Goal: Task Accomplishment & Management: Complete application form

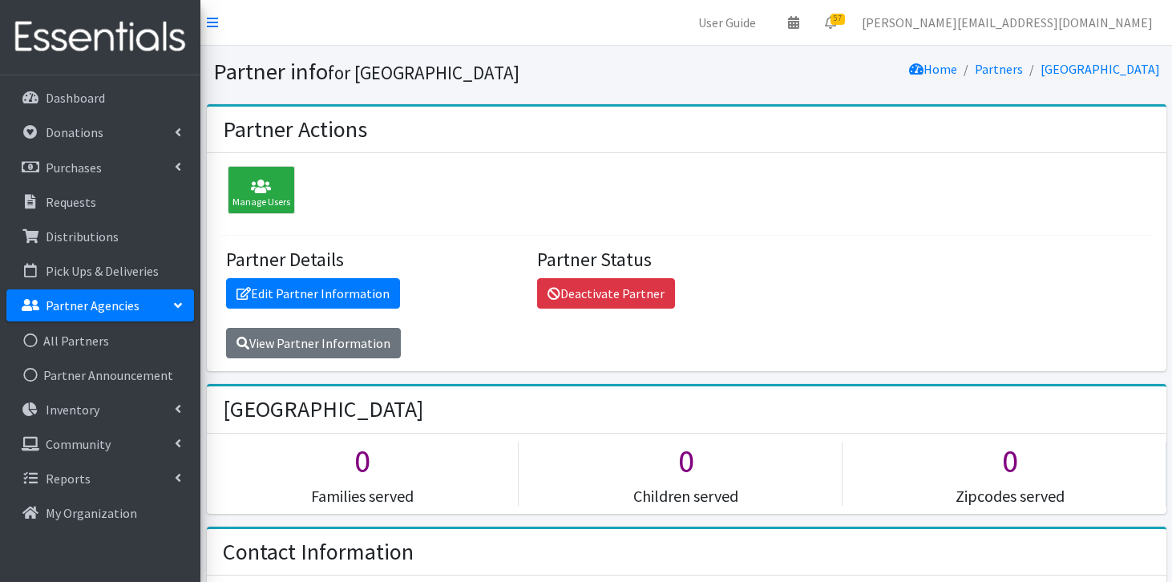
scroll to position [1792, 0]
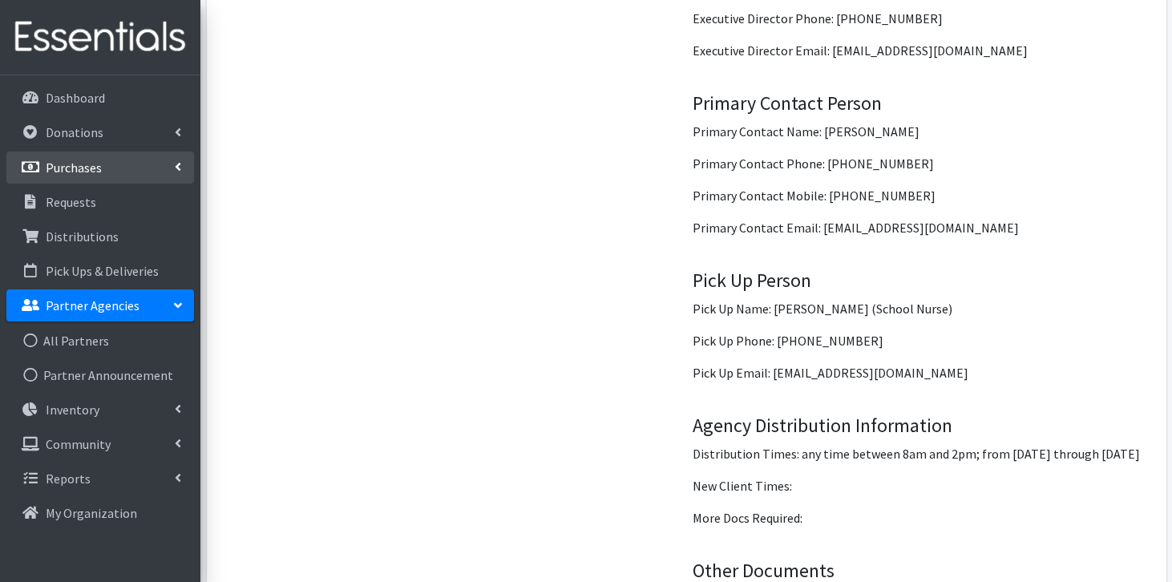
click at [55, 163] on p "Purchases" at bounding box center [74, 168] width 56 height 16
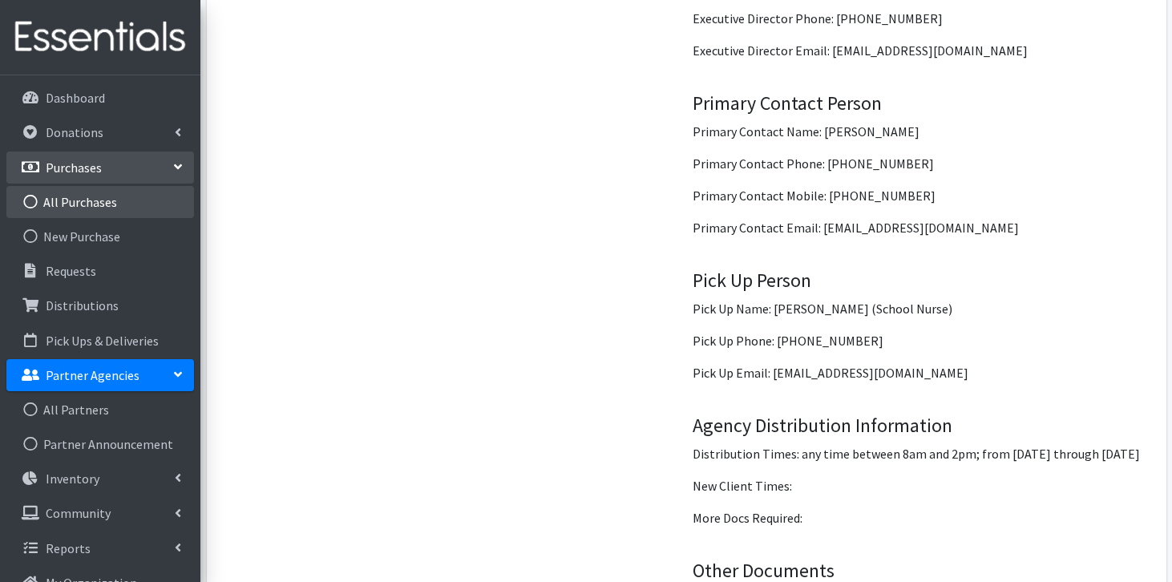
click at [119, 212] on link "All Purchases" at bounding box center [100, 202] width 188 height 32
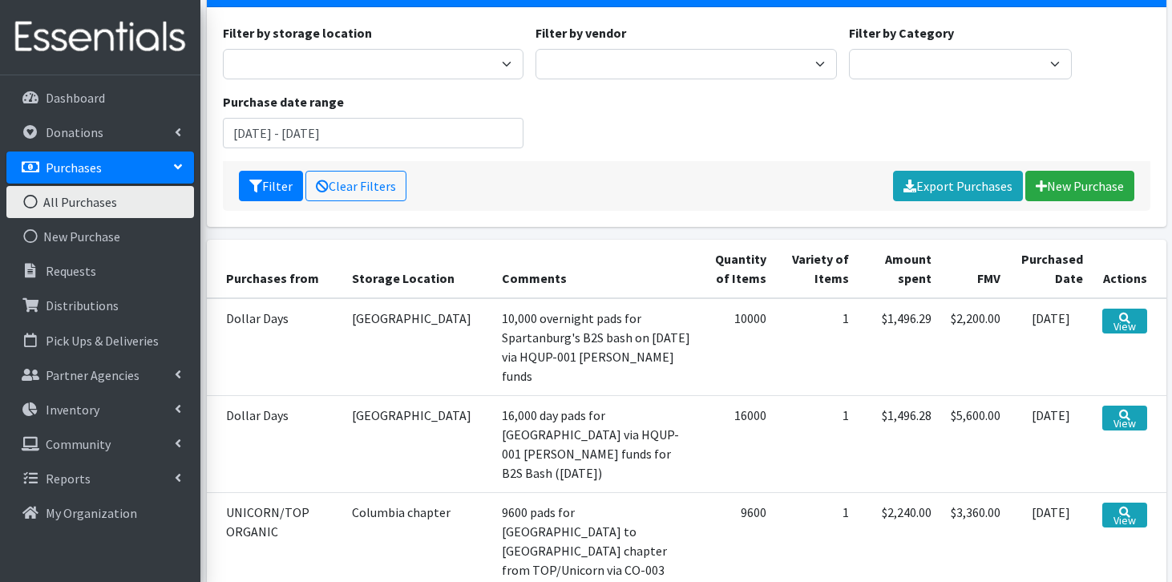
scroll to position [132, 0]
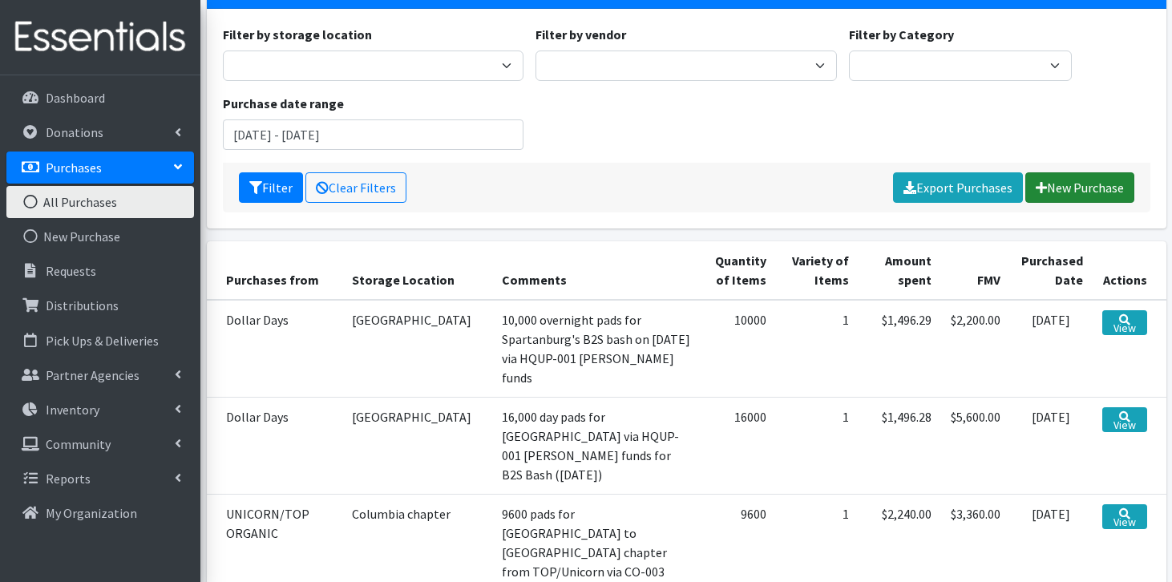
click at [1092, 187] on link "New Purchase" at bounding box center [1080, 187] width 109 height 30
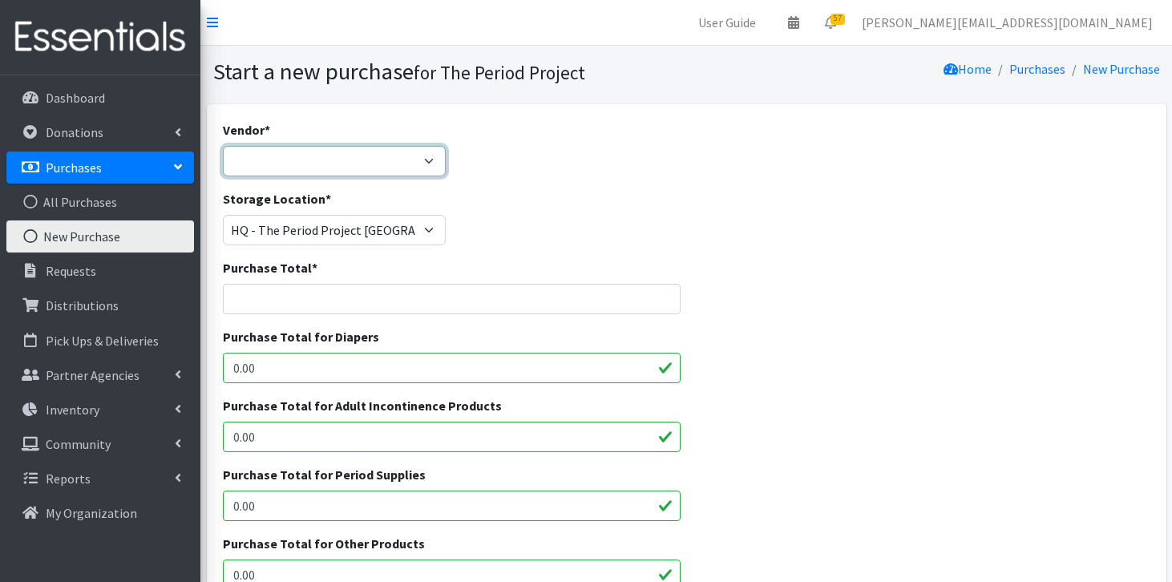
click at [425, 160] on select "ALLIANCE/KOTEX Amazon Costco Dollar Days PEP (Period Education Project) Rhino M…" at bounding box center [334, 161] width 223 height 30
select select "254"
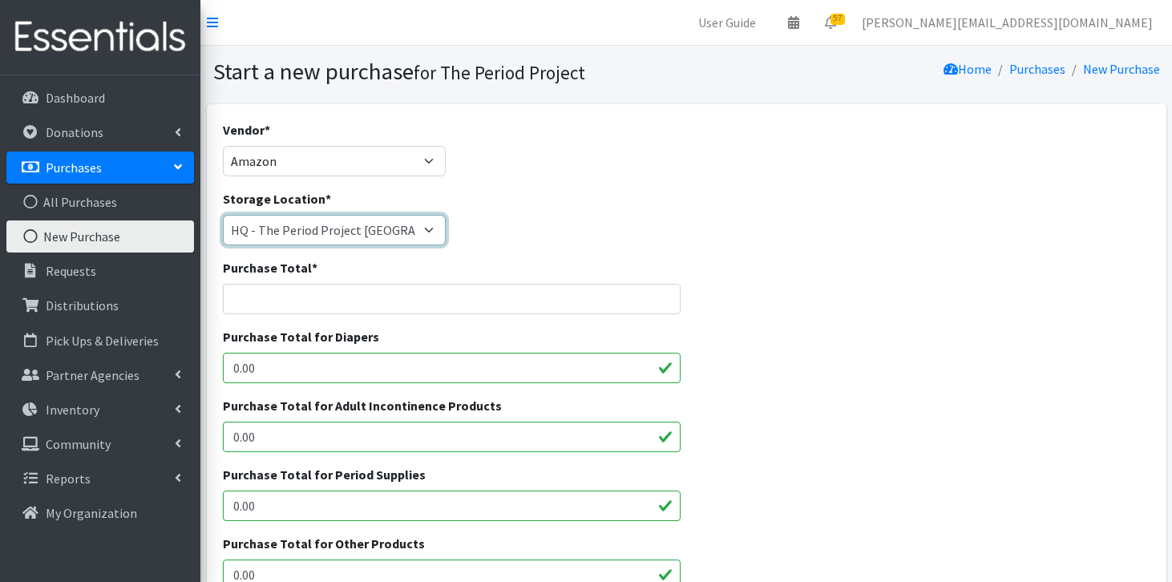
click at [367, 227] on select "Anderson HPP Atlanta, GA Charleston Charlotte Clemson University Columbia chapt…" at bounding box center [334, 230] width 223 height 30
click at [337, 295] on input "Purchase Total *" at bounding box center [452, 299] width 458 height 30
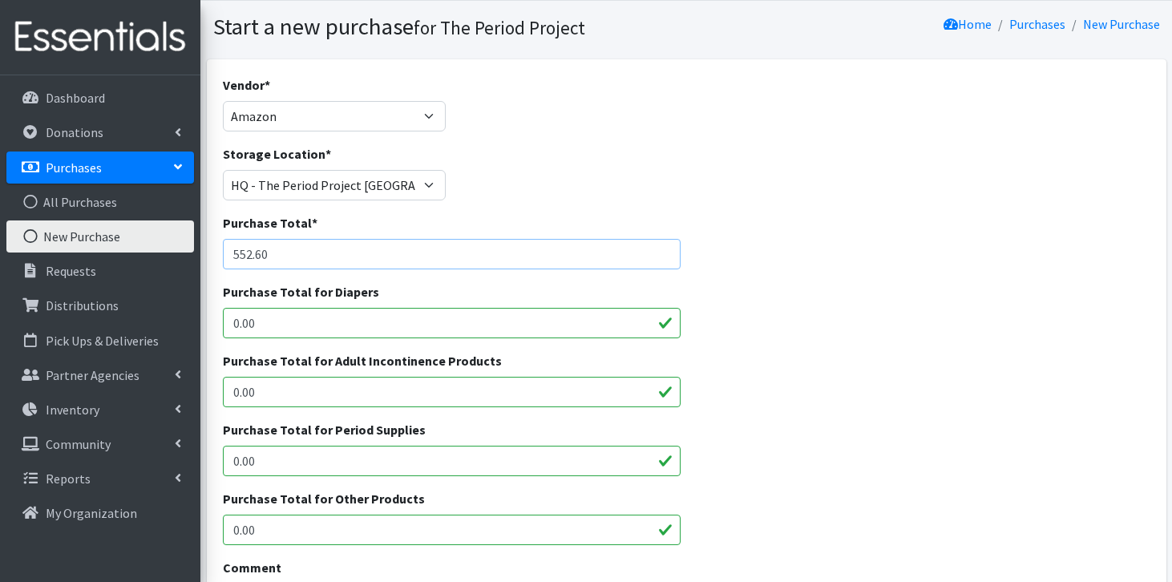
scroll to position [59, 0]
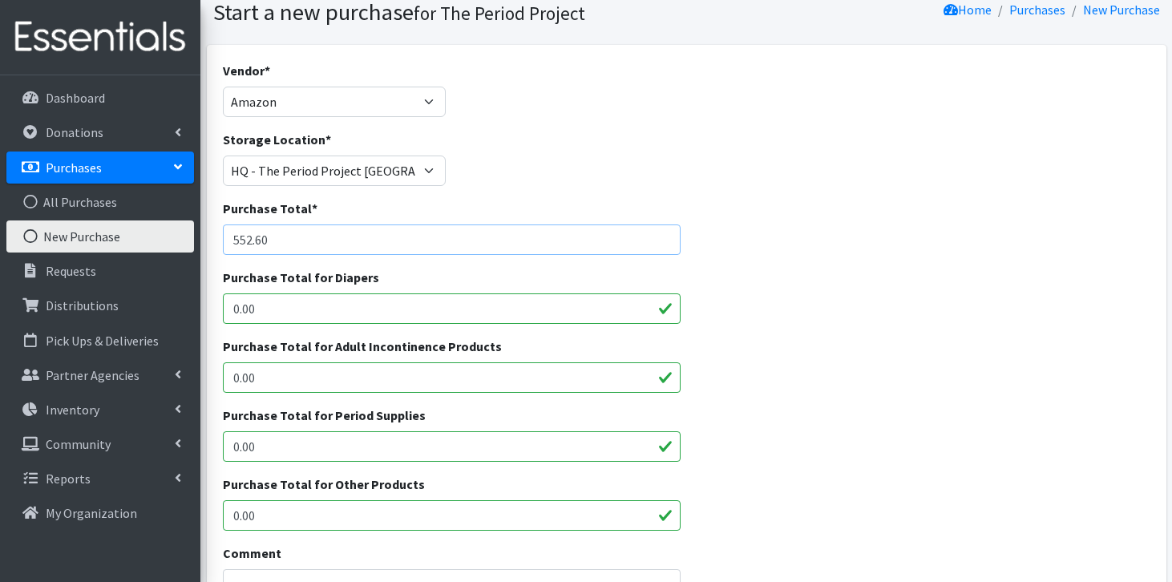
type input "552.60"
click at [341, 439] on input "0.00" at bounding box center [452, 446] width 458 height 30
type input "0"
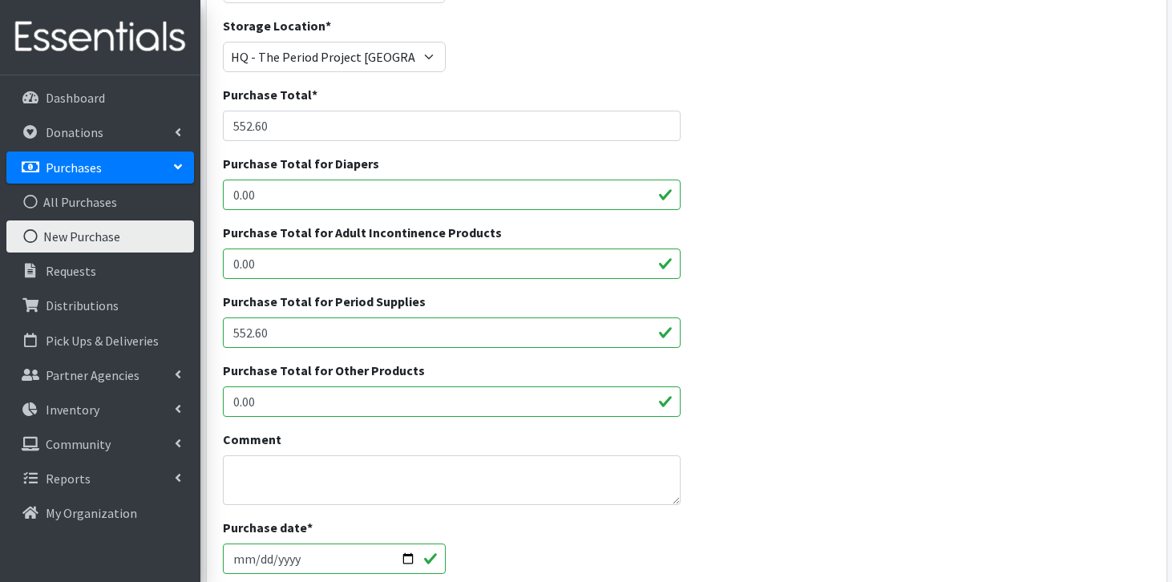
type input "552.60"
click at [373, 469] on textarea "Comment" at bounding box center [452, 481] width 458 height 50
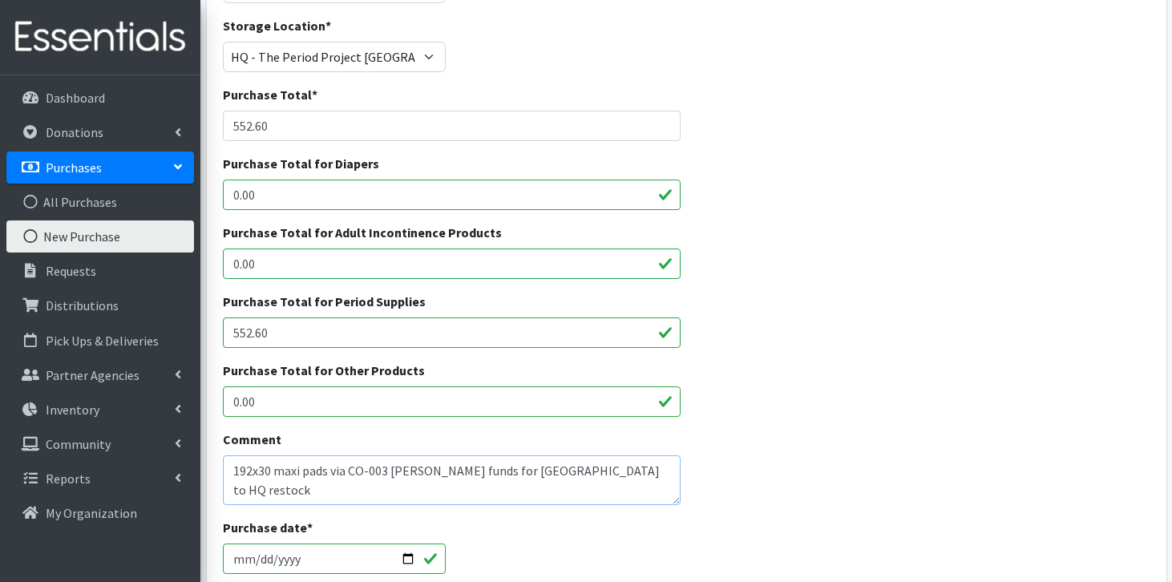
type textarea "192x30 maxi pads via CO-003 Lipscomb funds for Midlands to HQ restock"
click at [241, 557] on input "2025-08-13" at bounding box center [334, 559] width 223 height 30
type input "2025-08-05"
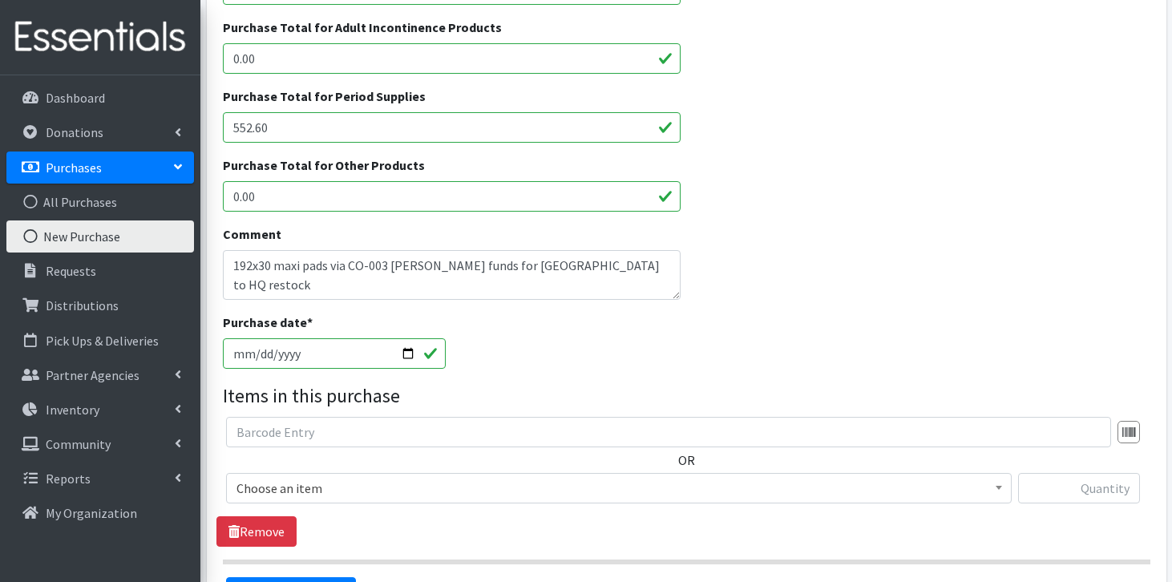
scroll to position [415, 0]
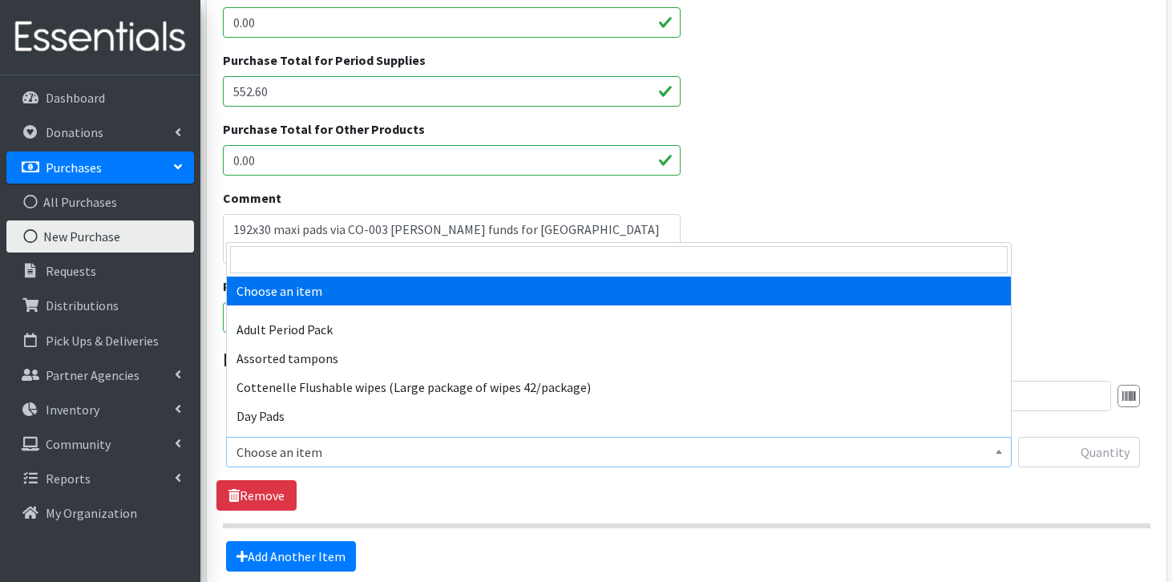
click at [328, 454] on span "Choose an item" at bounding box center [619, 452] width 765 height 22
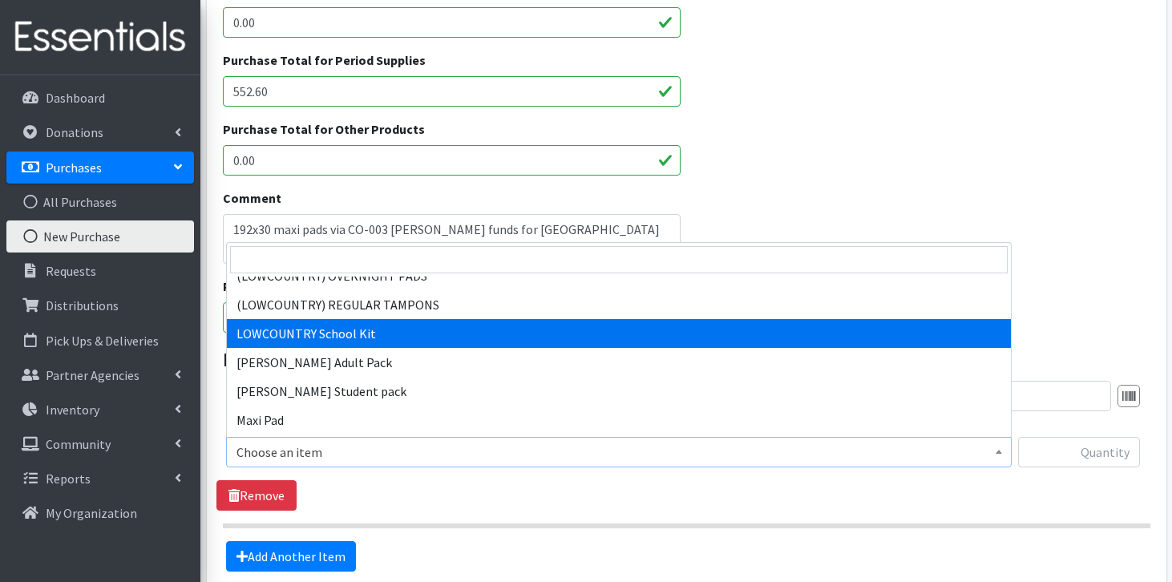
scroll to position [1094, 0]
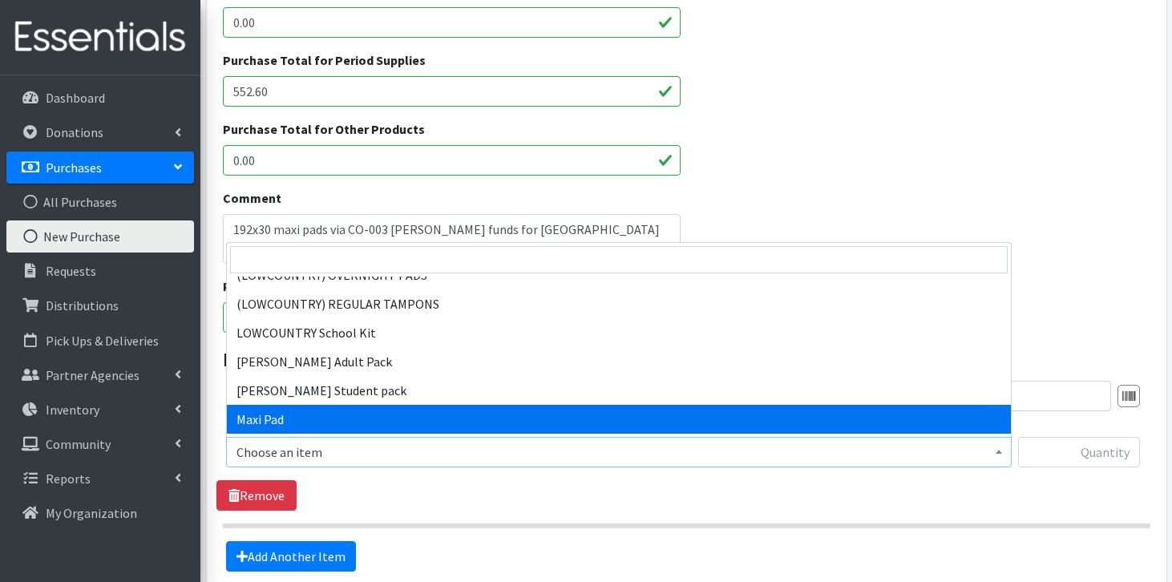
select select "11144"
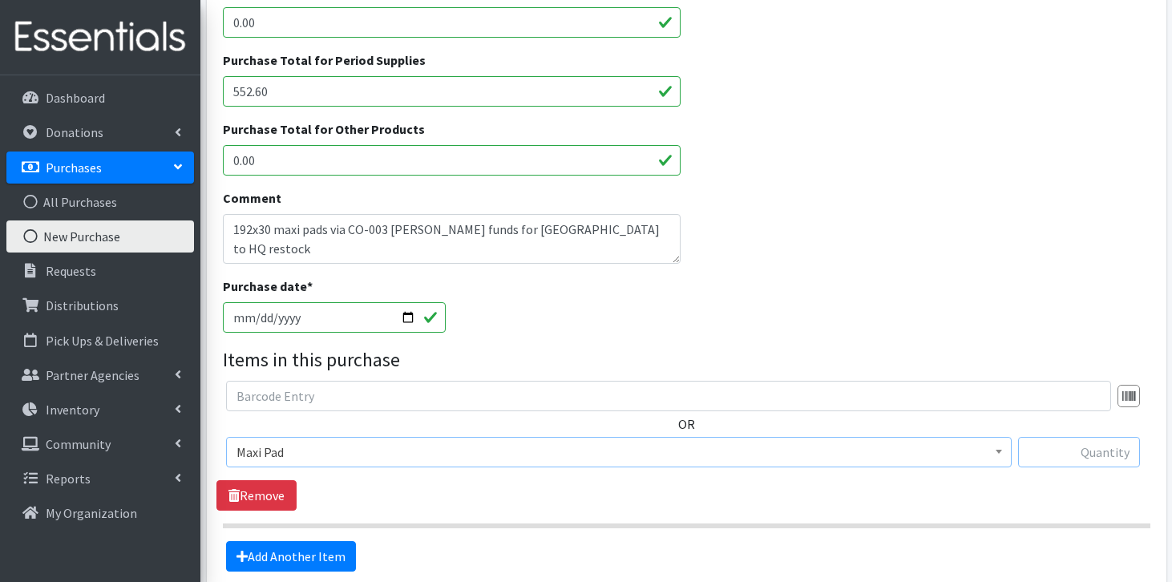
click at [1103, 456] on input "text" at bounding box center [1079, 452] width 122 height 30
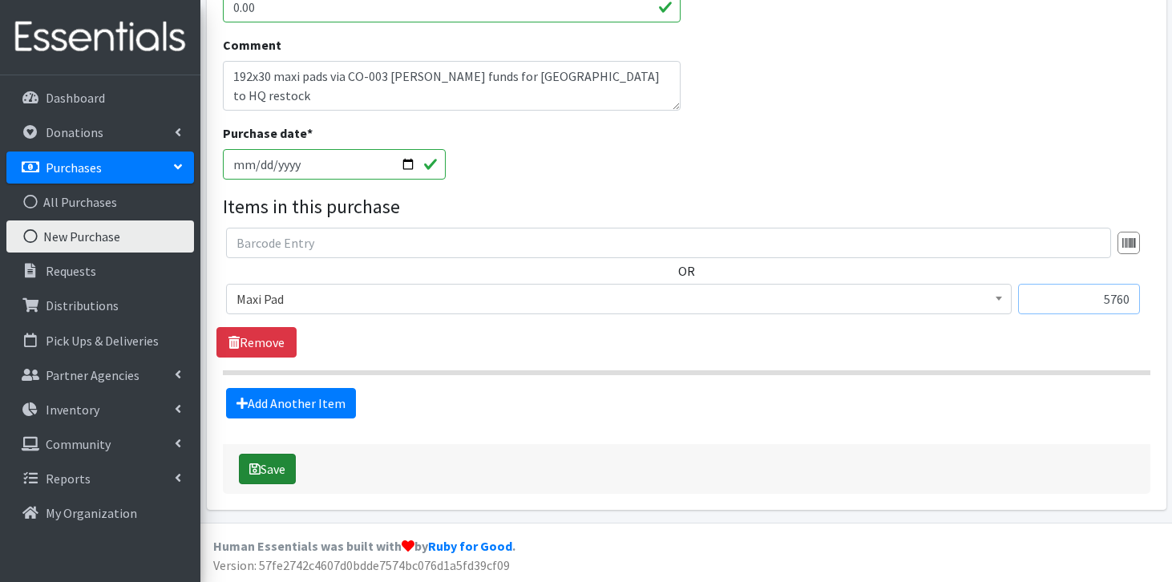
type input "5760"
click at [276, 469] on button "Save" at bounding box center [267, 469] width 57 height 30
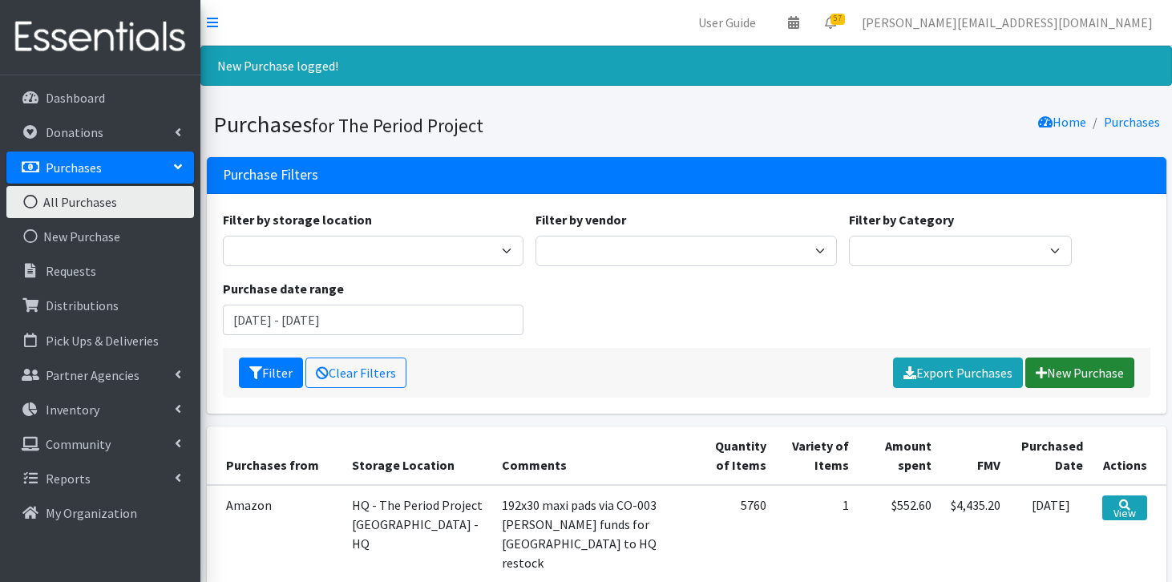
click at [1082, 367] on link "New Purchase" at bounding box center [1080, 373] width 109 height 30
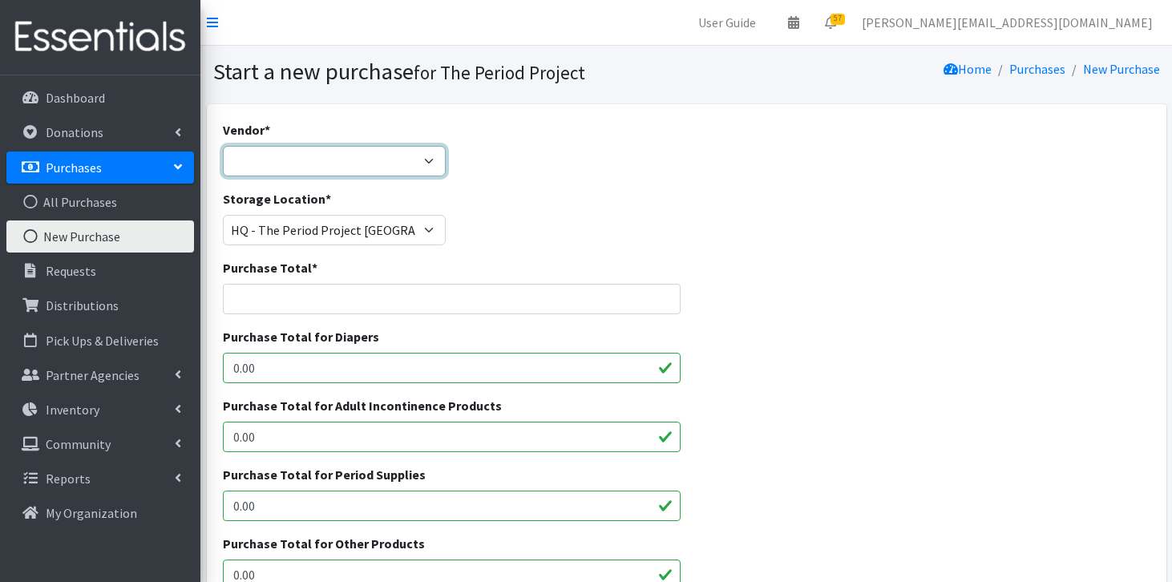
click at [401, 166] on select "ALLIANCE/KOTEX Amazon Costco Dollar Days PEP (Period Education Project) Rhino M…" at bounding box center [334, 161] width 223 height 30
select select "288"
click at [296, 302] on input "Purchase Total *" at bounding box center [452, 299] width 458 height 30
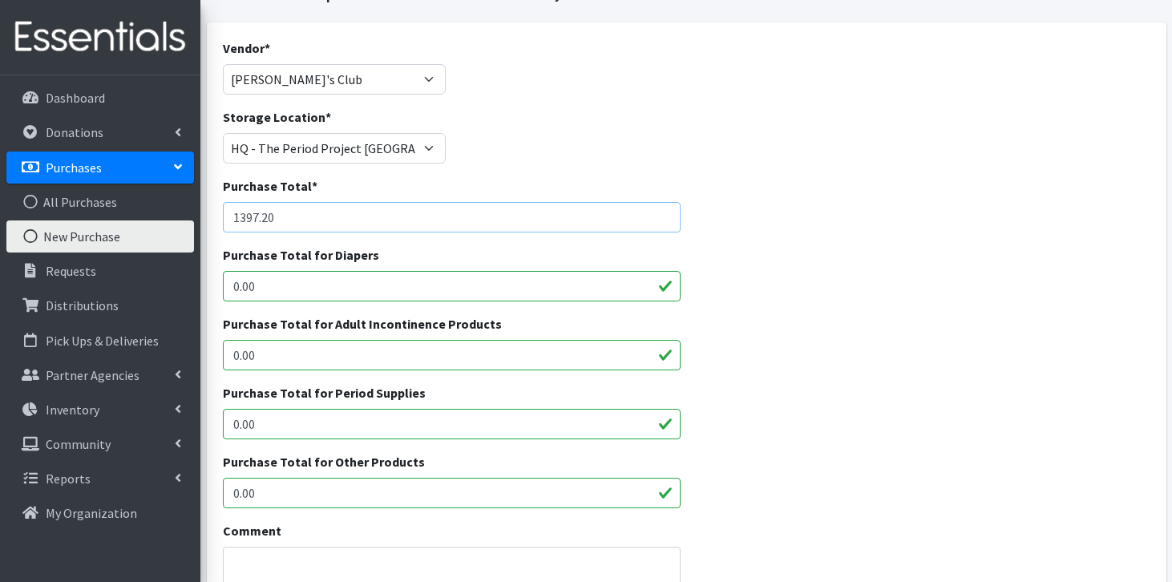
scroll to position [91, 0]
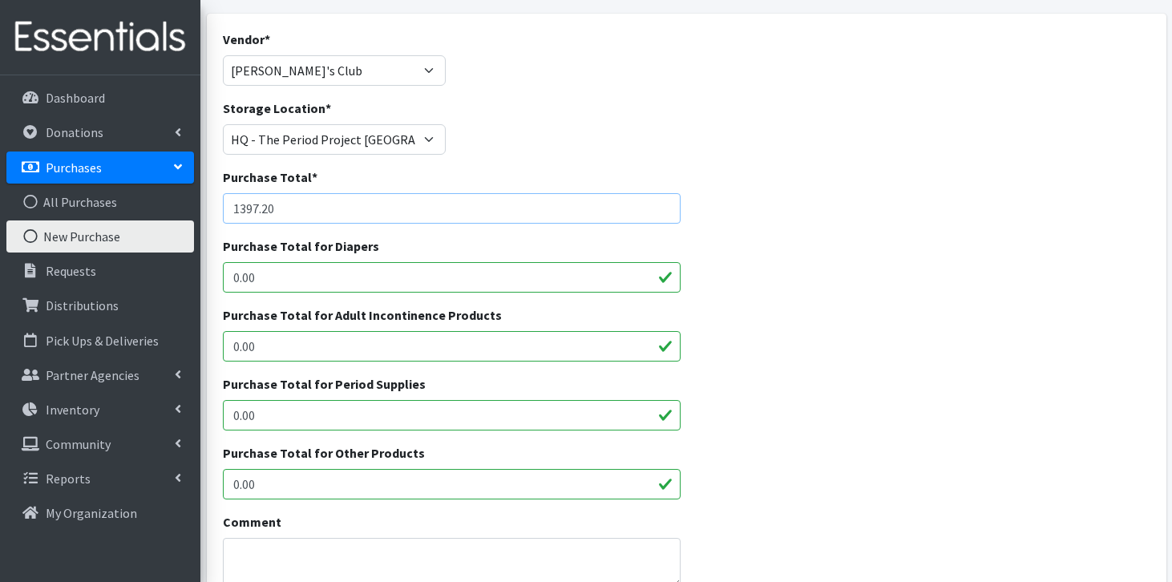
type input "1397.20"
click at [290, 412] on input "0.00" at bounding box center [452, 415] width 458 height 30
type input "0"
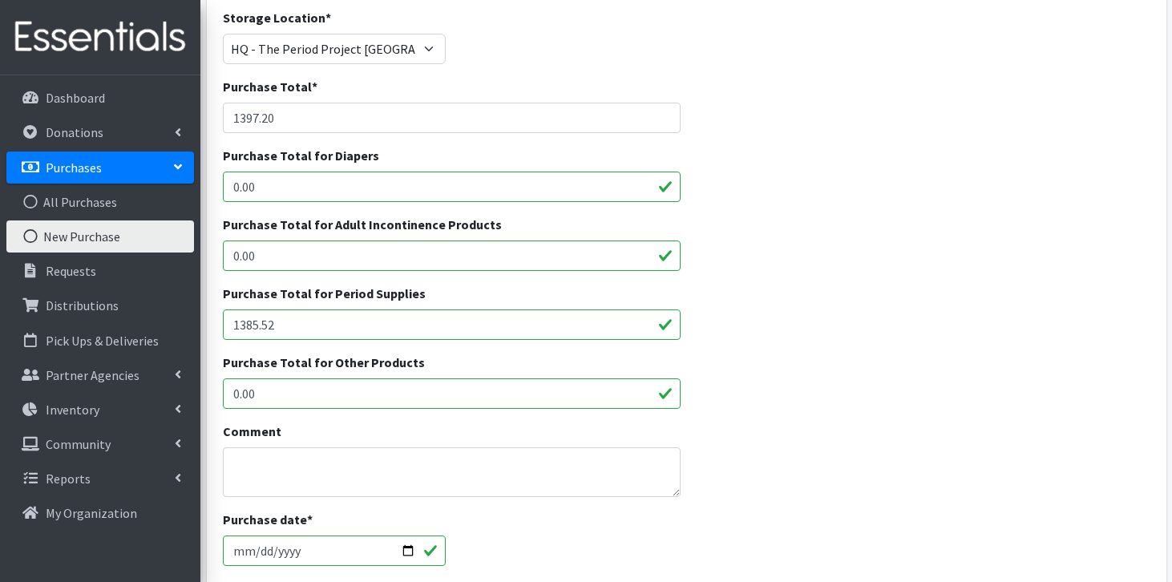
scroll to position [183, 0]
type input "1385.52"
click at [317, 465] on textarea "Comment" at bounding box center [452, 471] width 458 height 50
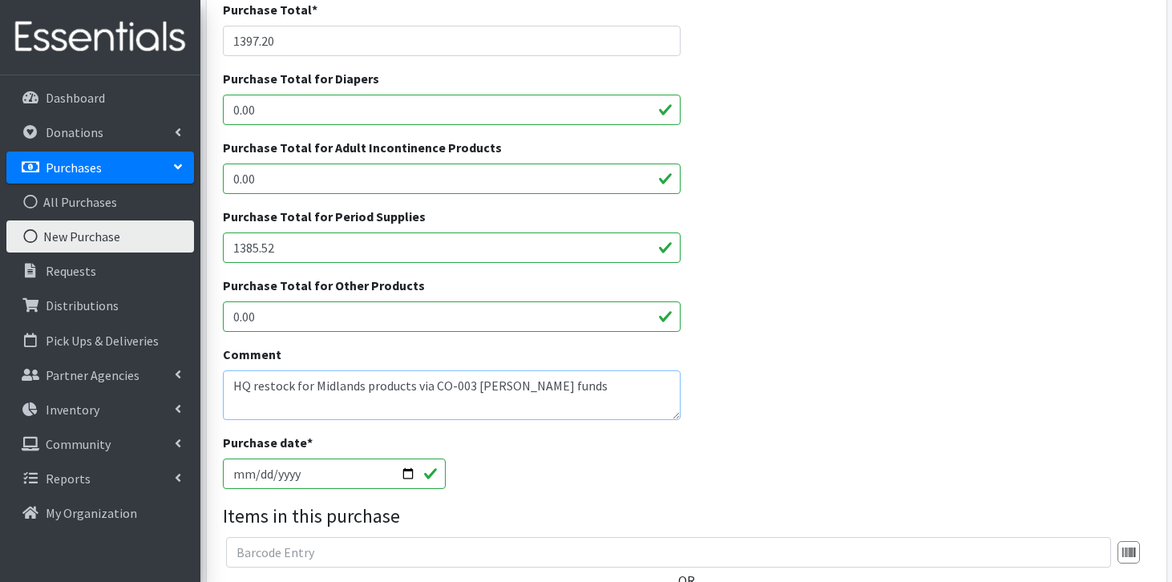
scroll to position [270, 0]
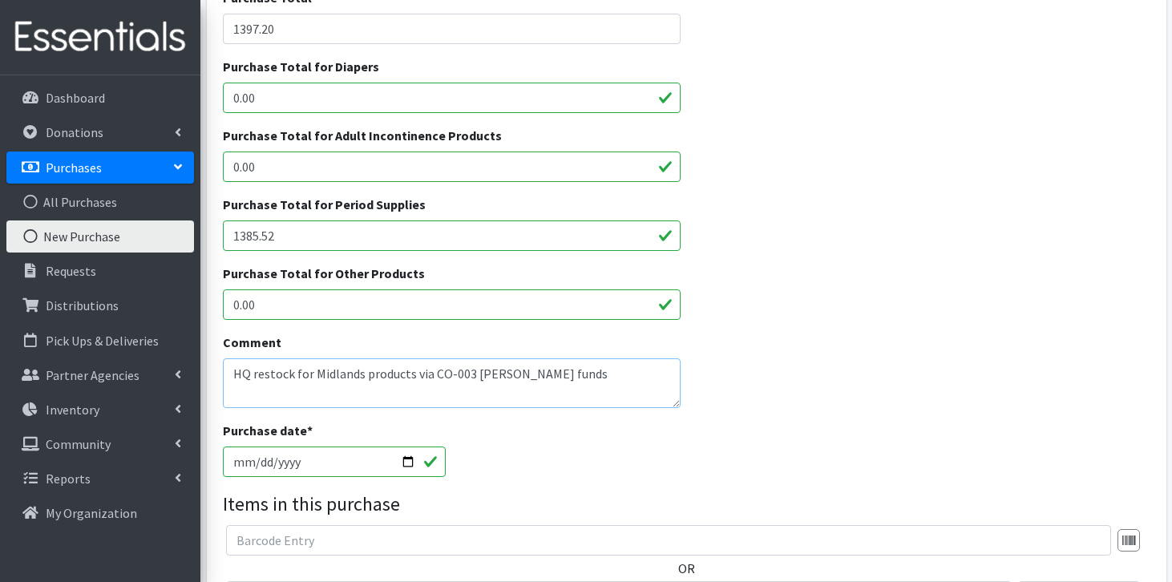
type textarea "HQ restock for Midlands products via CO-003 Lipscomb funds"
click at [261, 463] on input "2025-08-13" at bounding box center [334, 462] width 223 height 30
type input "2025-08-05"
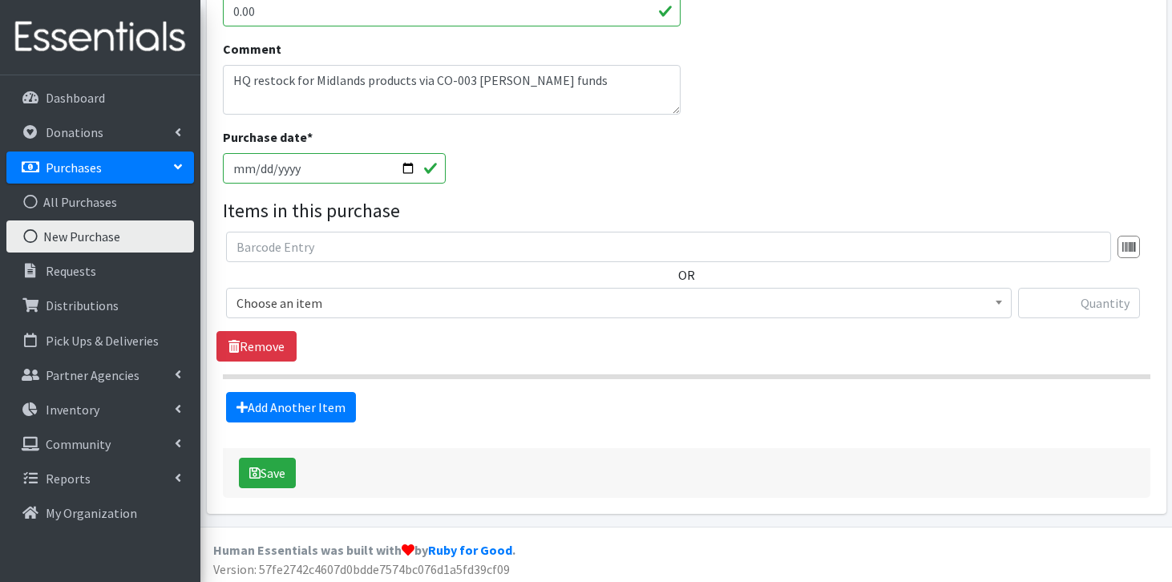
scroll to position [568, 0]
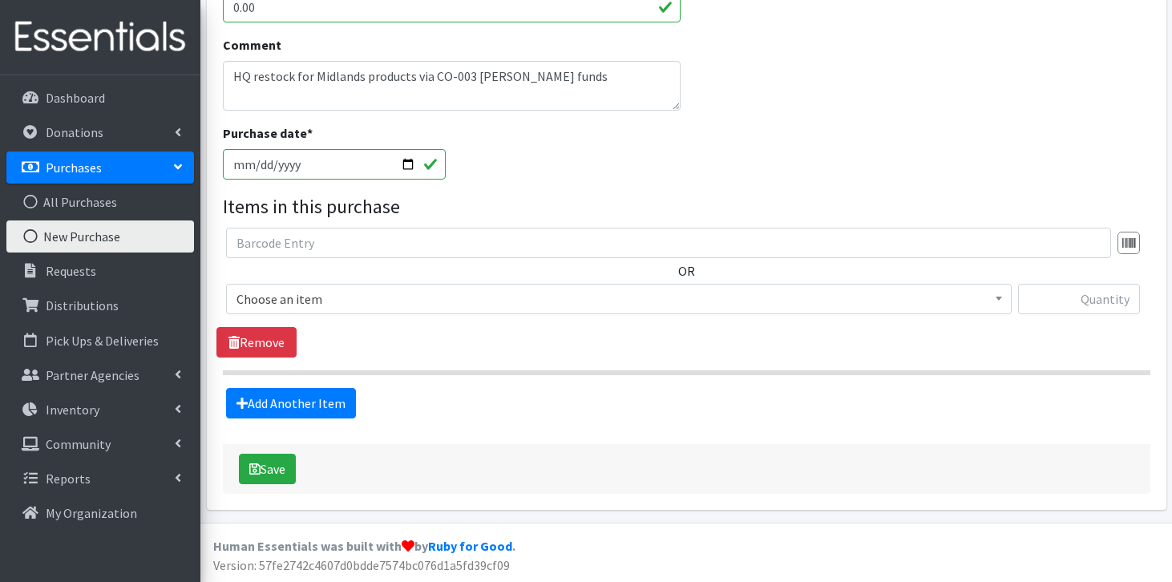
click at [479, 298] on span "Choose an item" at bounding box center [619, 299] width 765 height 22
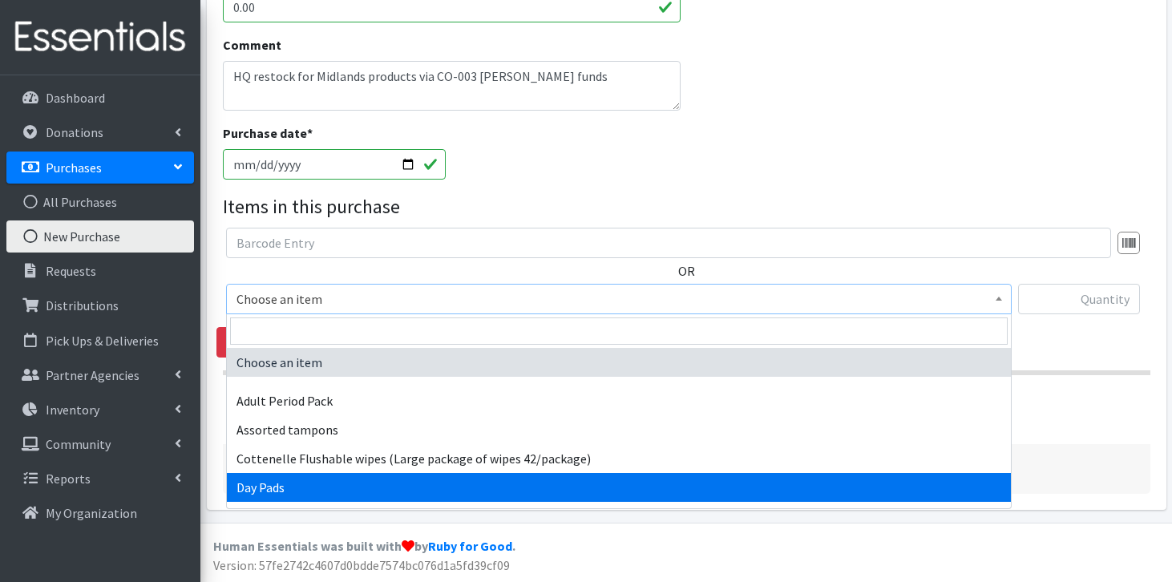
select select "7759"
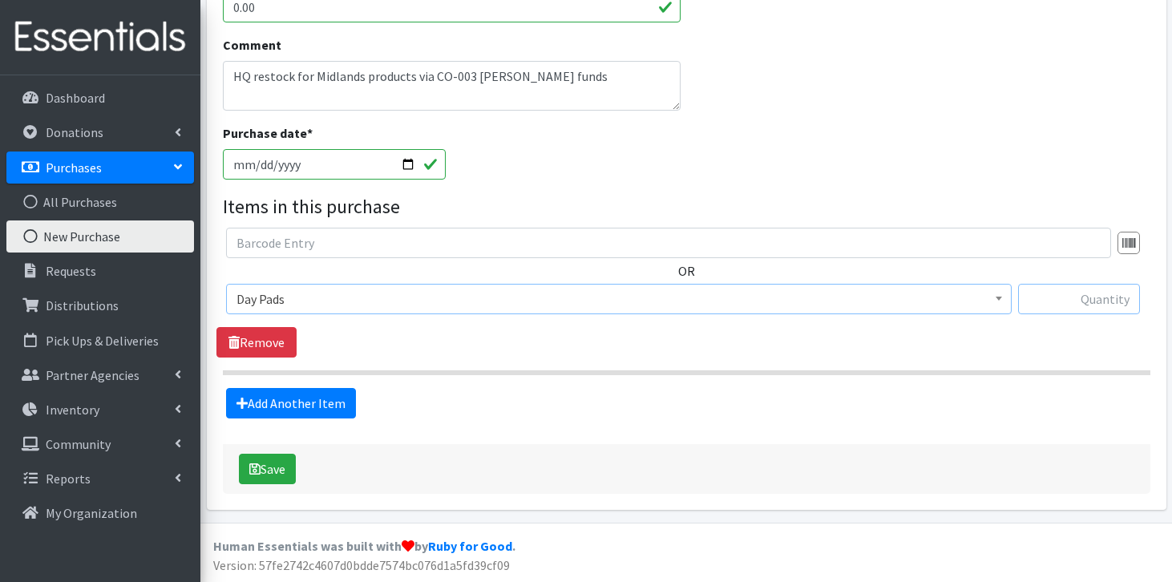
click at [1098, 297] on input "text" at bounding box center [1079, 299] width 122 height 30
type input "1880"
click at [312, 409] on link "Add Another Item" at bounding box center [291, 403] width 130 height 30
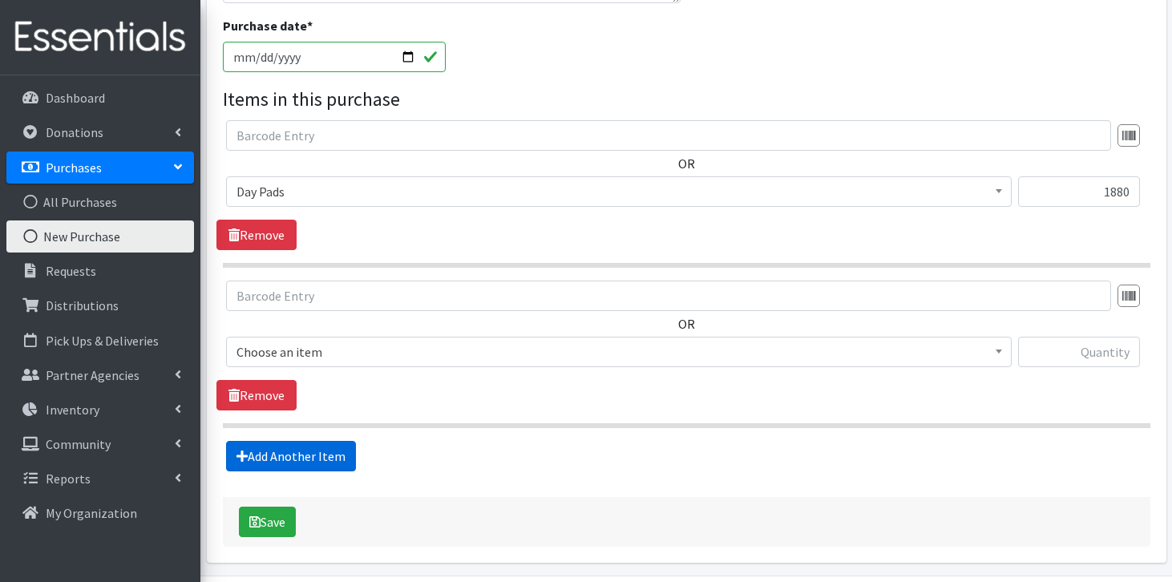
scroll to position [728, 0]
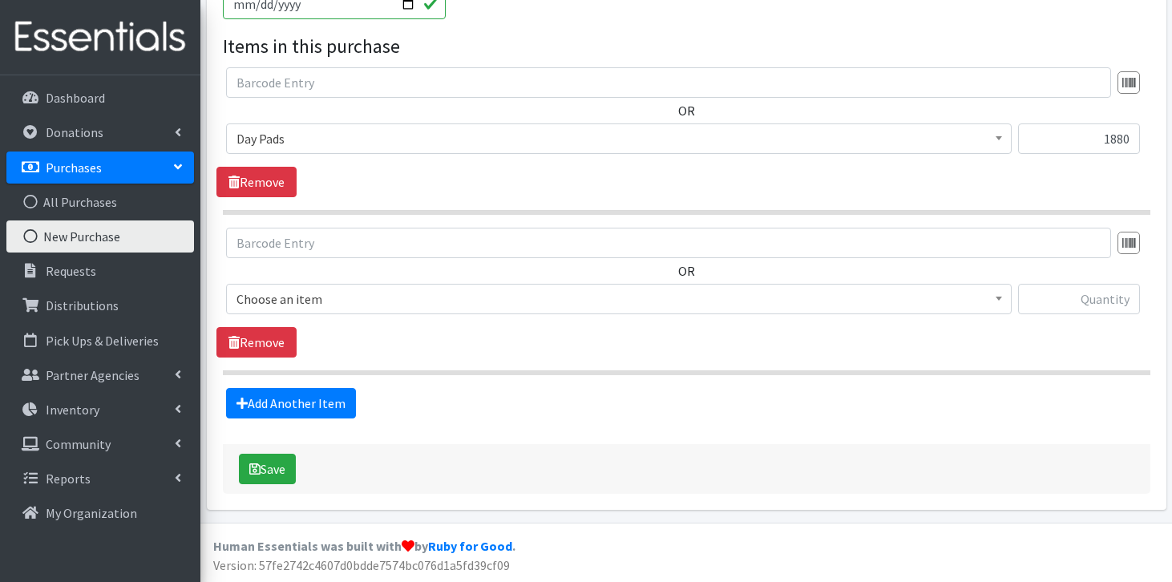
click at [384, 299] on span "Choose an item" at bounding box center [619, 299] width 765 height 22
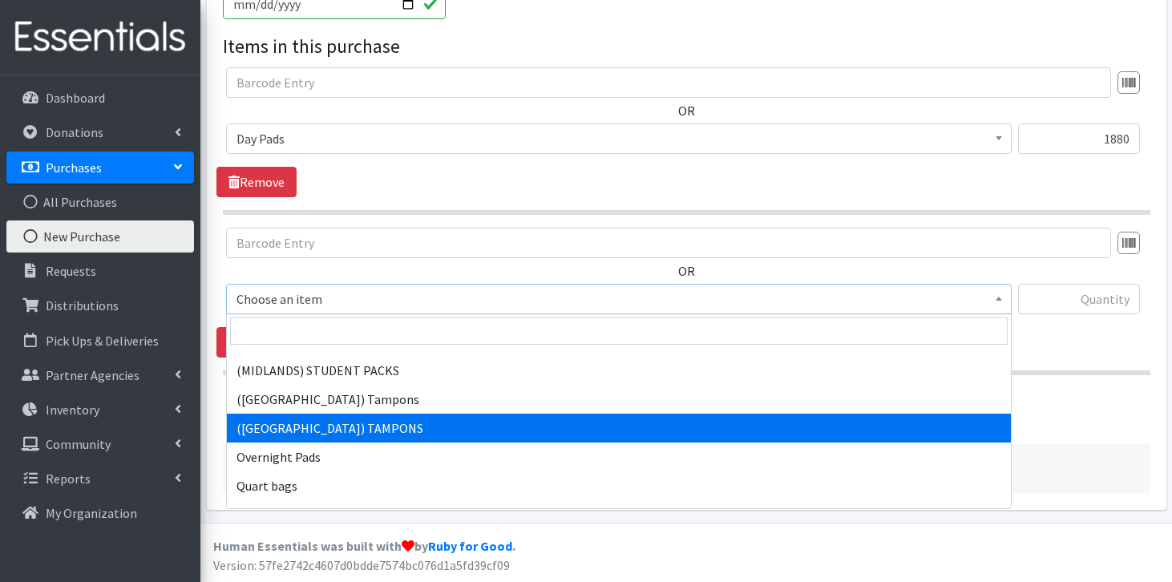
scroll to position [1476, 0]
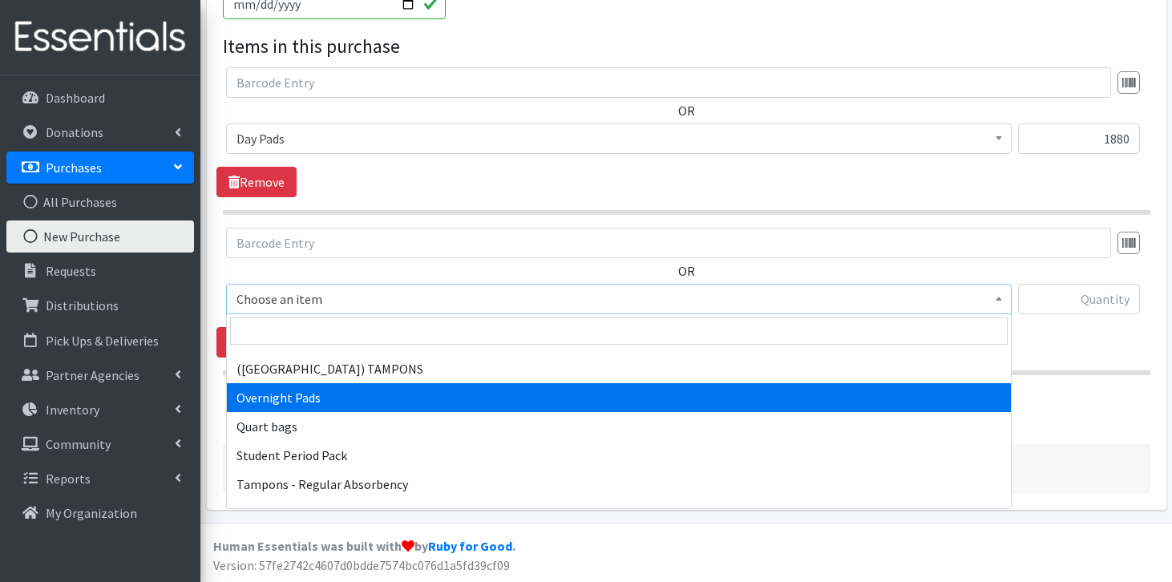
select select "7593"
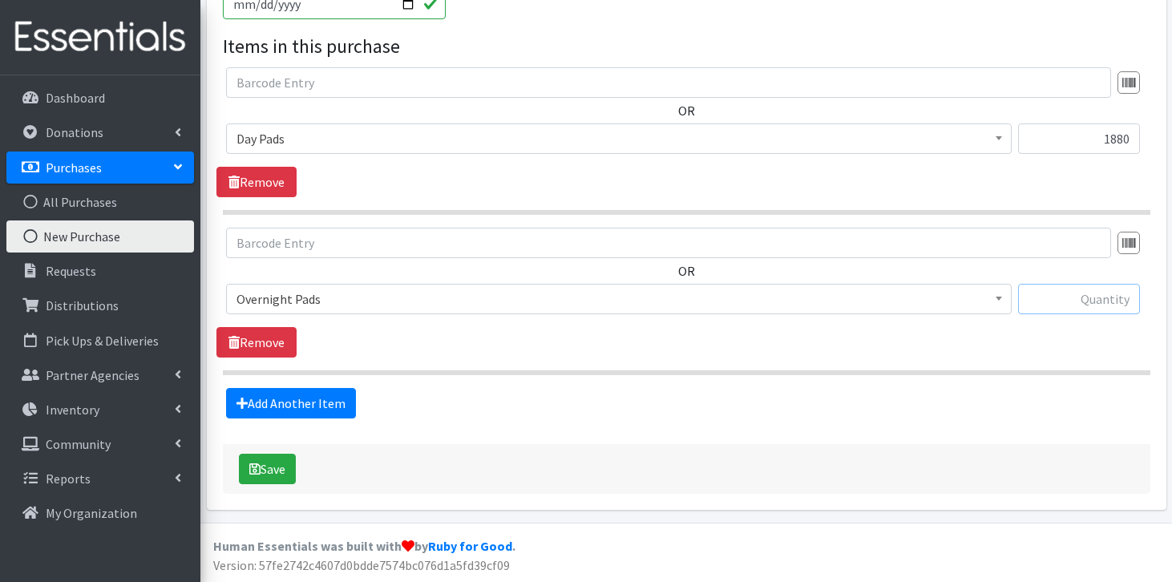
click at [1089, 293] on input "text" at bounding box center [1079, 299] width 122 height 30
type input "2864"
click at [303, 399] on link "Add Another Item" at bounding box center [291, 403] width 130 height 30
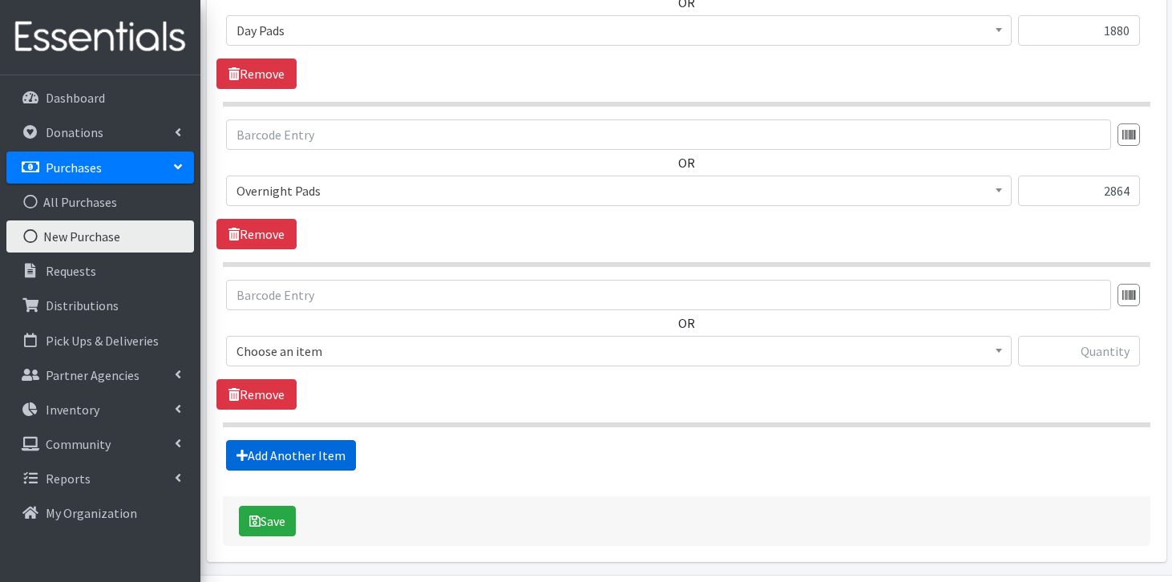
scroll to position [889, 0]
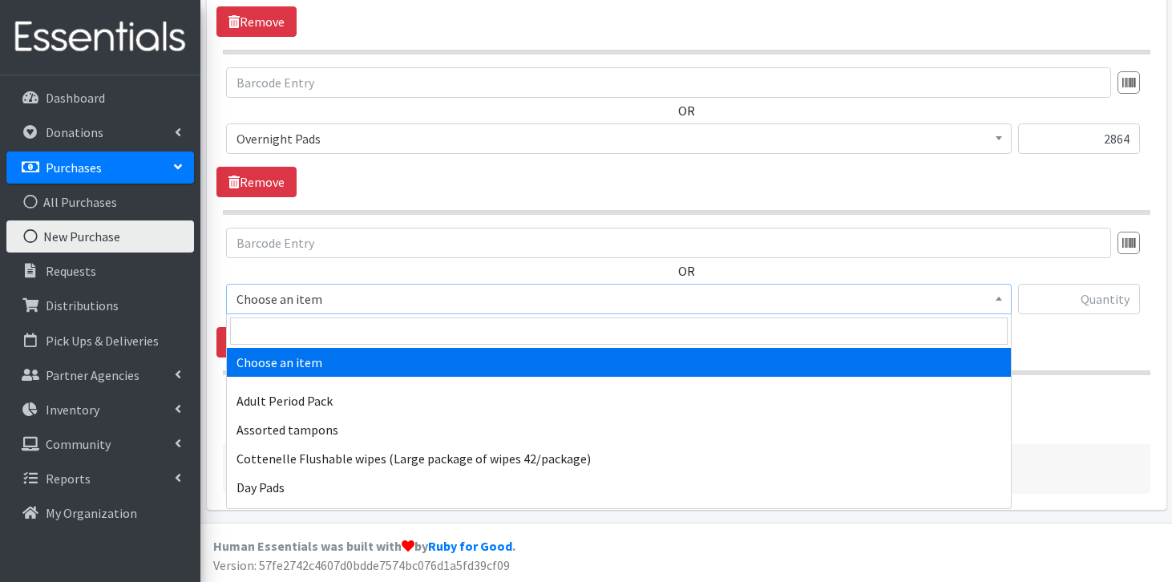
click at [342, 300] on span "Choose an item" at bounding box center [619, 299] width 765 height 22
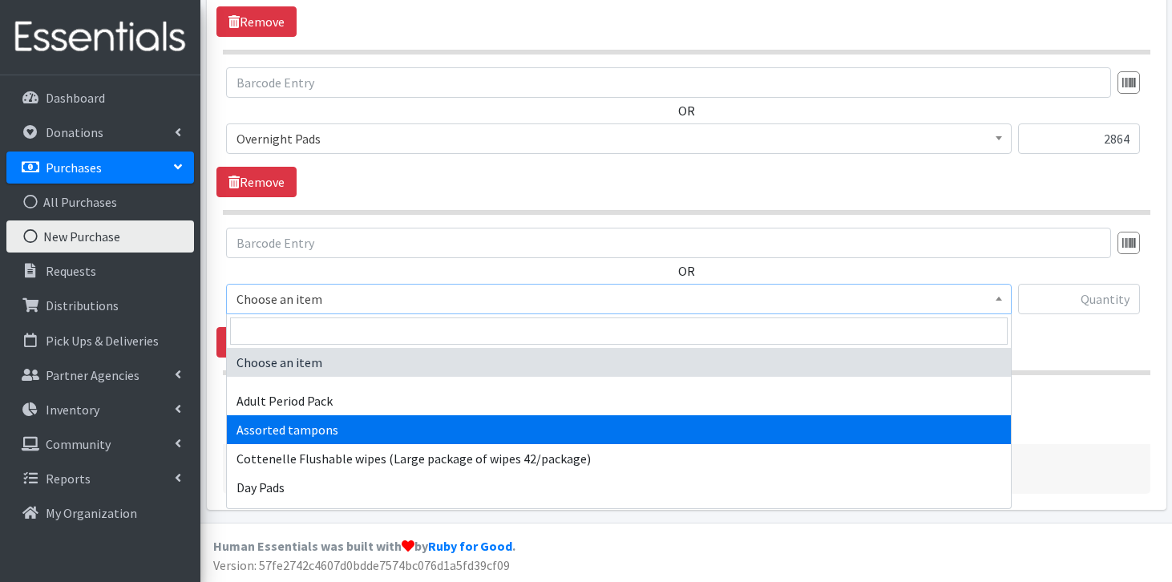
select select "14370"
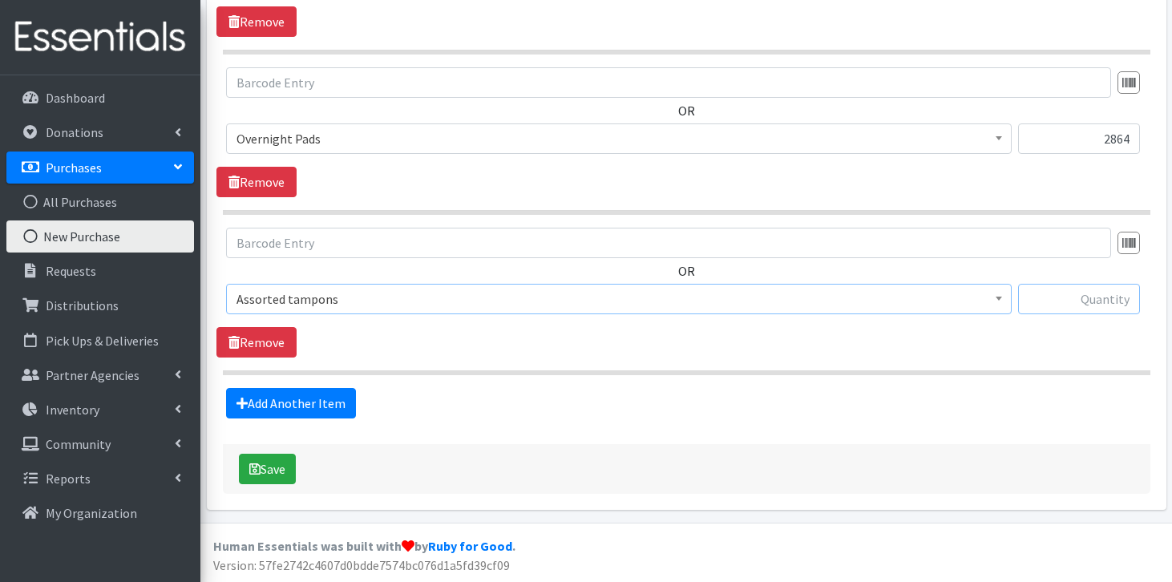
click at [1079, 306] on input "text" at bounding box center [1079, 299] width 122 height 30
click at [1115, 298] on input "8" at bounding box center [1079, 299] width 122 height 30
type input "2580"
click at [292, 397] on link "Add Another Item" at bounding box center [291, 403] width 130 height 30
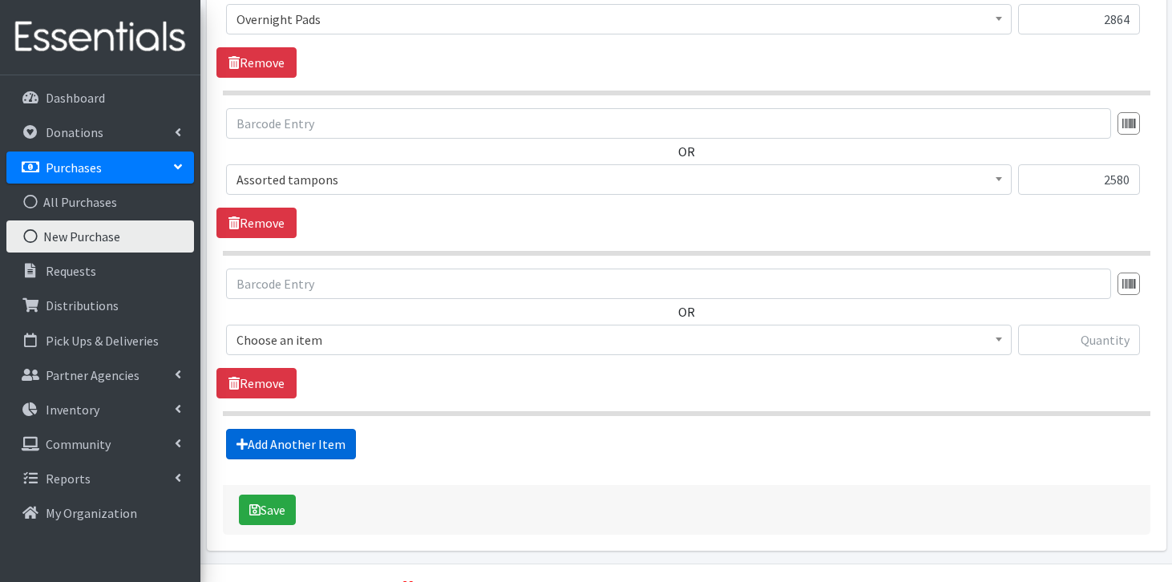
scroll to position [1049, 0]
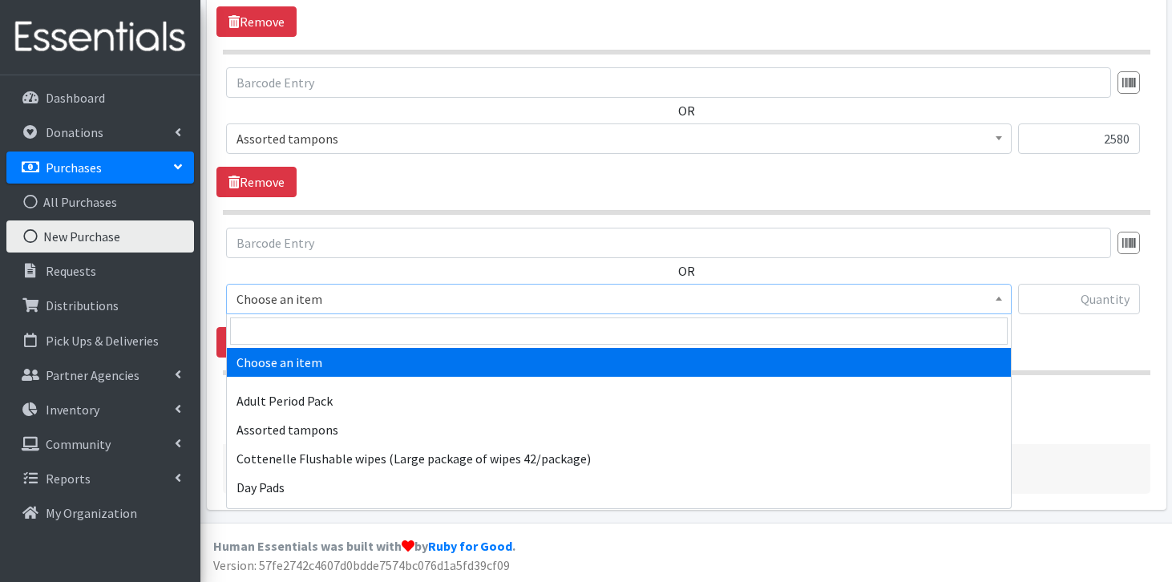
click at [358, 304] on span "Choose an item" at bounding box center [619, 299] width 765 height 22
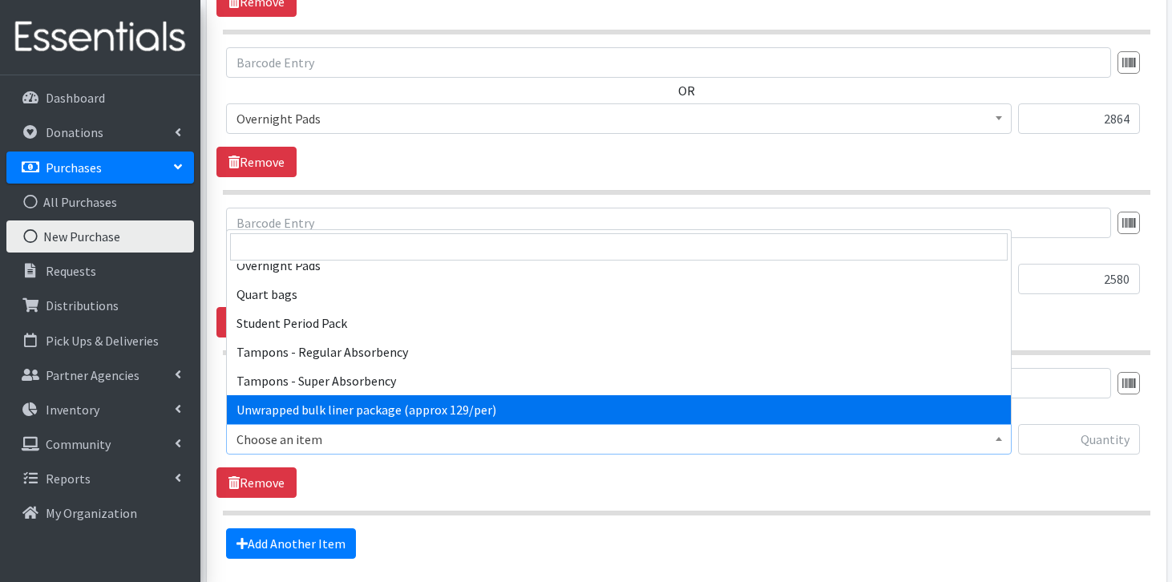
scroll to position [1516, 0]
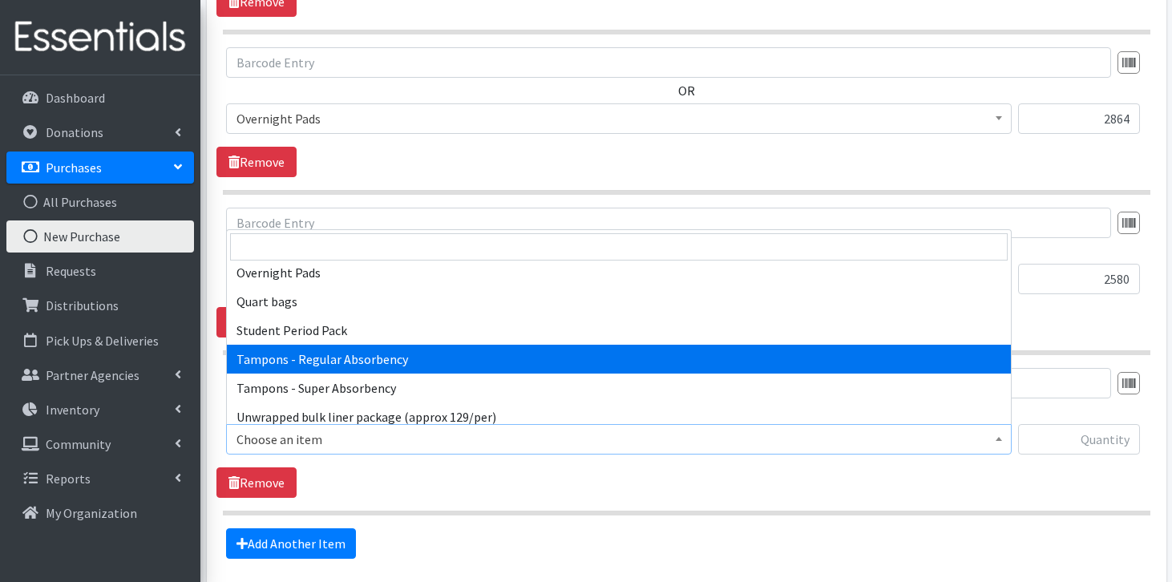
select select "8937"
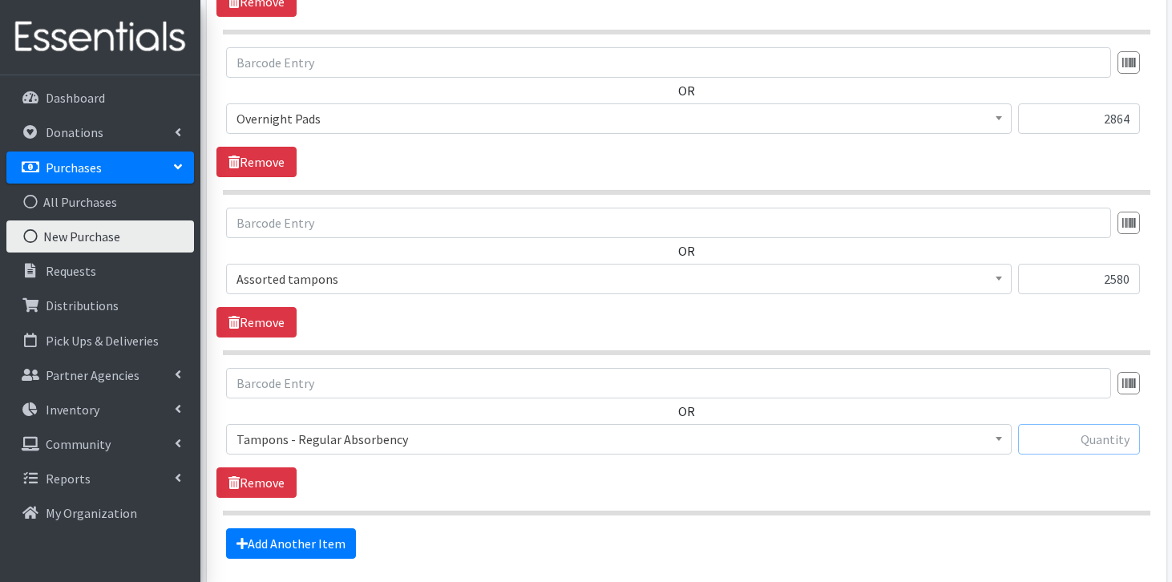
click at [1094, 441] on input "text" at bounding box center [1079, 439] width 122 height 30
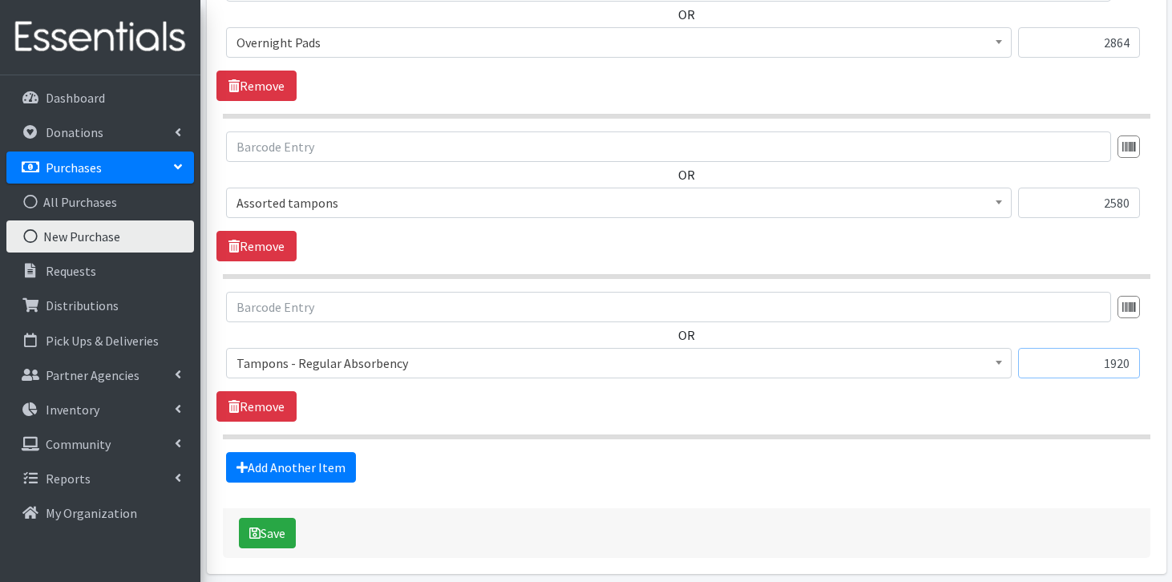
scroll to position [1014, 0]
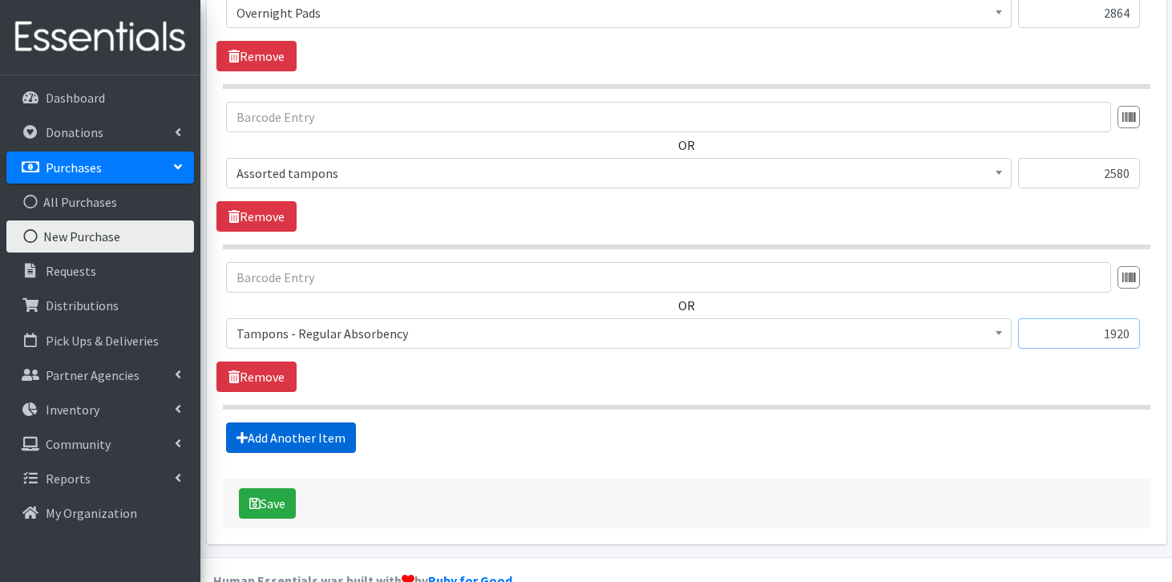
type input "1920"
click at [317, 442] on link "Add Another Item" at bounding box center [291, 438] width 130 height 30
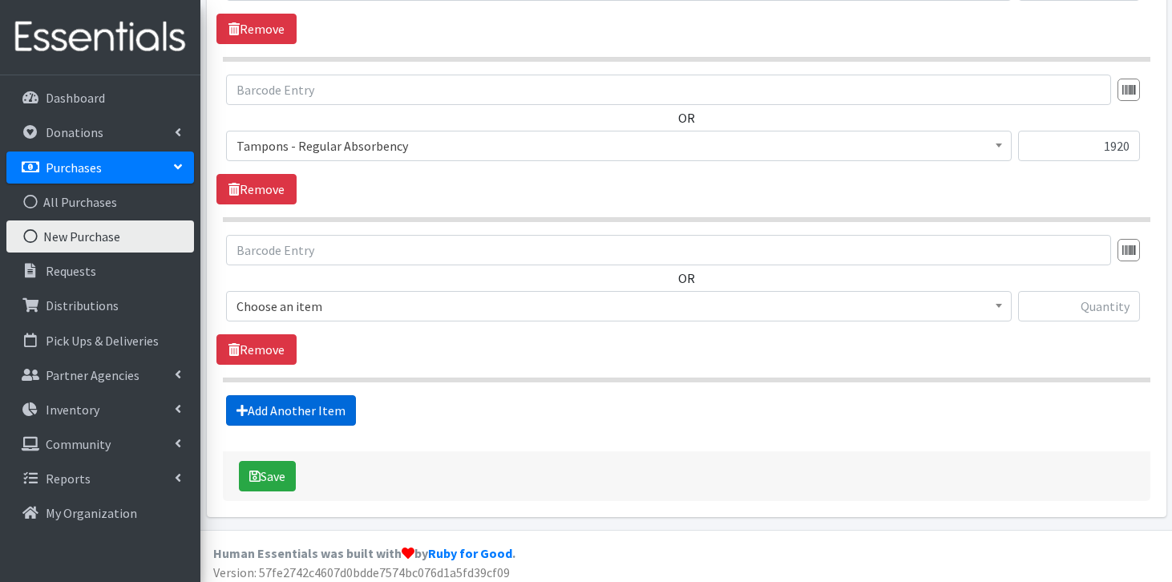
scroll to position [1209, 0]
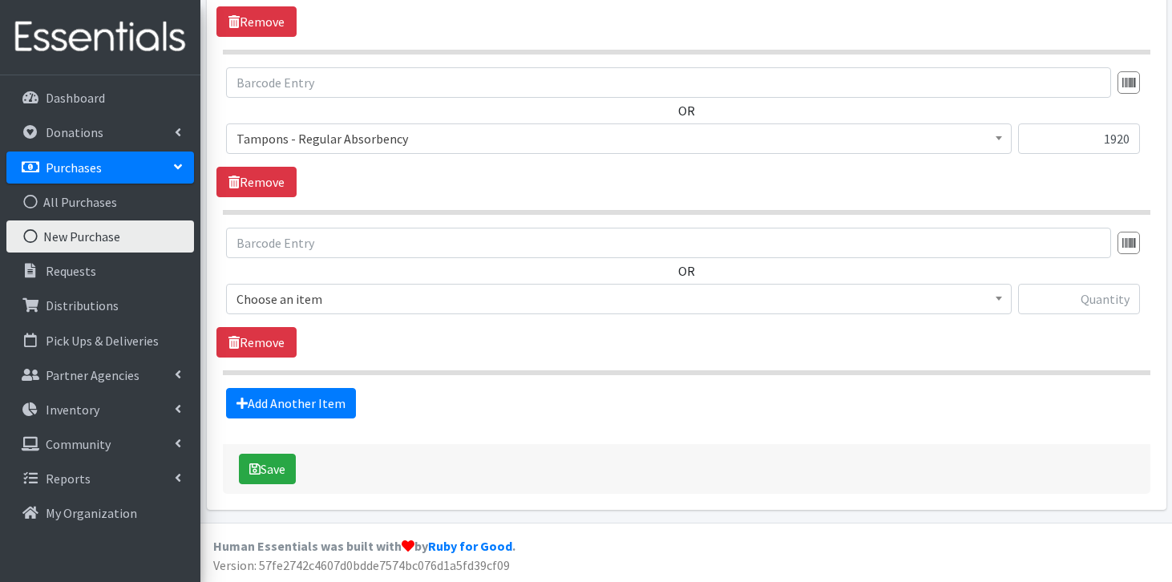
click at [375, 296] on span "Choose an item" at bounding box center [619, 299] width 765 height 22
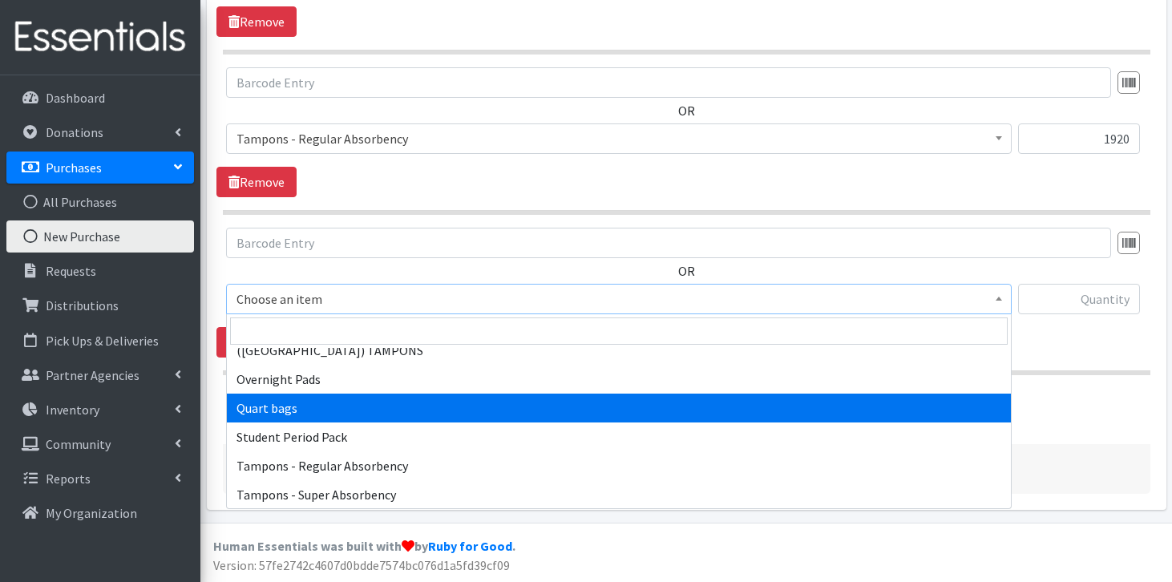
scroll to position [1495, 0]
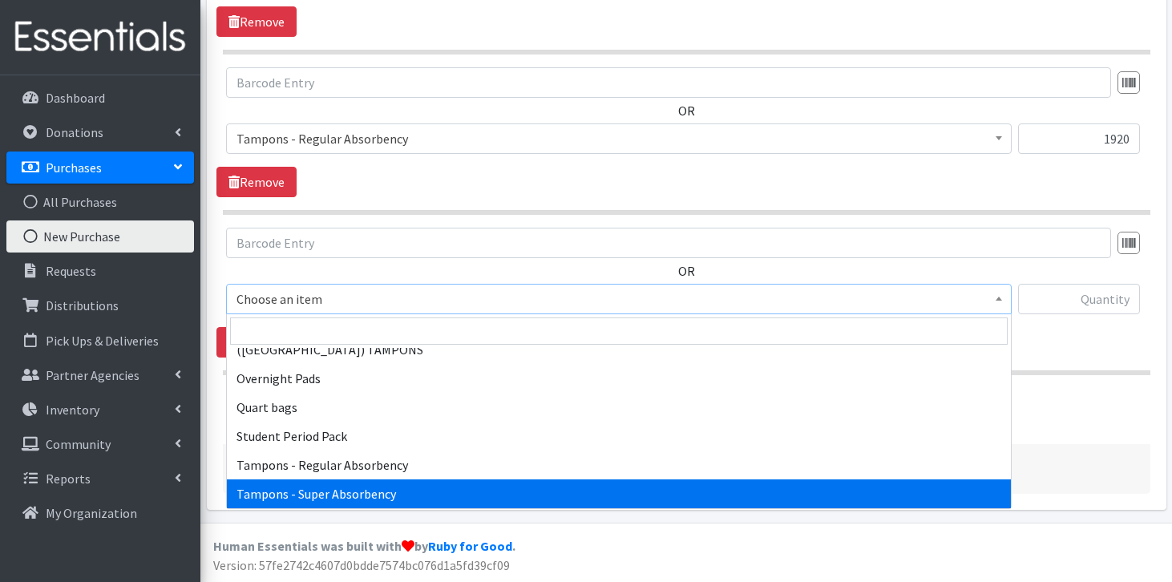
select select "7603"
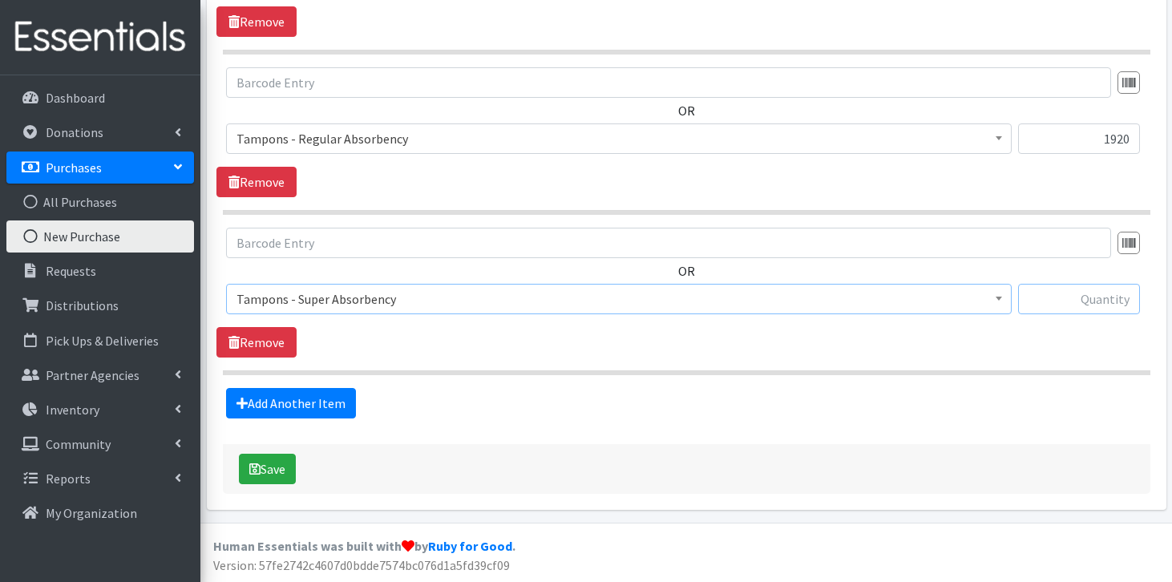
click at [1098, 304] on input "text" at bounding box center [1079, 299] width 122 height 30
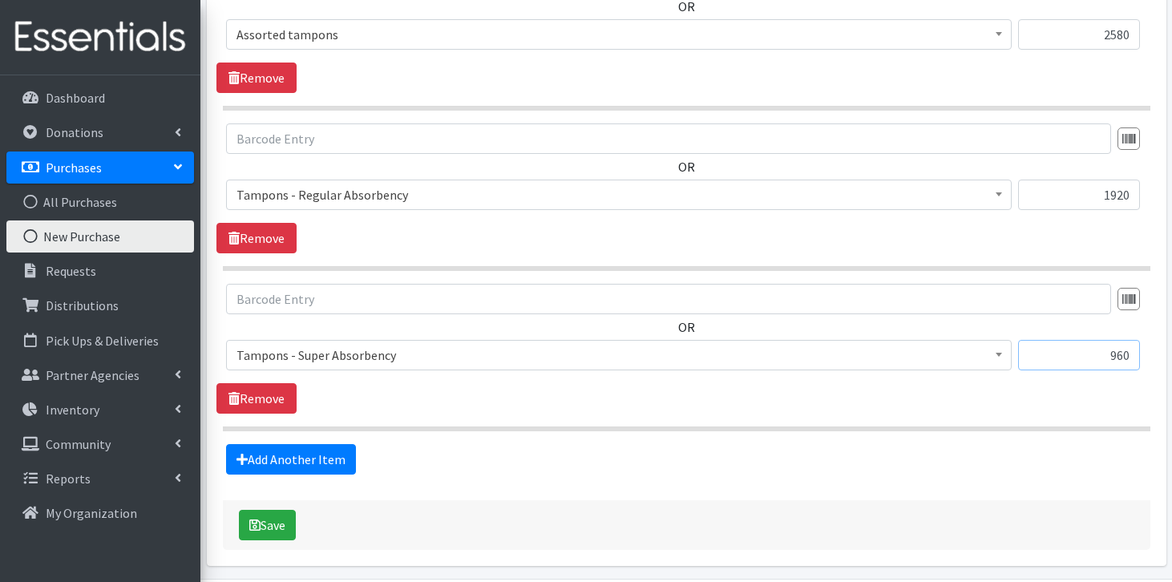
scroll to position [1209, 0]
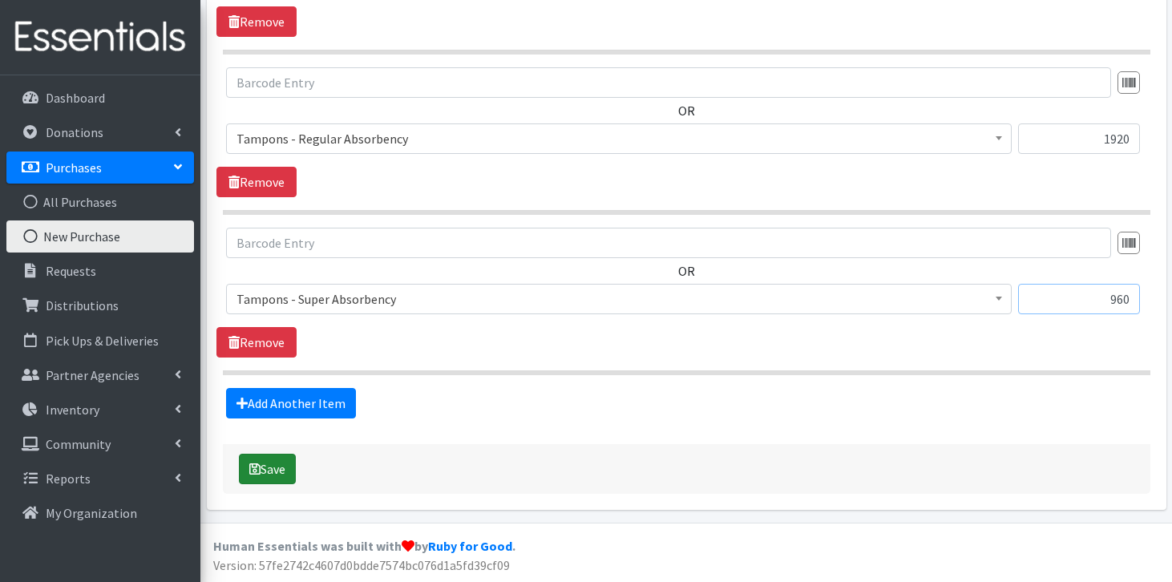
type input "960"
click at [269, 463] on button "Save" at bounding box center [267, 469] width 57 height 30
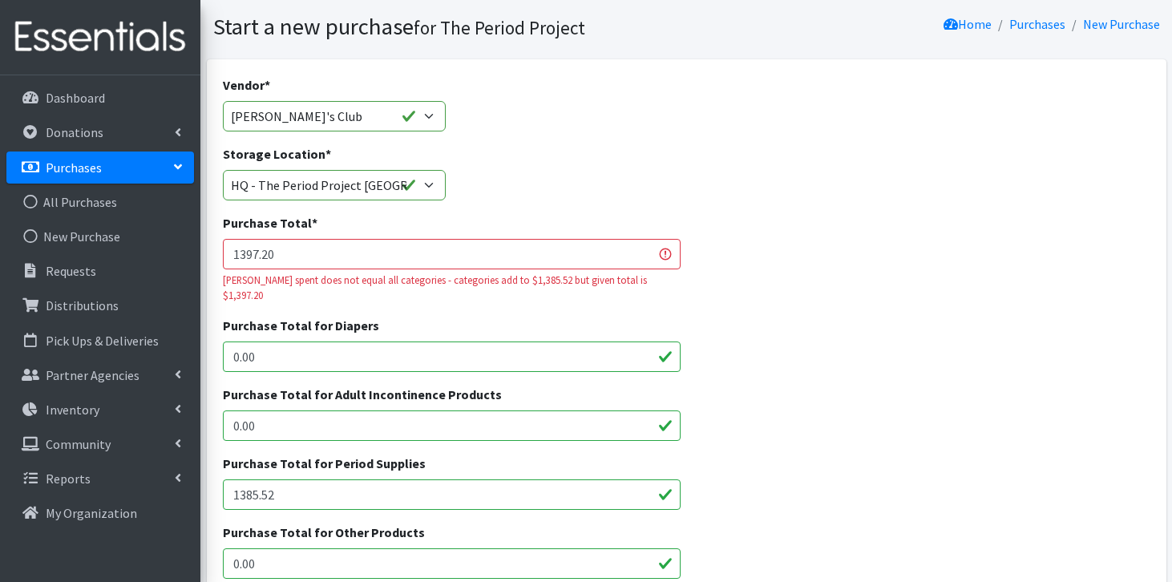
scroll to position [172, 0]
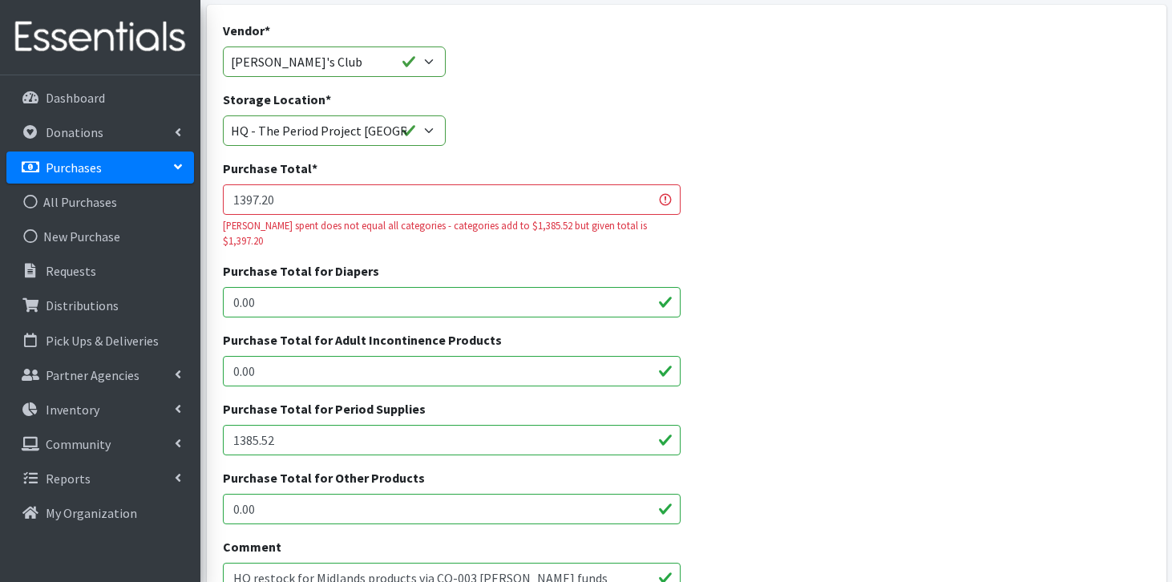
click at [286, 494] on input "0.00" at bounding box center [452, 509] width 458 height 30
type input "0"
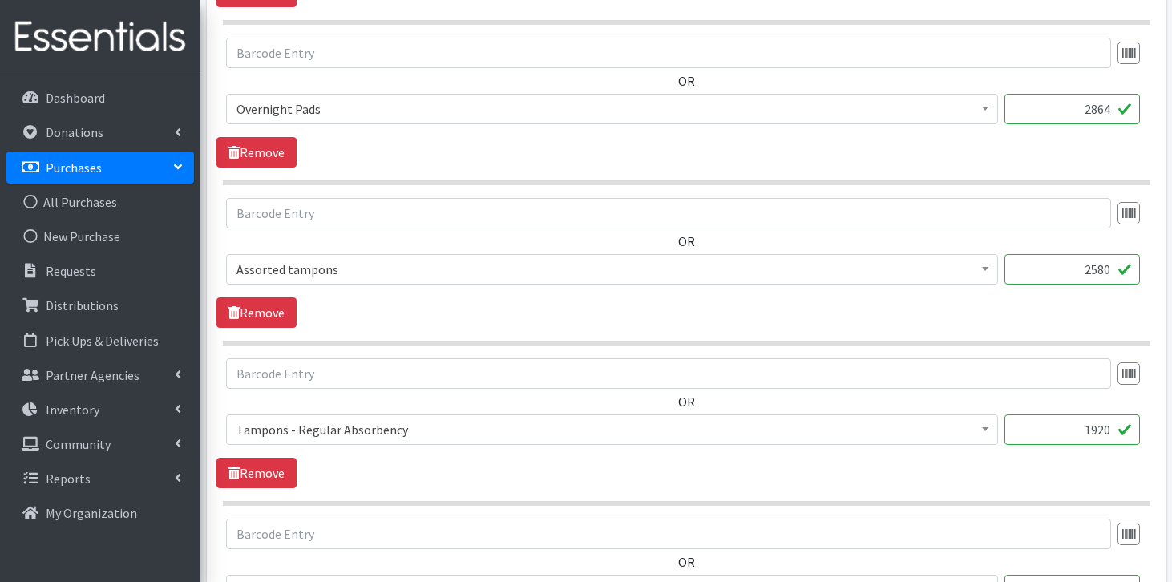
scroll to position [1461, 0]
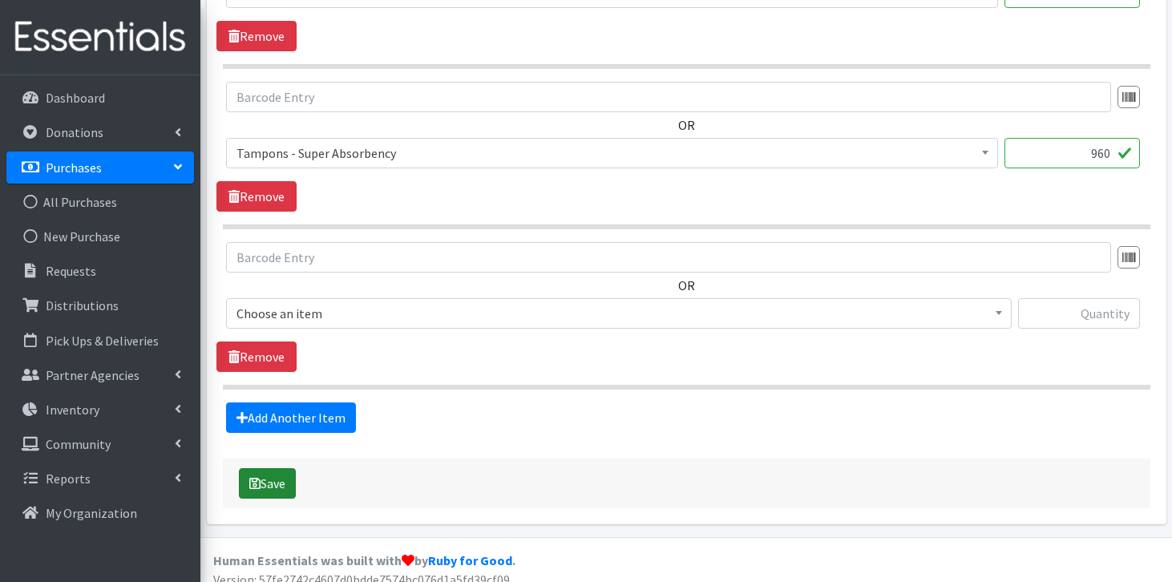
type input "11.58"
click at [277, 472] on button "Save" at bounding box center [267, 483] width 57 height 30
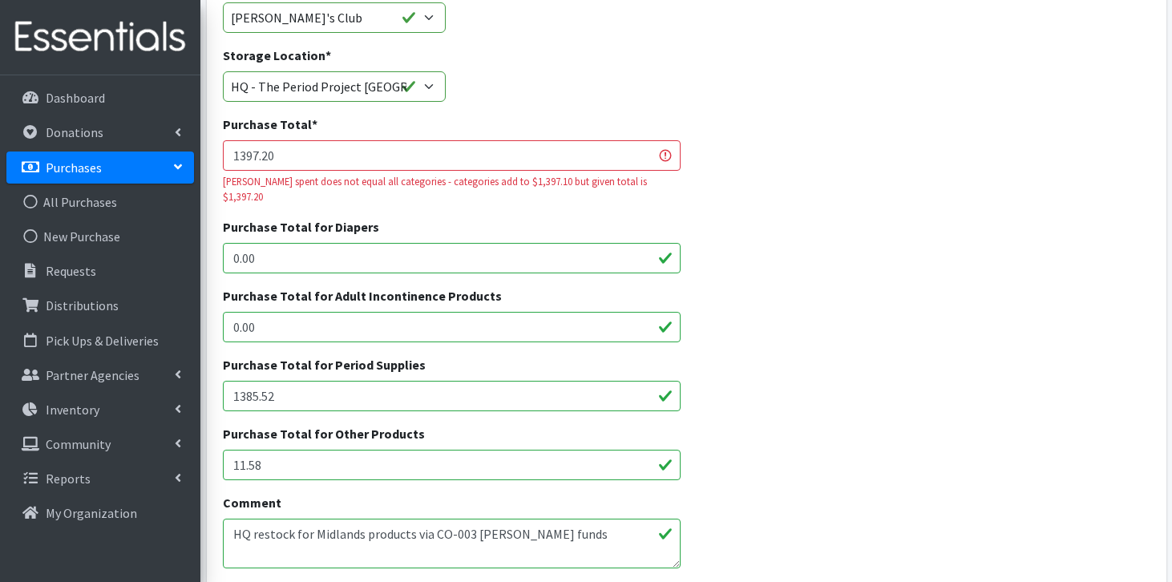
scroll to position [217, 0]
click at [253, 449] on input "11.58" at bounding box center [452, 463] width 458 height 30
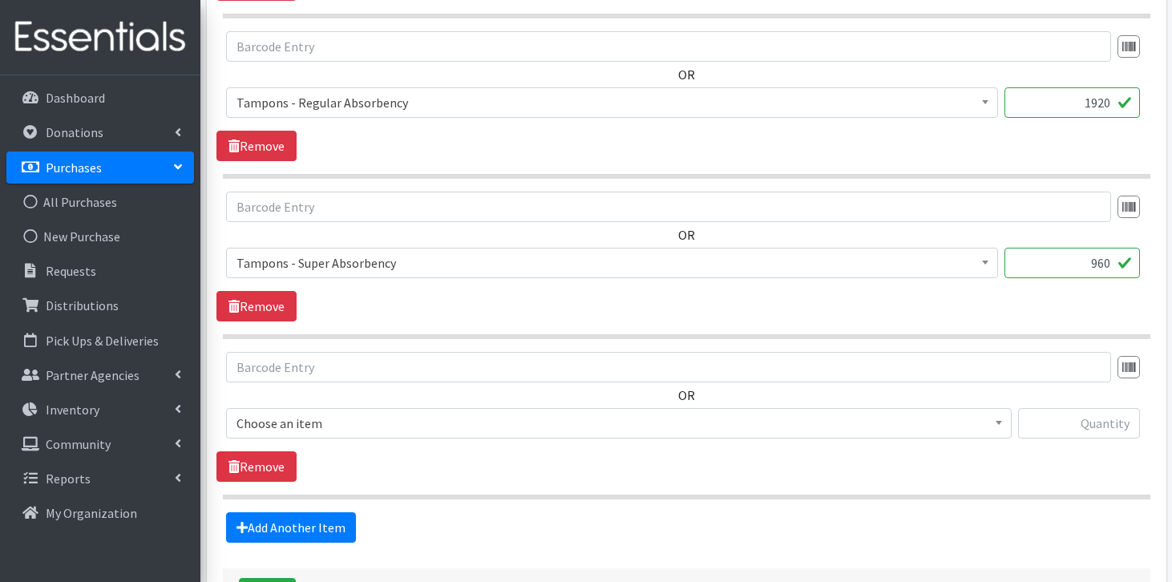
scroll to position [1461, 0]
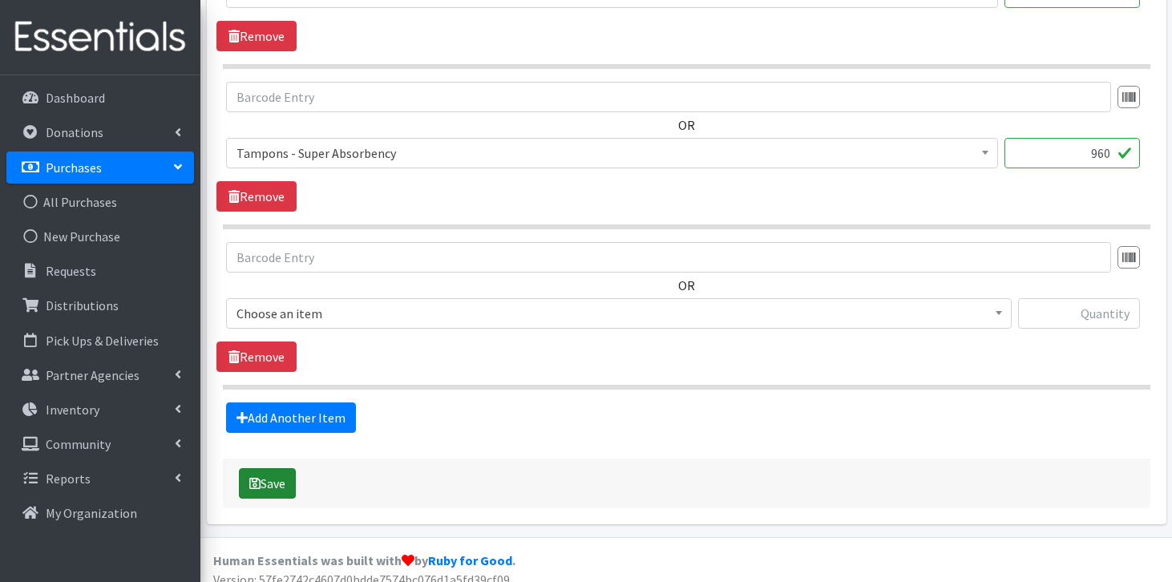
type input "11.68"
click at [257, 477] on icon "submit" at bounding box center [254, 483] width 11 height 13
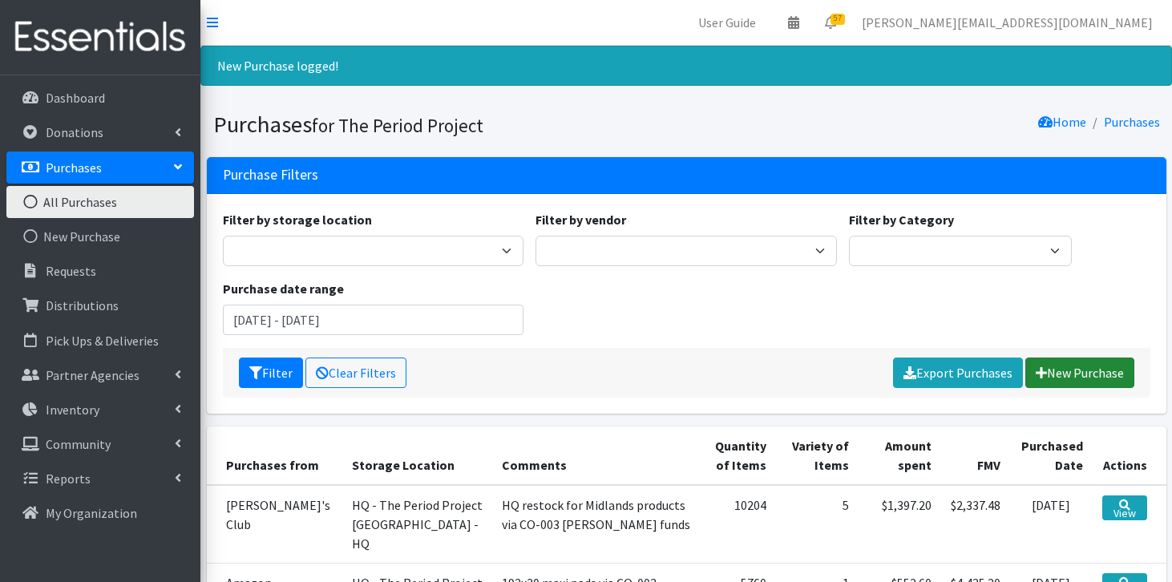
click at [1080, 369] on link "New Purchase" at bounding box center [1080, 373] width 109 height 30
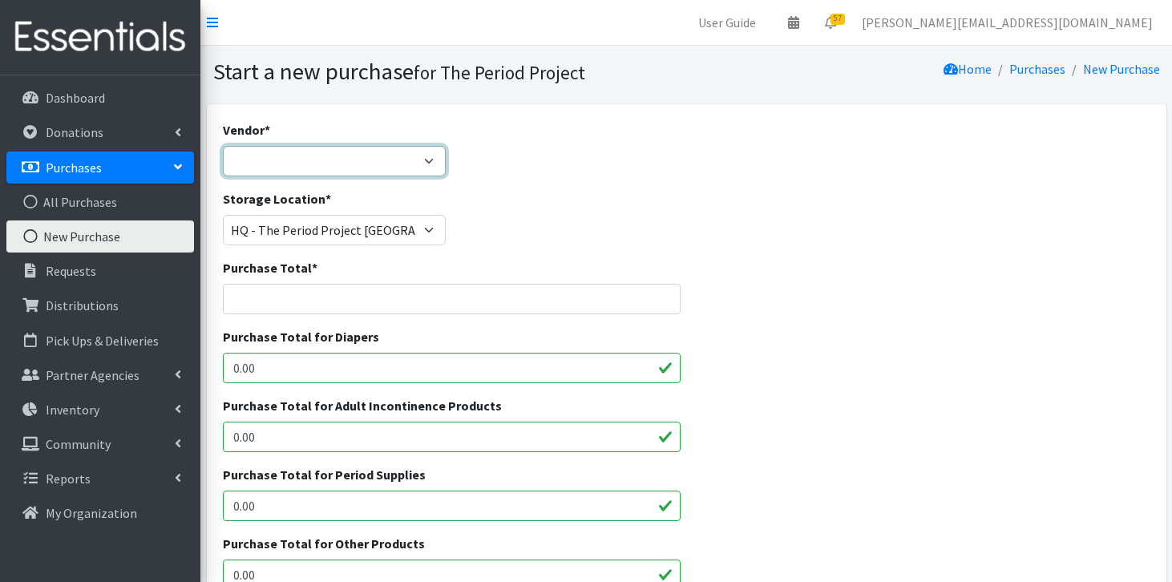
click at [388, 156] on select "ALLIANCE/KOTEX Amazon Costco Dollar Days PEP (Period Education Project) Rhino M…" at bounding box center [334, 161] width 223 height 30
select select "288"
click at [337, 298] on input "Purchase Total *" at bounding box center [452, 299] width 458 height 30
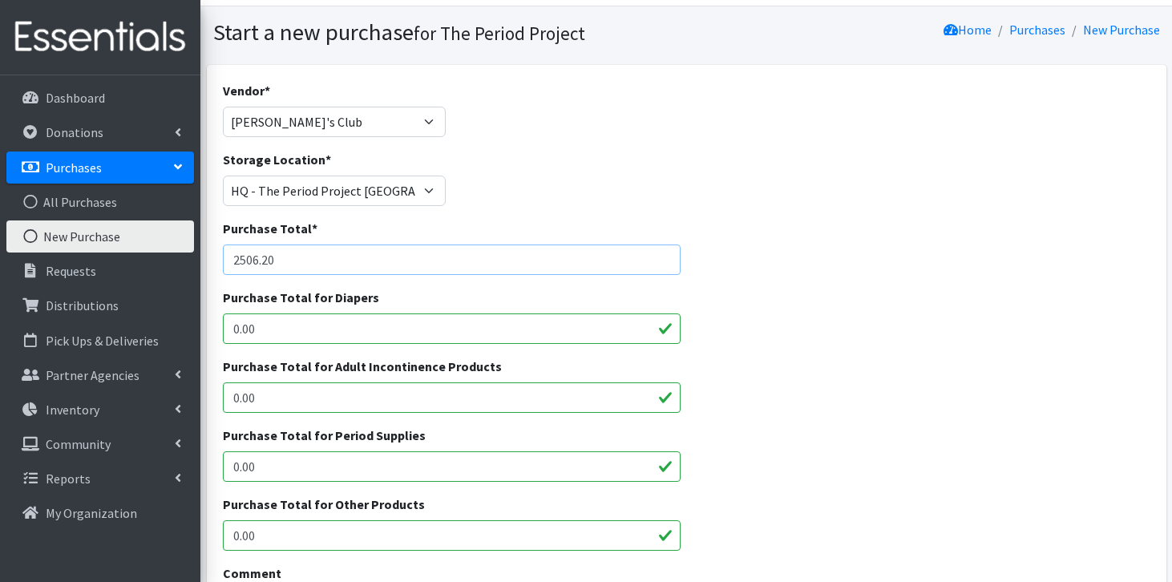
scroll to position [46, 0]
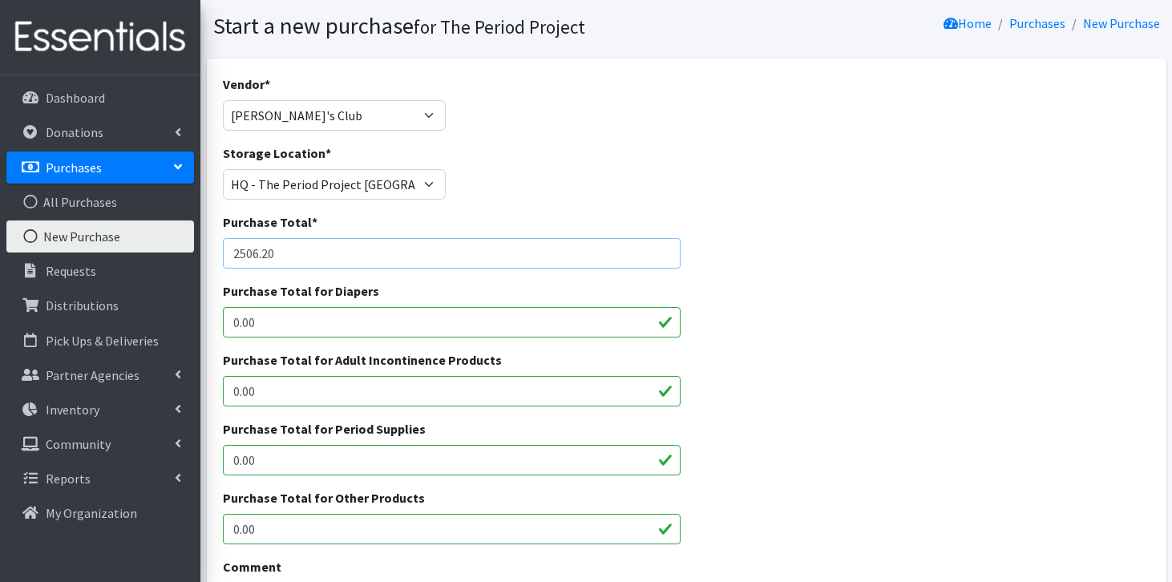
type input "2506.20"
click at [286, 460] on input "0.00" at bounding box center [452, 460] width 458 height 30
click at [303, 528] on input "0.00" at bounding box center [452, 529] width 458 height 30
type input "0"
type input "69.90"
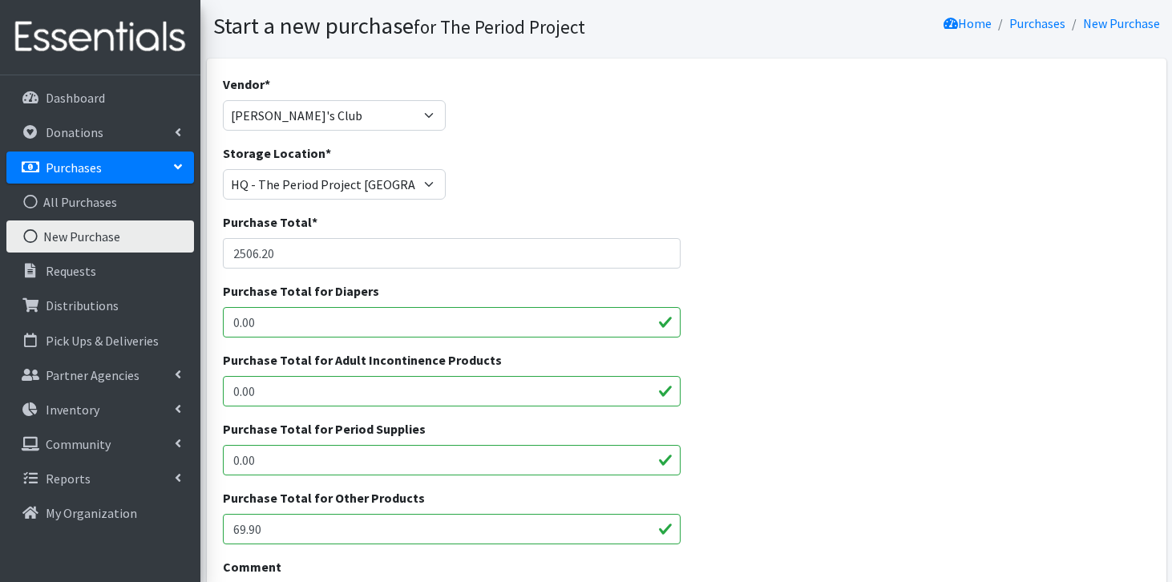
click at [267, 456] on input "0.00" at bounding box center [452, 460] width 458 height 30
type input "0"
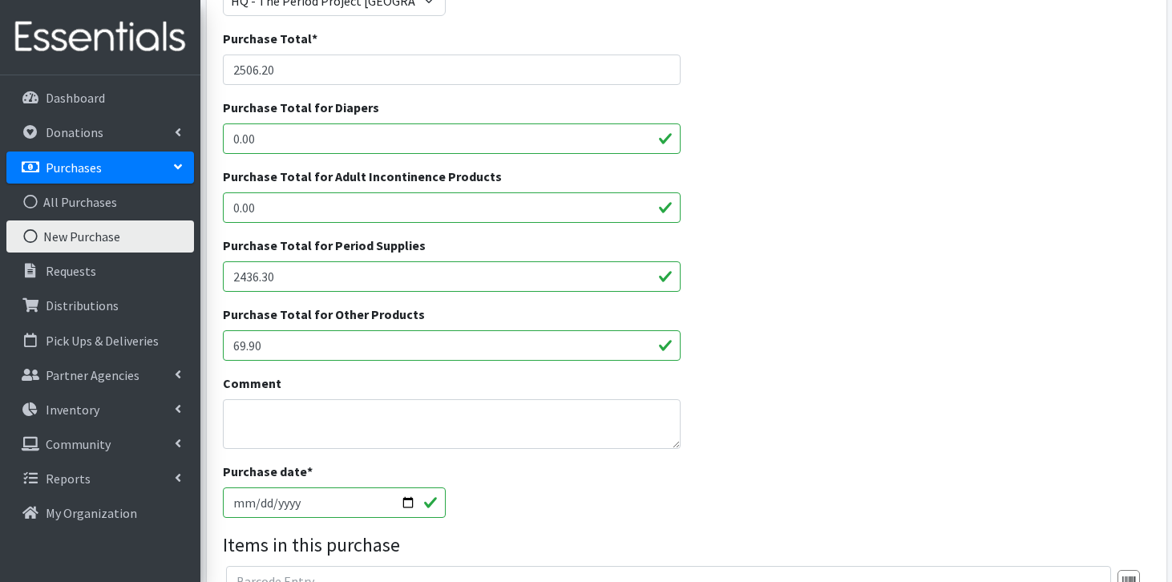
scroll to position [247, 0]
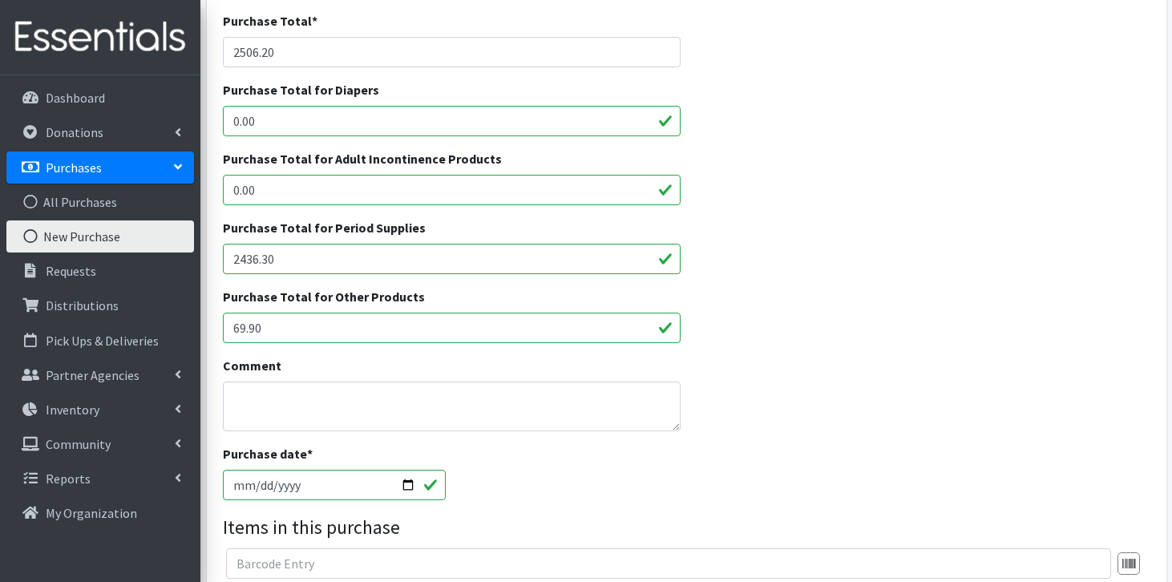
type input "2436.30"
click at [258, 487] on input "2025-08-13" at bounding box center [334, 485] width 223 height 30
type input "2025-08-03"
click at [277, 399] on textarea "Comment" at bounding box center [452, 407] width 458 height 50
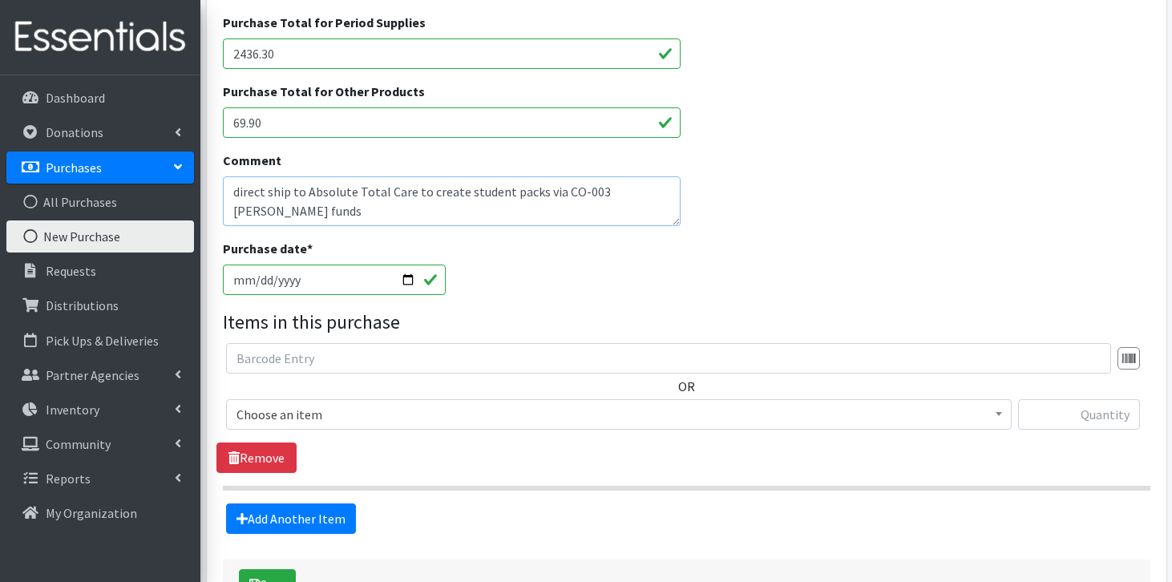
scroll to position [456, 0]
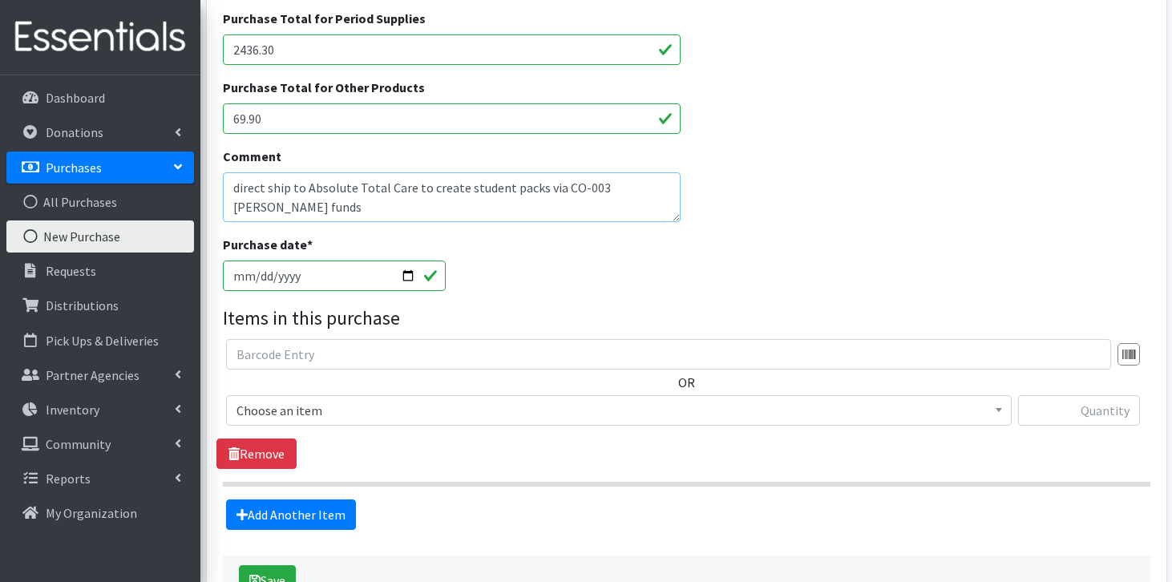
type textarea "direct ship to Absolute Total Care to create student packs via CO-003 Lipscomb …"
click at [276, 410] on span "Choose an item" at bounding box center [619, 410] width 765 height 22
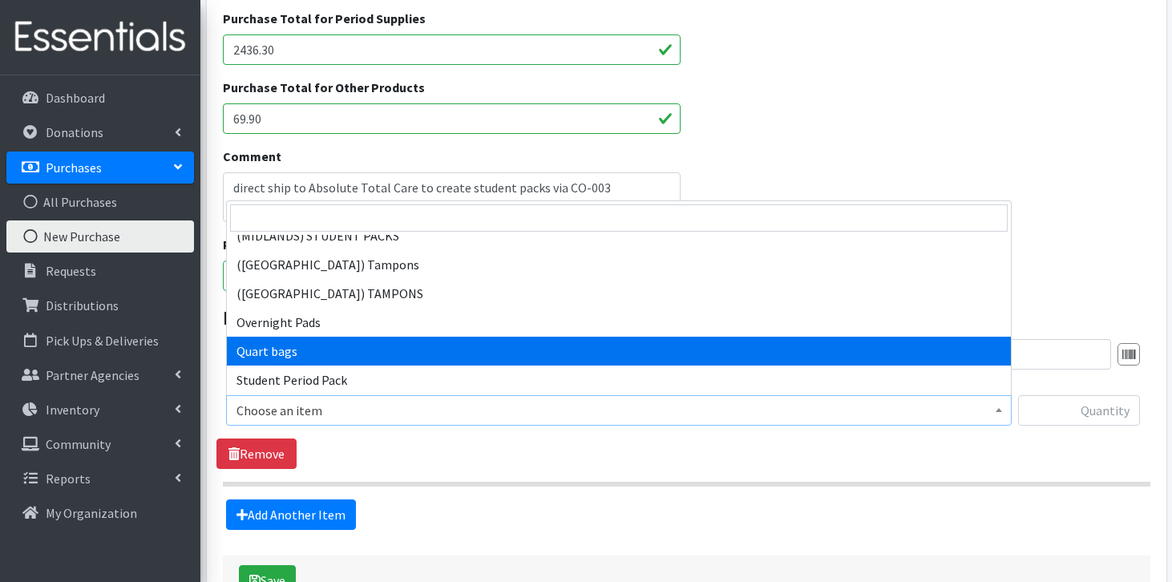
scroll to position [1486, 0]
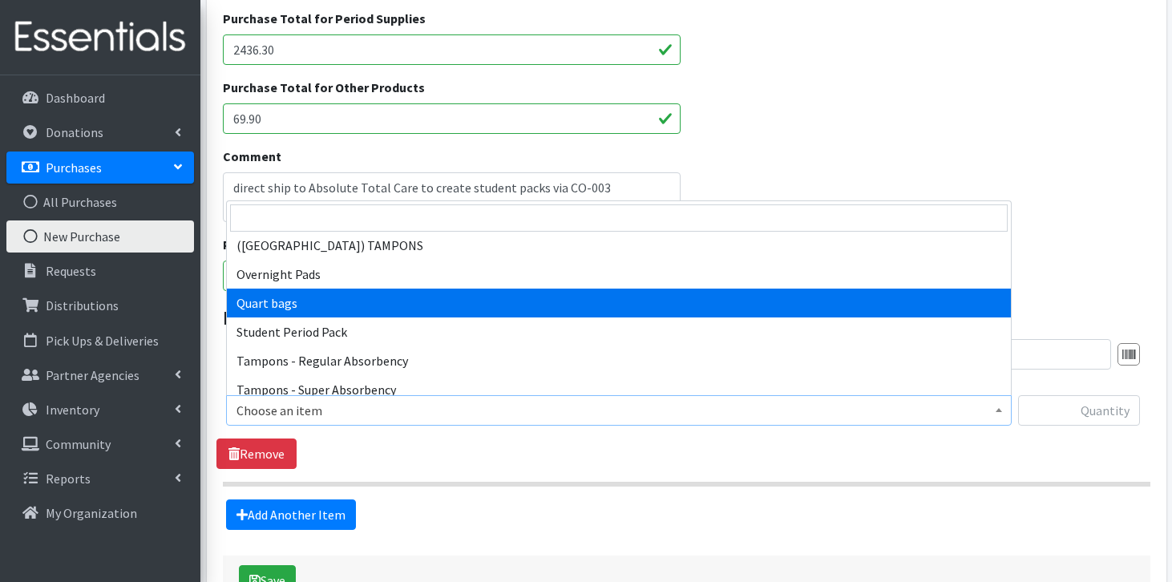
select select "13384"
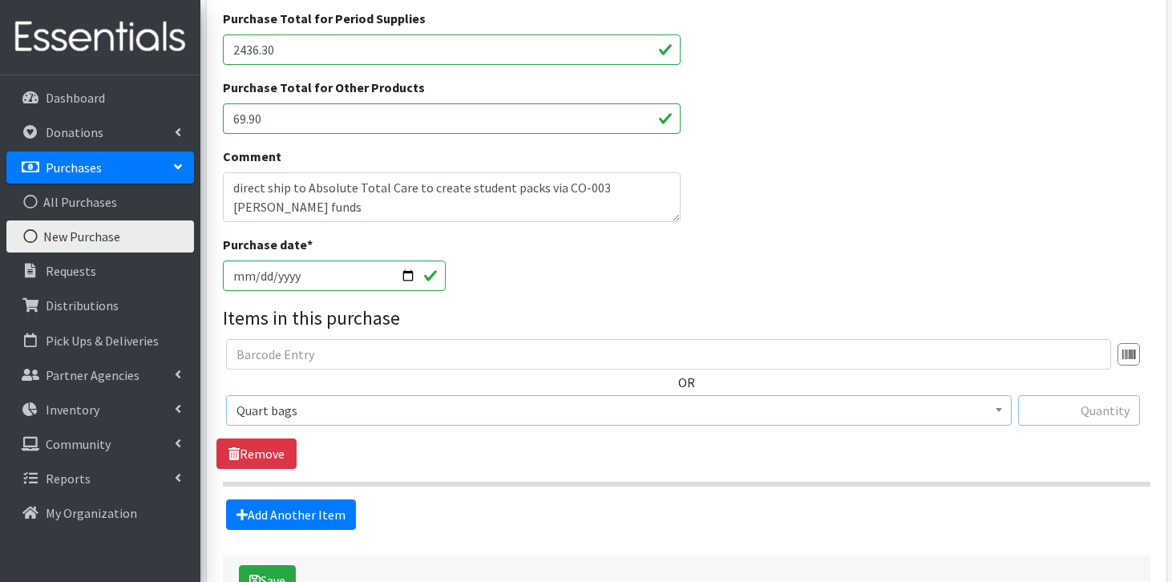
click at [1064, 419] on input "text" at bounding box center [1079, 410] width 122 height 30
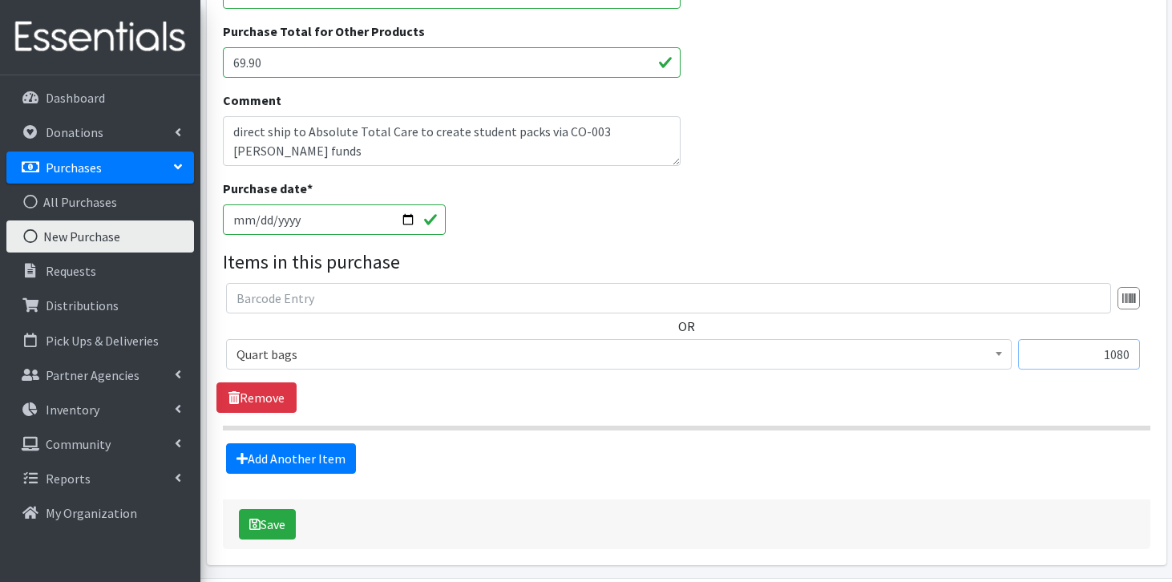
scroll to position [512, 0]
type input "1080"
click at [274, 455] on link "Add Another Item" at bounding box center [291, 459] width 130 height 30
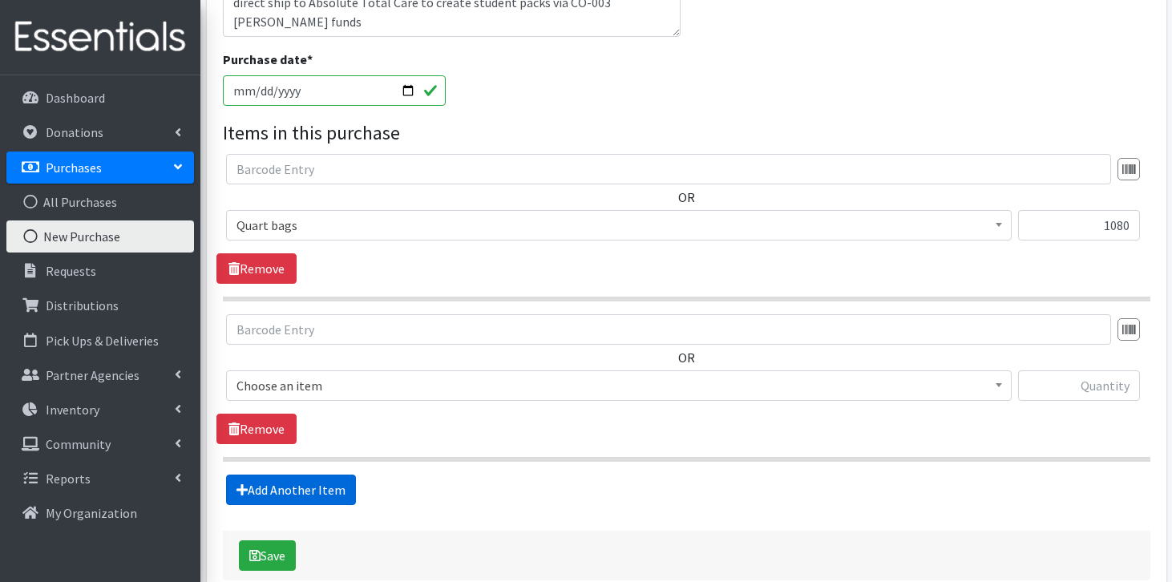
scroll to position [728, 0]
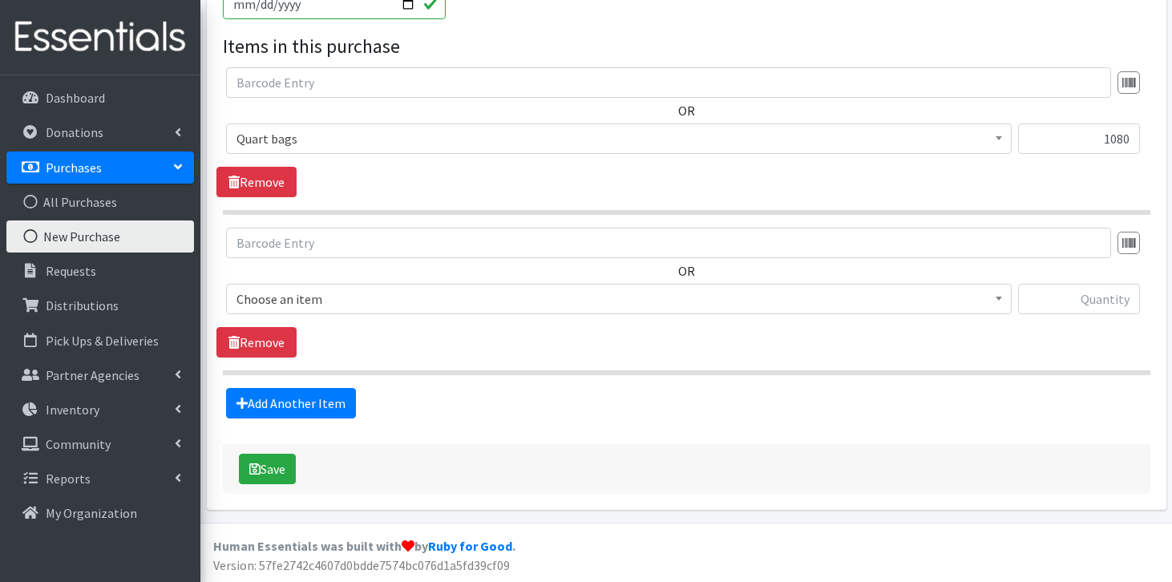
click at [351, 292] on span "Choose an item" at bounding box center [619, 299] width 765 height 22
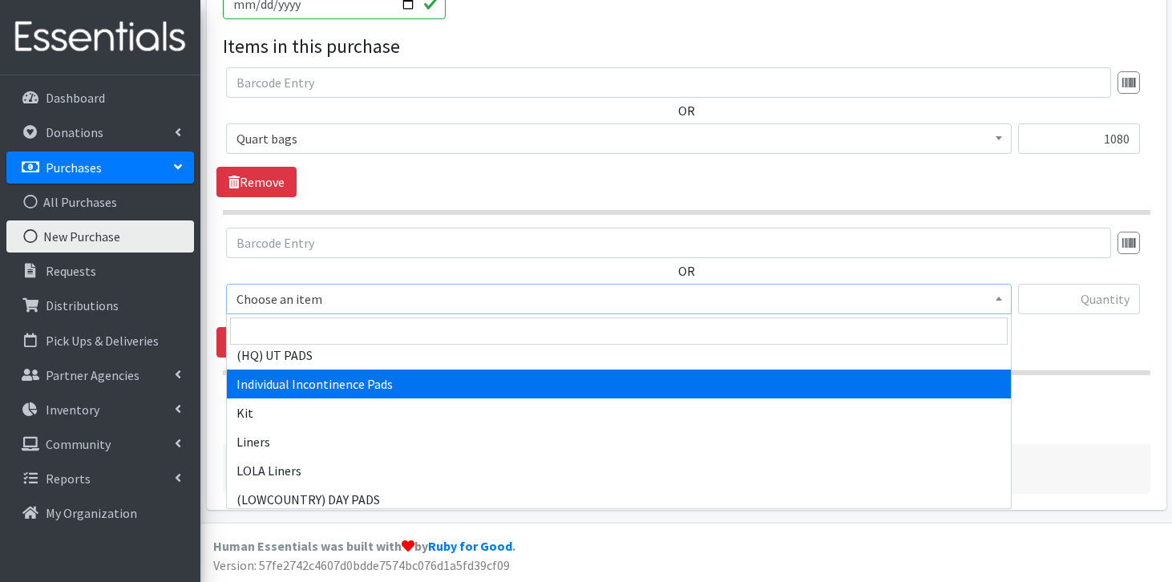
scroll to position [886, 0]
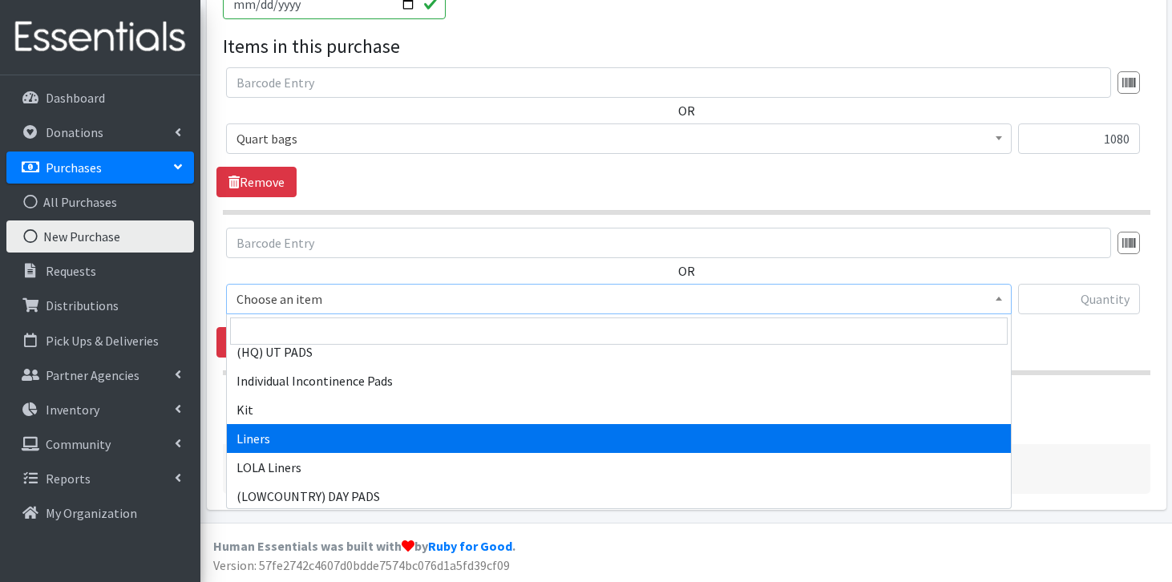
select select "7758"
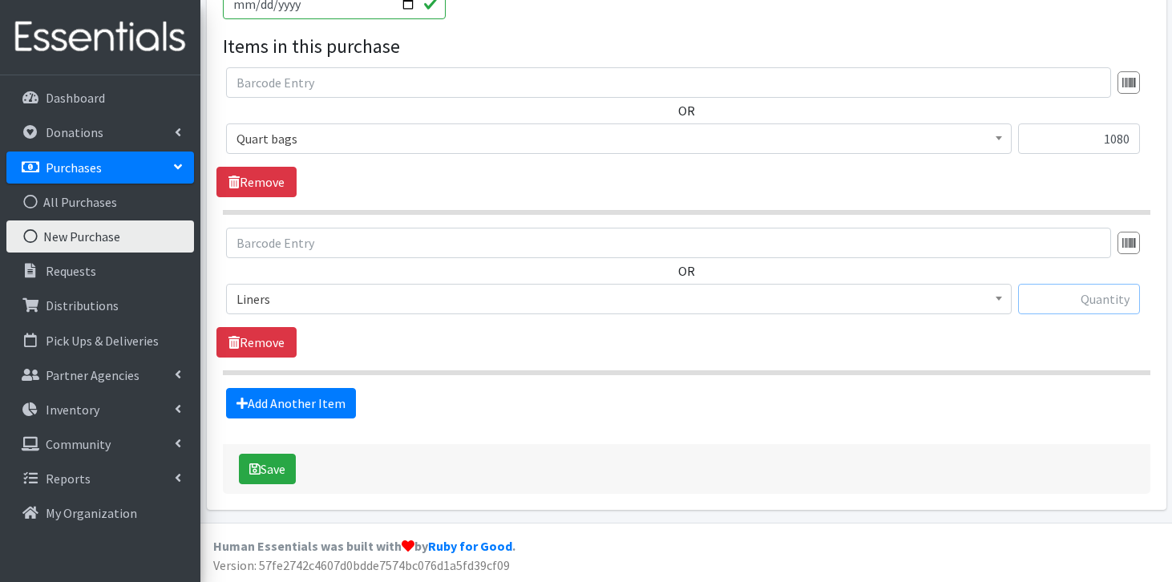
click at [1089, 302] on input "text" at bounding box center [1079, 299] width 122 height 30
type input "3840"
click at [278, 406] on link "Add Another Item" at bounding box center [291, 403] width 130 height 30
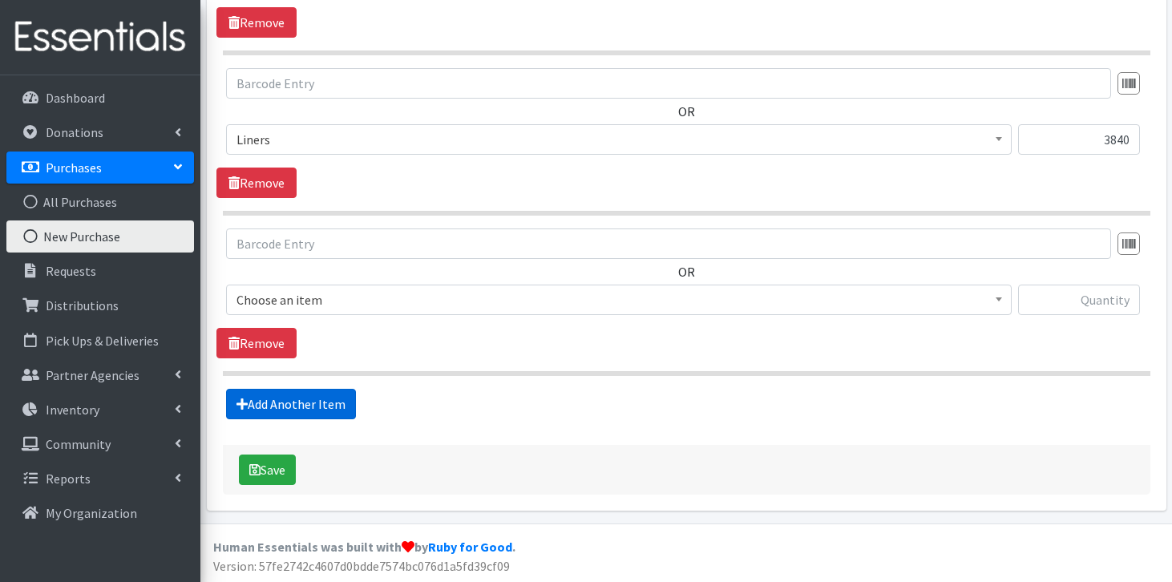
scroll to position [889, 0]
click at [354, 298] on span "Choose an item" at bounding box center [619, 299] width 765 height 22
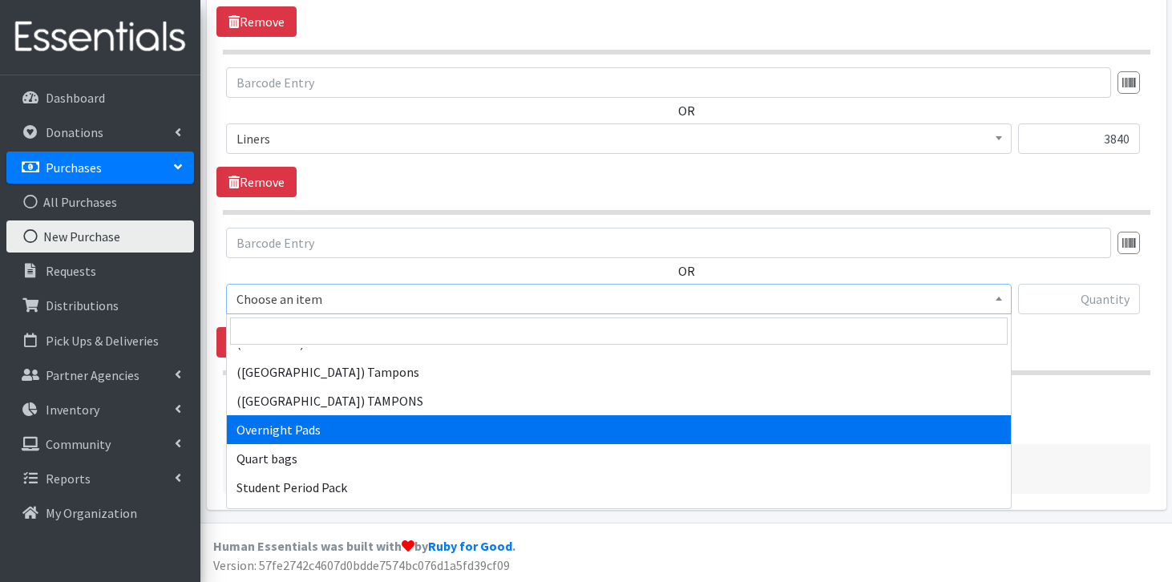
scroll to position [1494, 0]
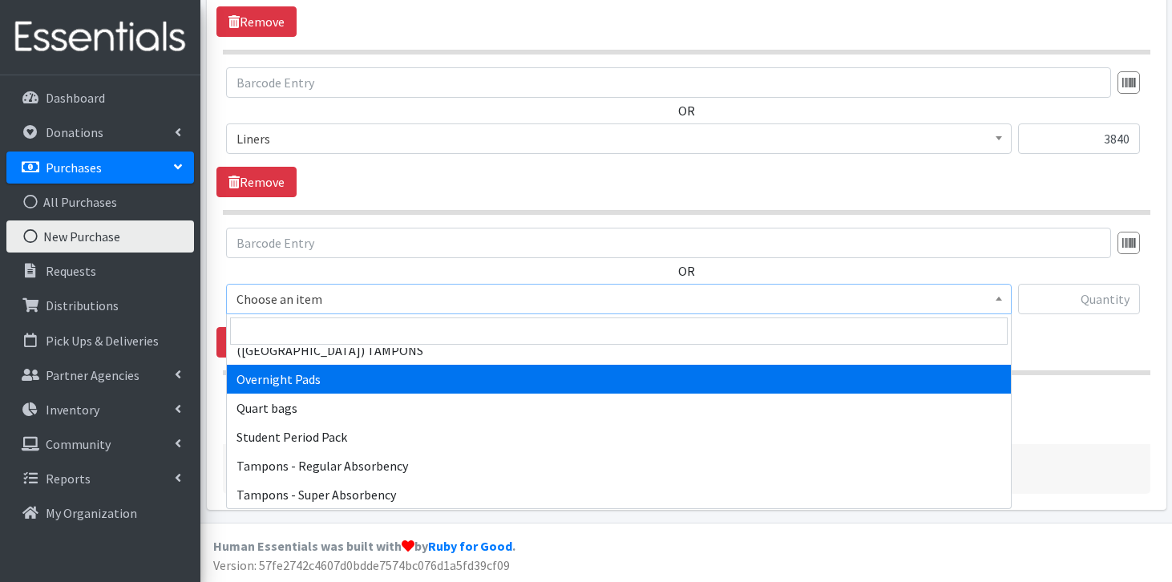
select select "7593"
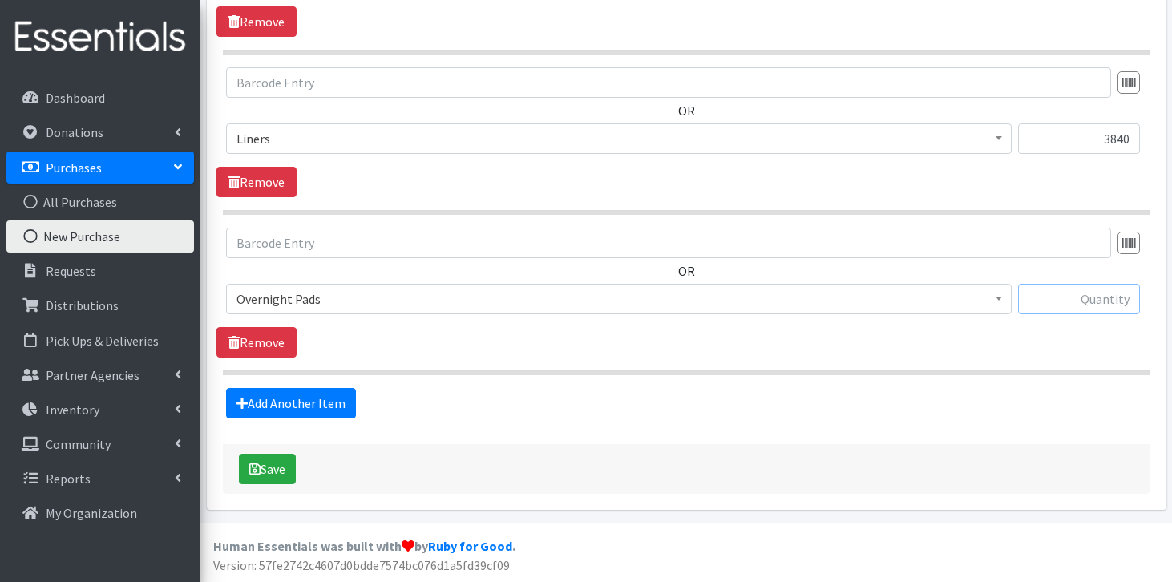
click at [1101, 294] on input "text" at bounding box center [1079, 299] width 122 height 30
type input "2720"
click at [312, 397] on link "Add Another Item" at bounding box center [291, 403] width 130 height 30
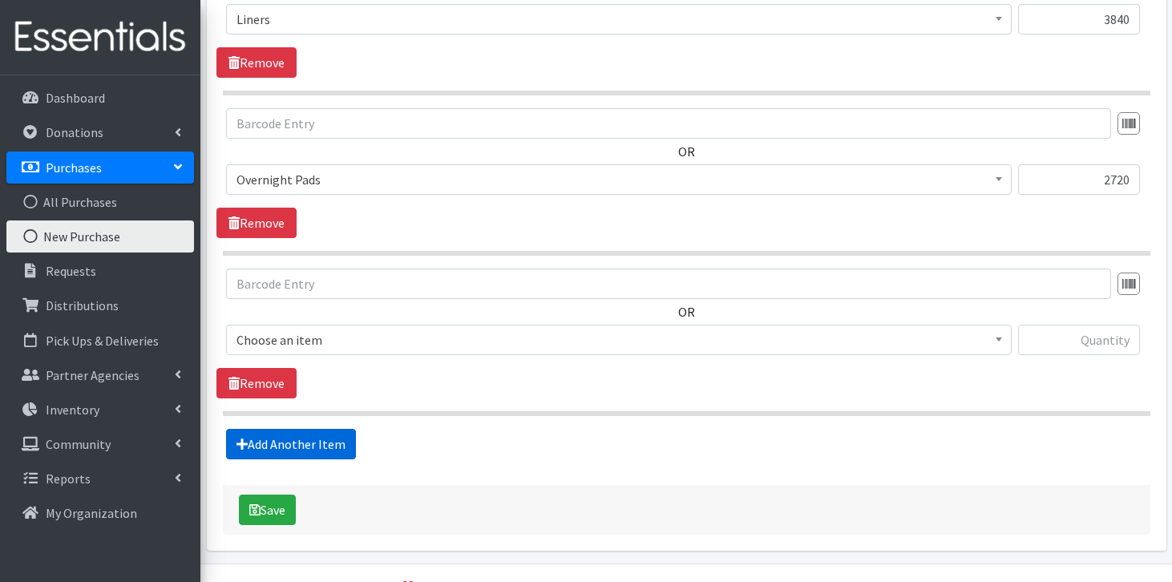
scroll to position [1049, 0]
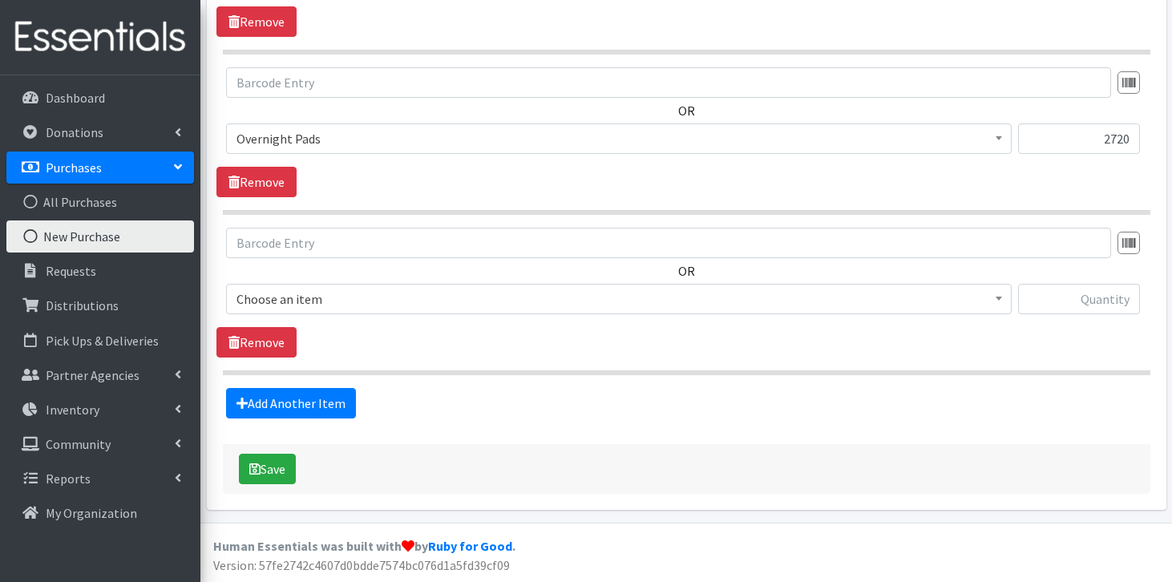
click at [375, 291] on span "Choose an item" at bounding box center [619, 299] width 765 height 22
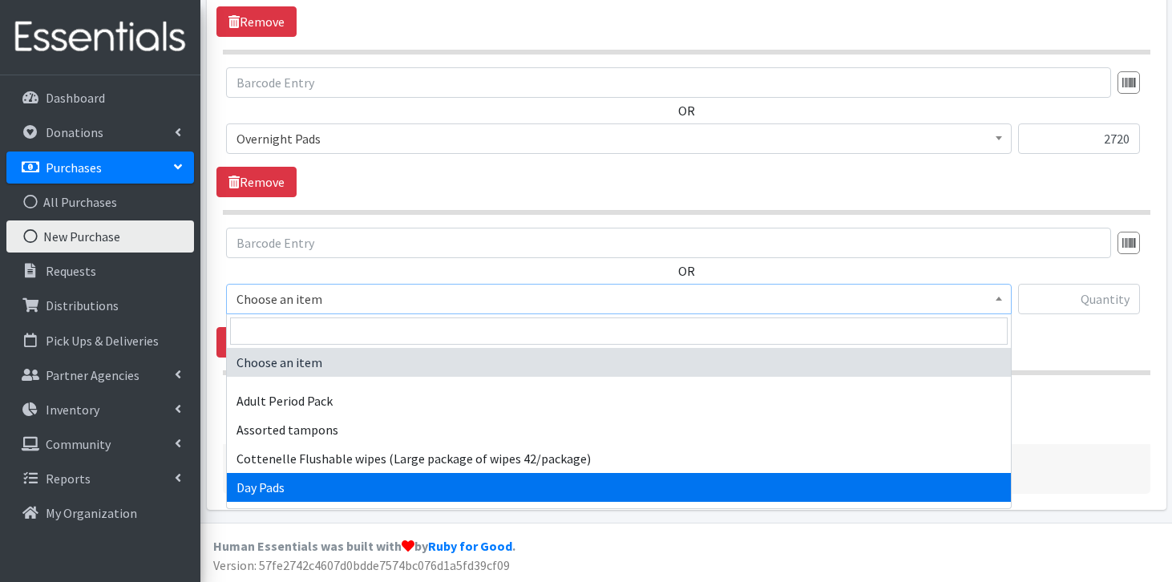
select select "7759"
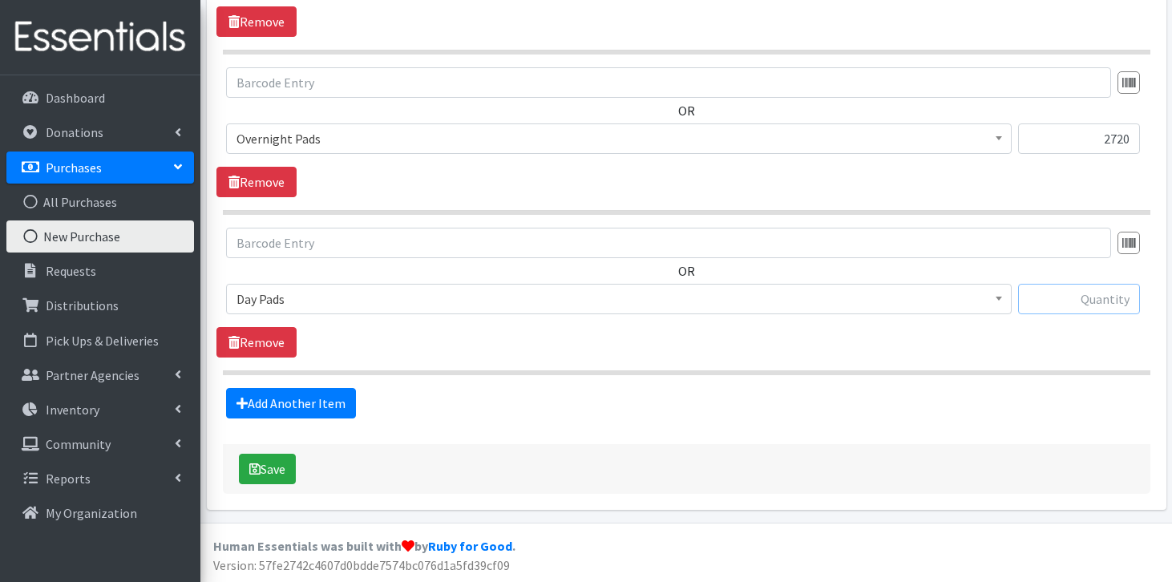
click at [1089, 299] on input "text" at bounding box center [1079, 299] width 122 height 30
type input "7360"
click at [273, 476] on button "Save" at bounding box center [267, 469] width 57 height 30
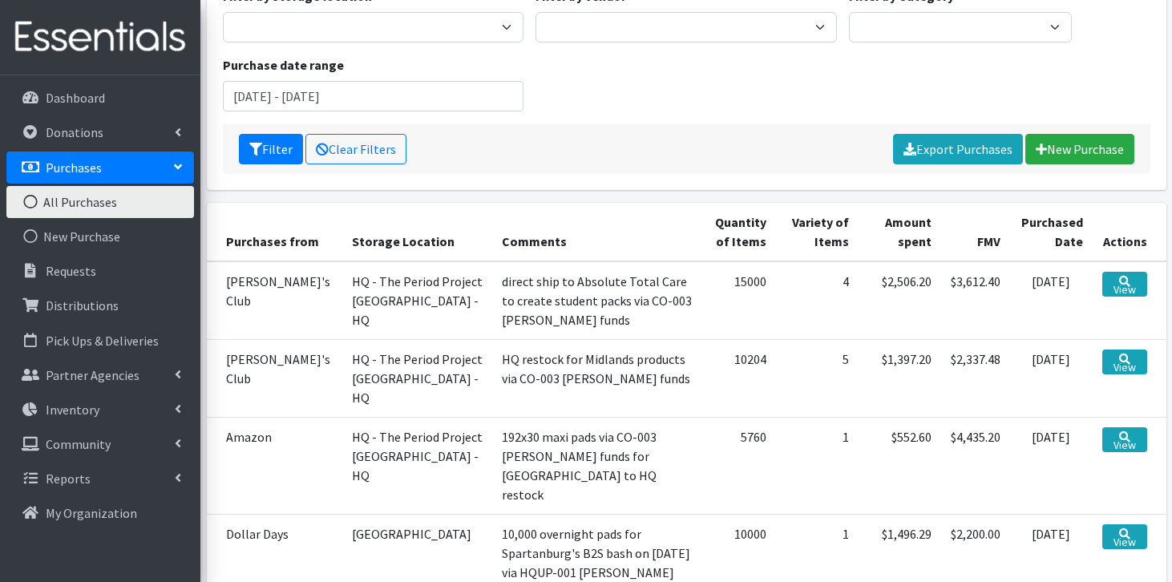
scroll to position [226, 0]
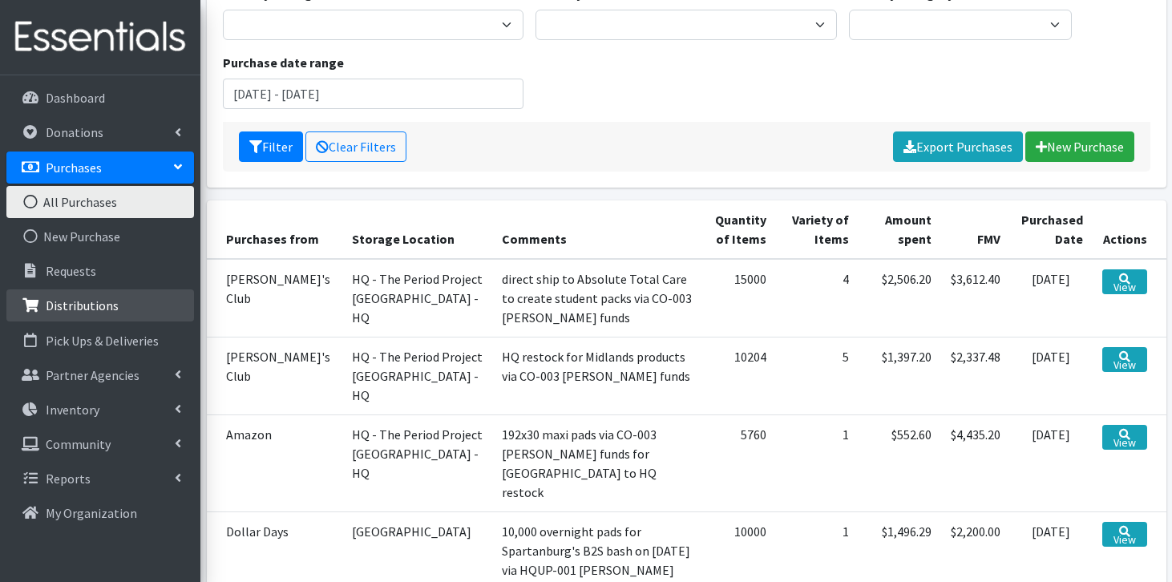
click at [119, 309] on link "Distributions" at bounding box center [100, 306] width 188 height 32
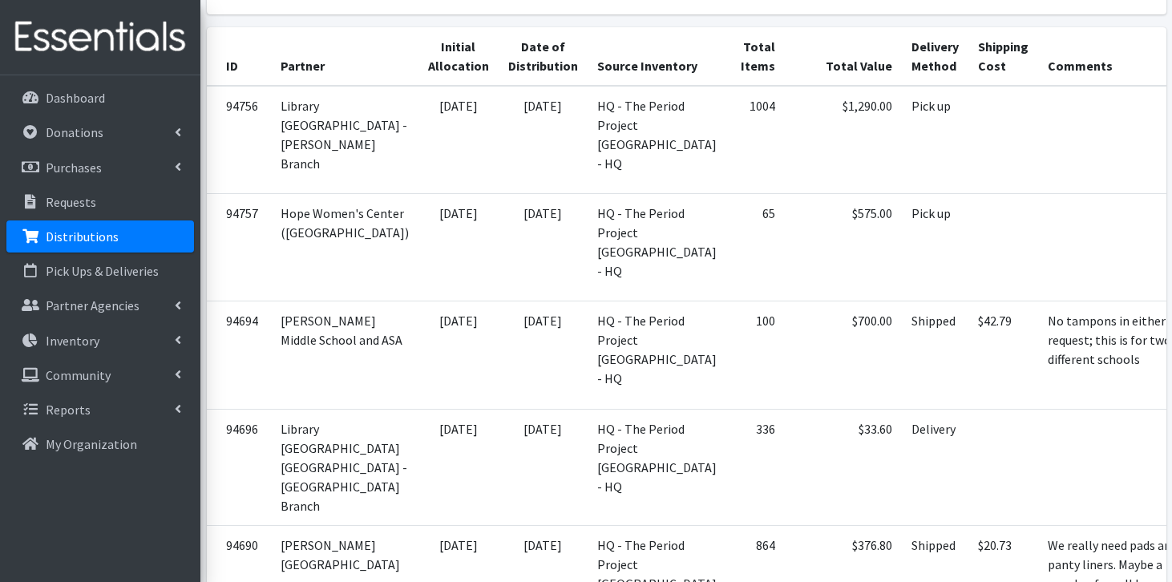
scroll to position [362, 0]
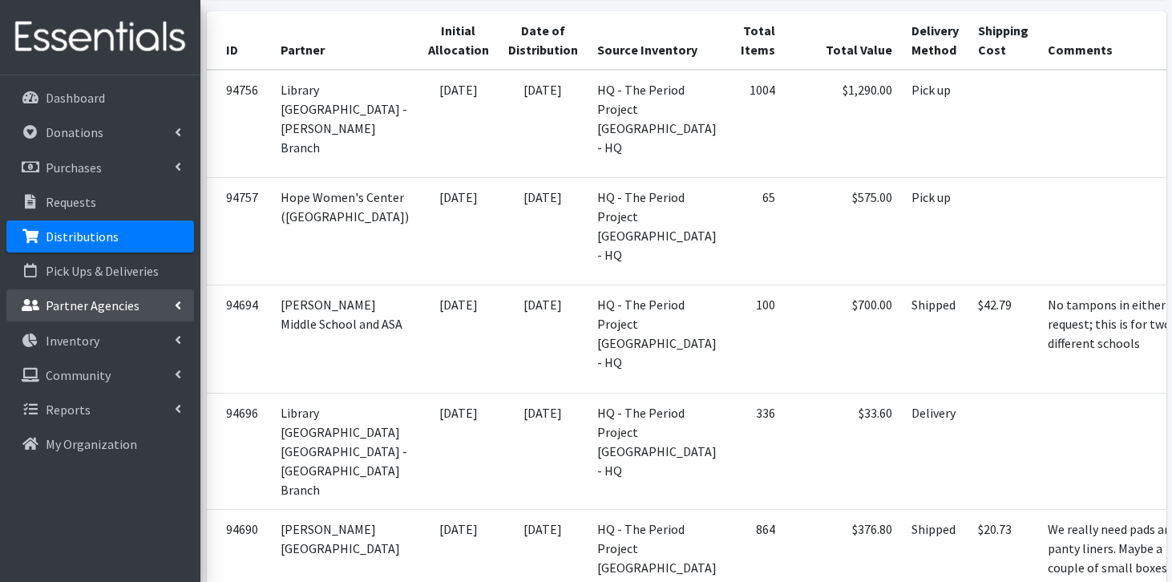
click at [107, 295] on link "Partner Agencies" at bounding box center [100, 306] width 188 height 32
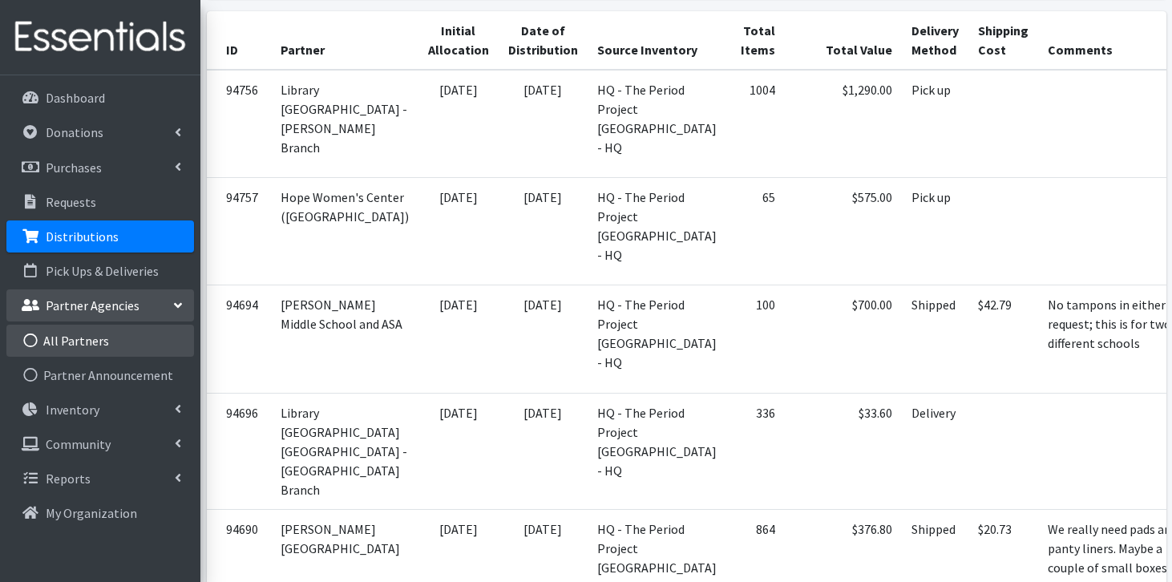
click at [91, 334] on link "All Partners" at bounding box center [100, 341] width 188 height 32
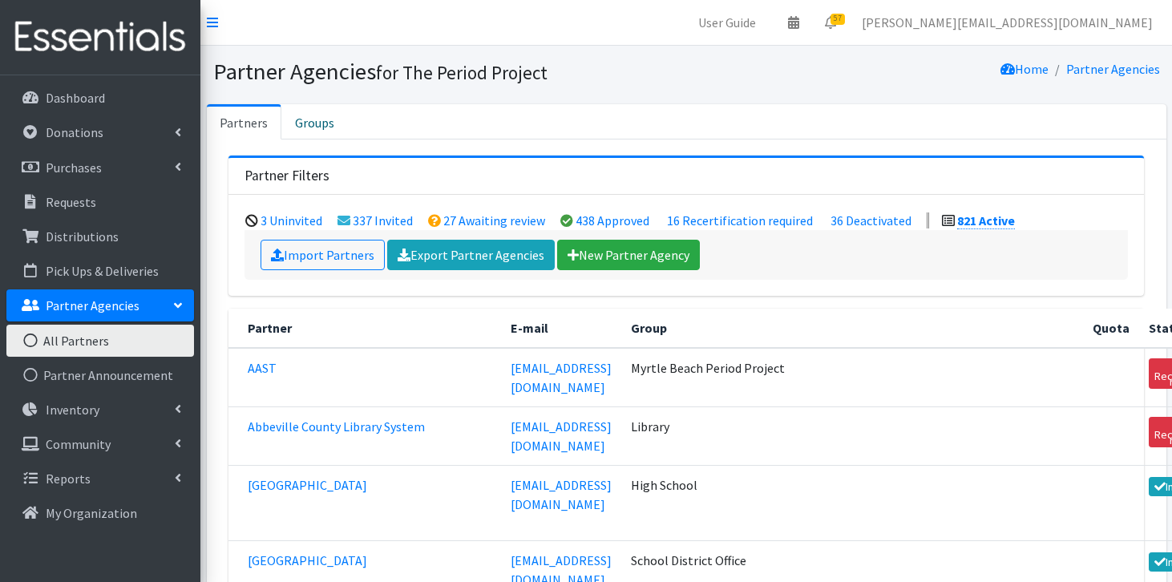
click at [692, 253] on div "Import Partners Export Partner Agencies New Partner Agency" at bounding box center [687, 255] width 852 height 30
click at [674, 255] on link "New Partner Agency" at bounding box center [628, 255] width 143 height 30
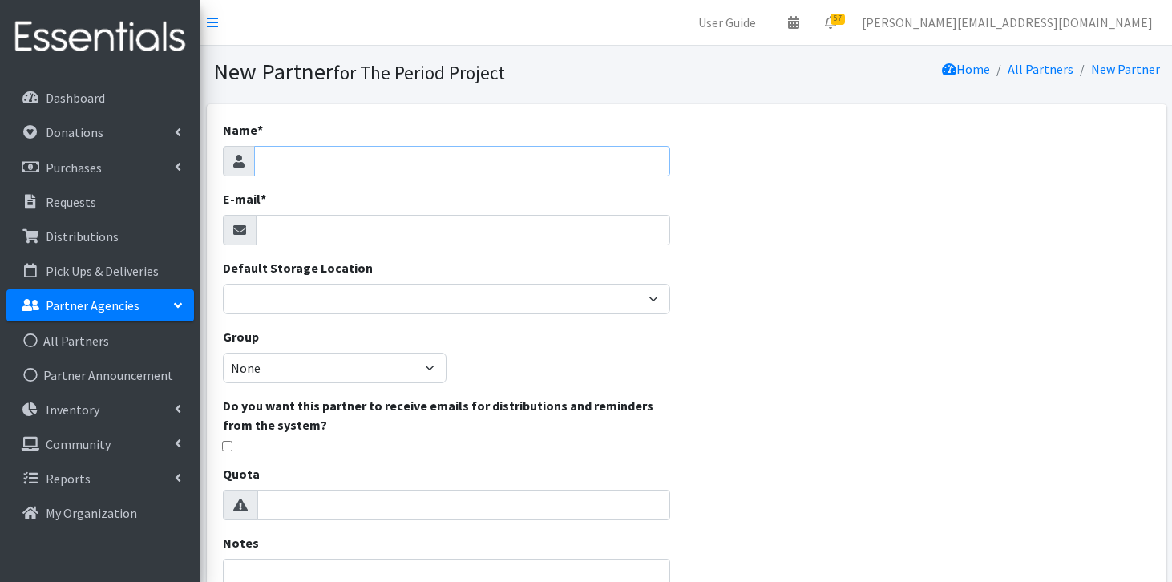
click at [583, 156] on input "Name *" at bounding box center [462, 161] width 417 height 30
click at [583, 153] on input "Name *" at bounding box center [462, 161] width 417 height 30
type input "Hands for Hearts ([PERSON_NAME].)"
click at [395, 224] on input "E-mail *" at bounding box center [463, 230] width 415 height 30
type input "[EMAIL_ADDRESS][DOMAIN_NAME]"
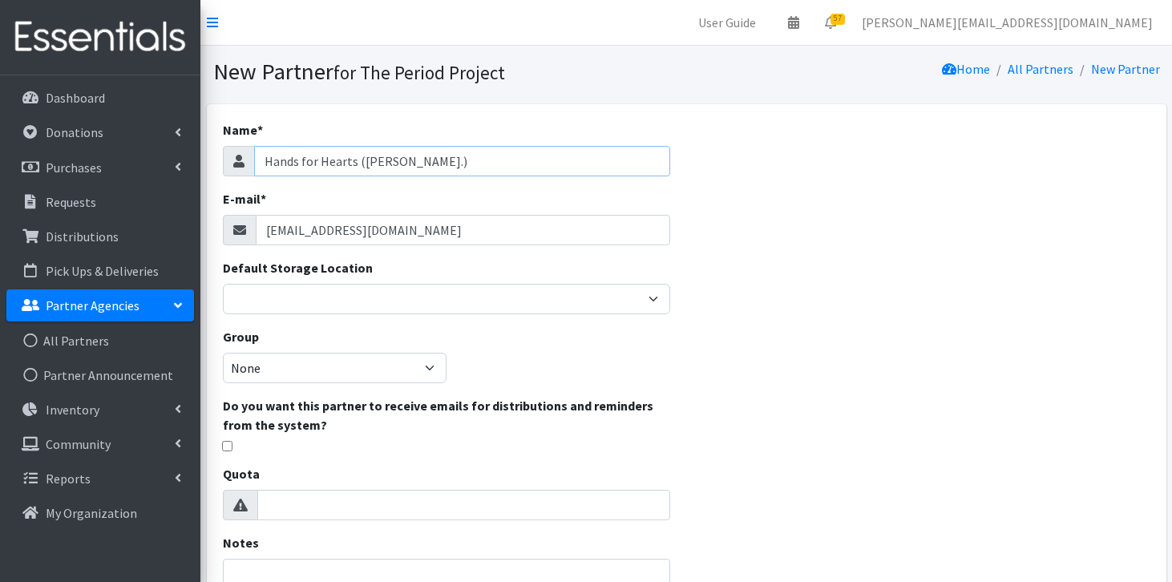
click at [411, 160] on input "Hands for Hearts ([PERSON_NAME].)" at bounding box center [462, 161] width 417 height 30
type input "Hands for Hearts ([GEOGRAPHIC_DATA])"
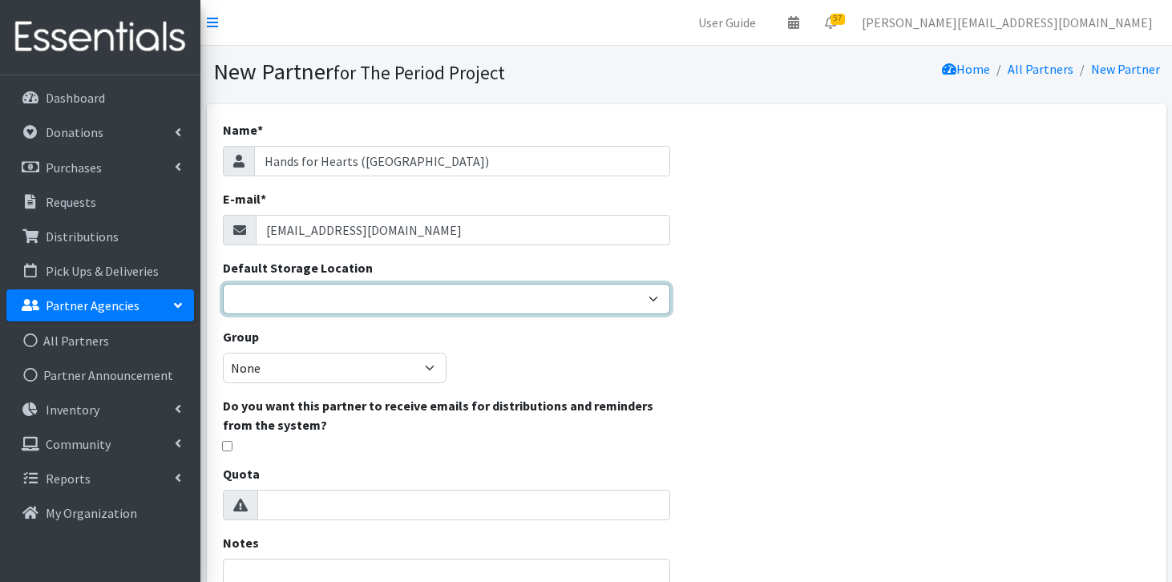
click at [378, 294] on select "[PERSON_NAME] HPP [GEOGRAPHIC_DATA], [GEOGRAPHIC_DATA] [GEOGRAPHIC_DATA] [GEOGR…" at bounding box center [447, 299] width 448 height 30
select select "392"
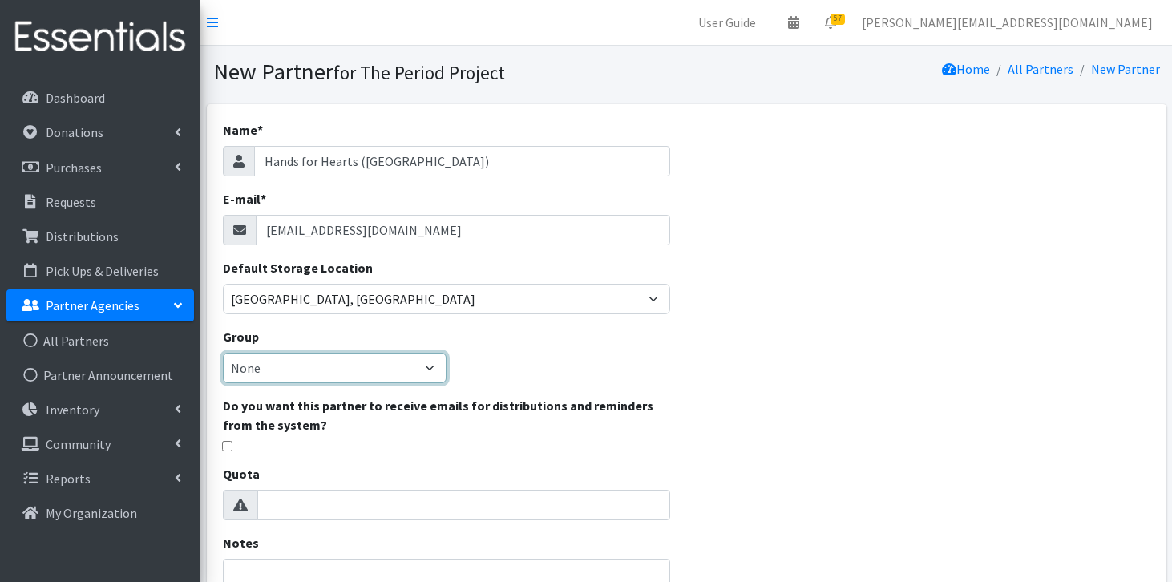
click at [392, 371] on select "None [GEOGRAPHIC_DATA] Unsheltered Support Head Start Library [PERSON_NAME] Fou…" at bounding box center [335, 368] width 224 height 30
select select "139"
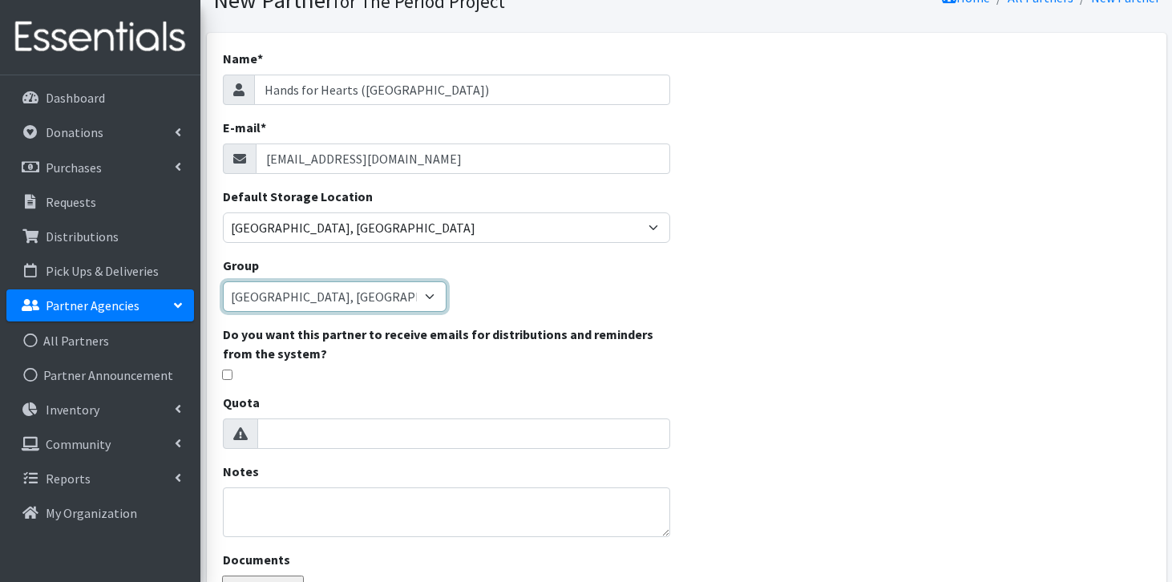
scroll to position [84, 0]
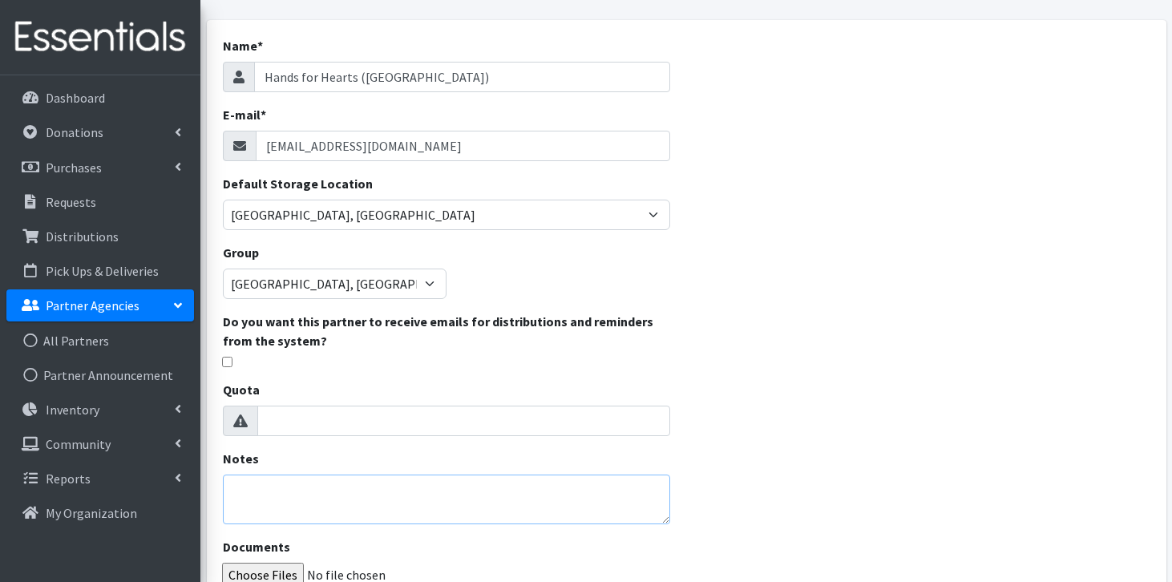
click at [395, 494] on textarea "Notes" at bounding box center [447, 500] width 448 height 50
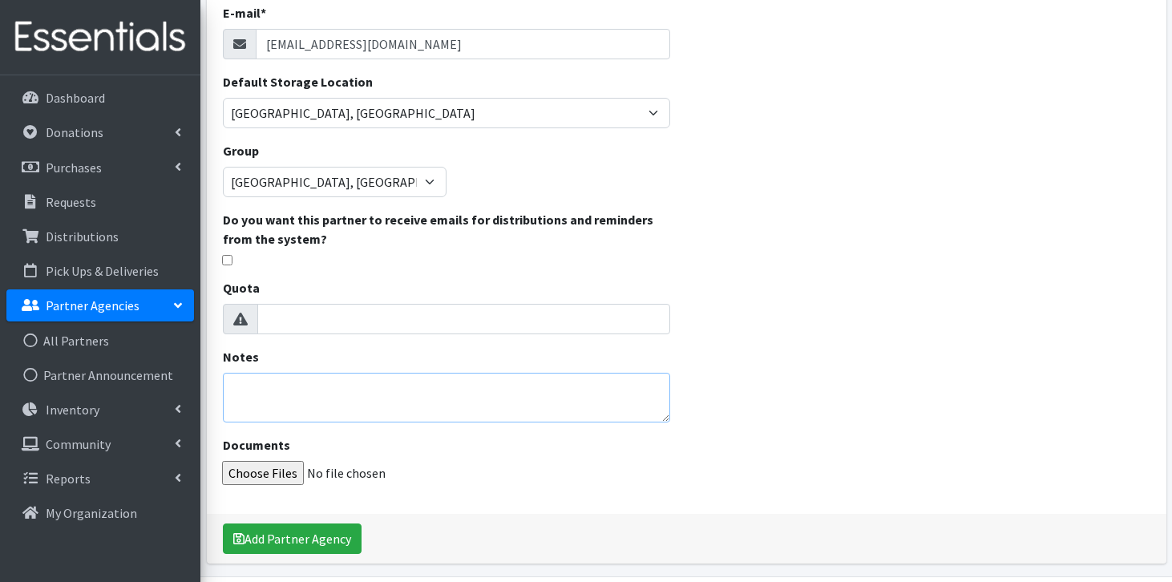
scroll to position [211, 0]
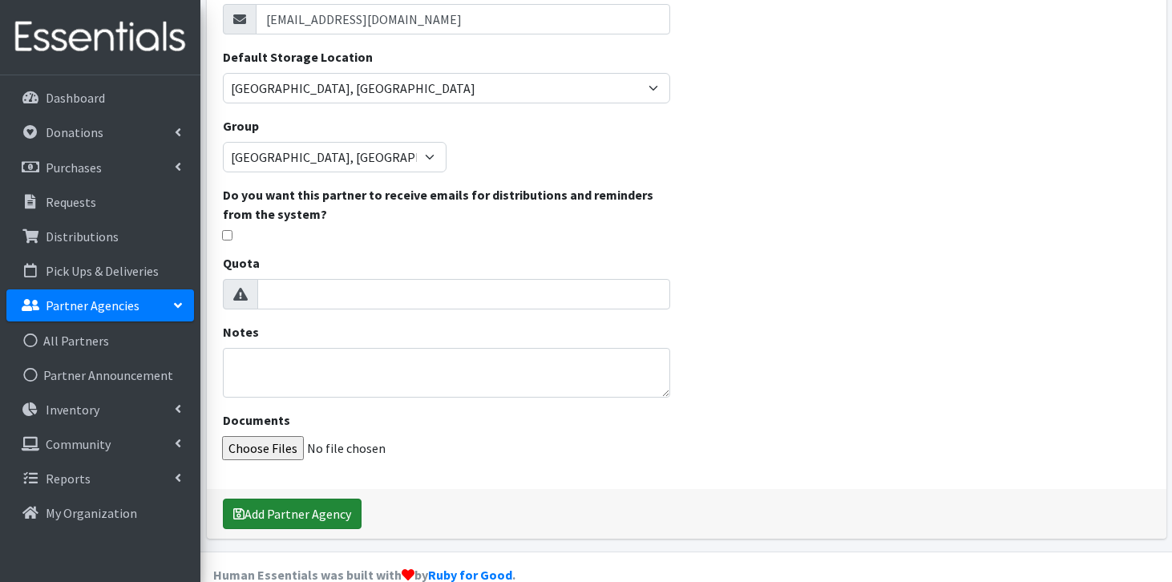
click at [348, 514] on button "Add Partner Agency" at bounding box center [292, 514] width 139 height 30
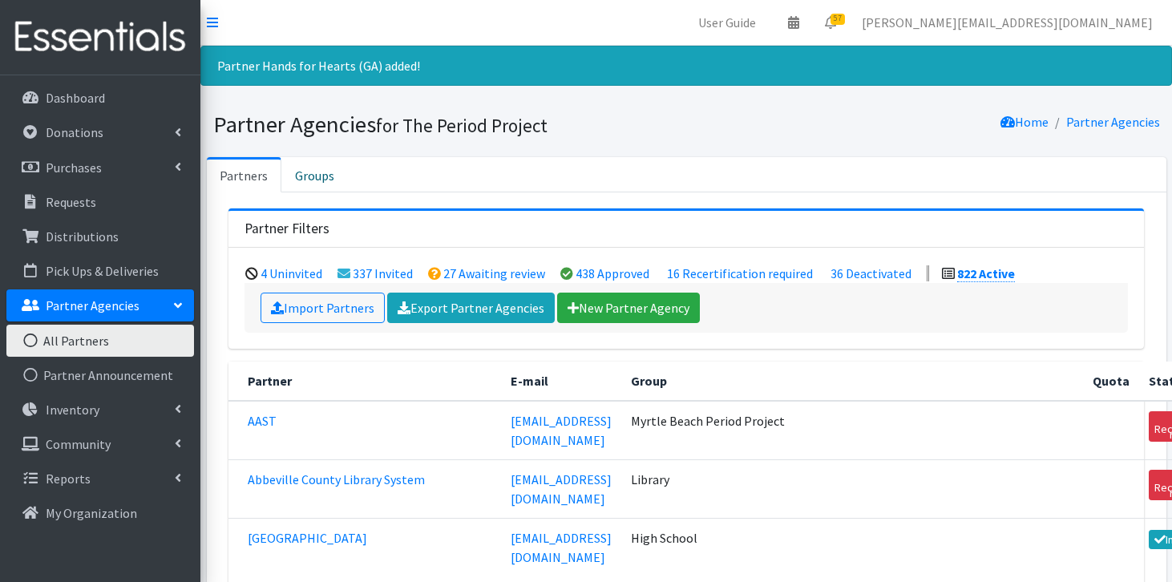
scroll to position [20245, 0]
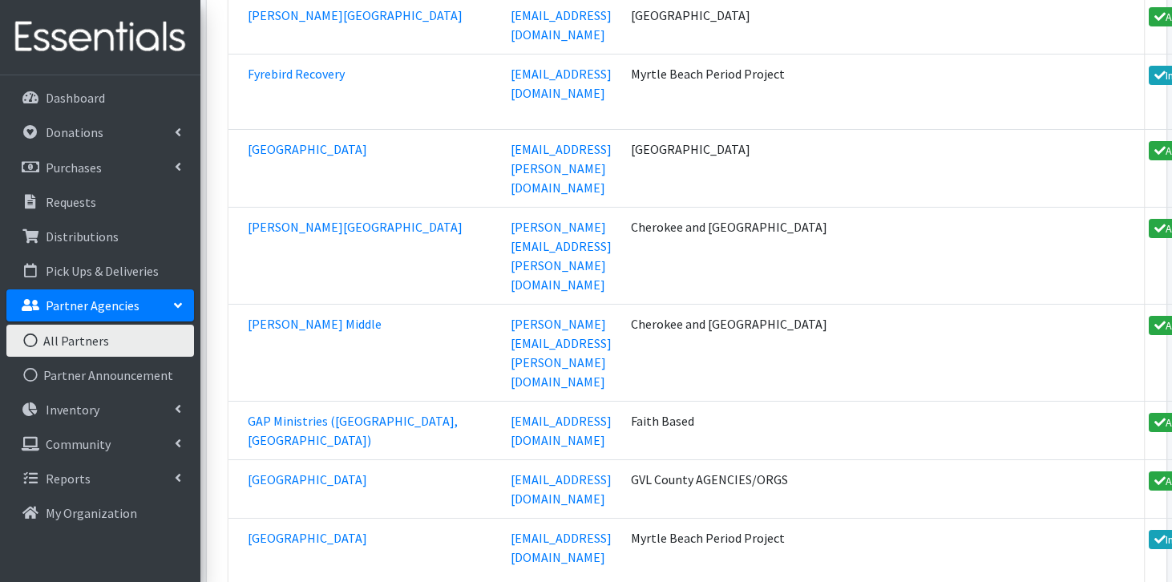
scroll to position [19061, 0]
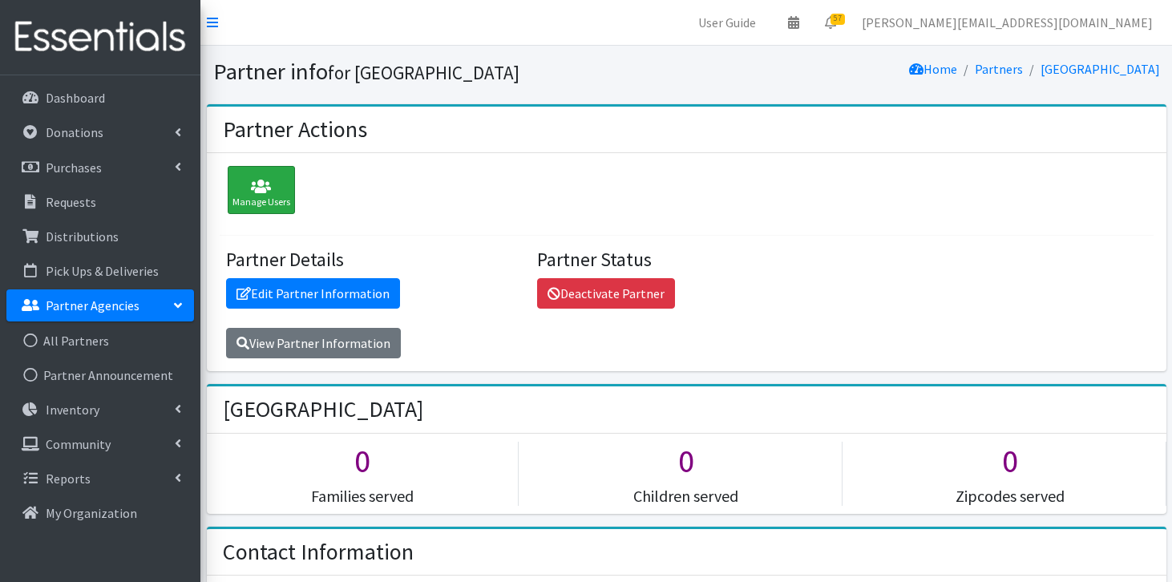
click at [277, 191] on icon at bounding box center [262, 187] width 58 height 16
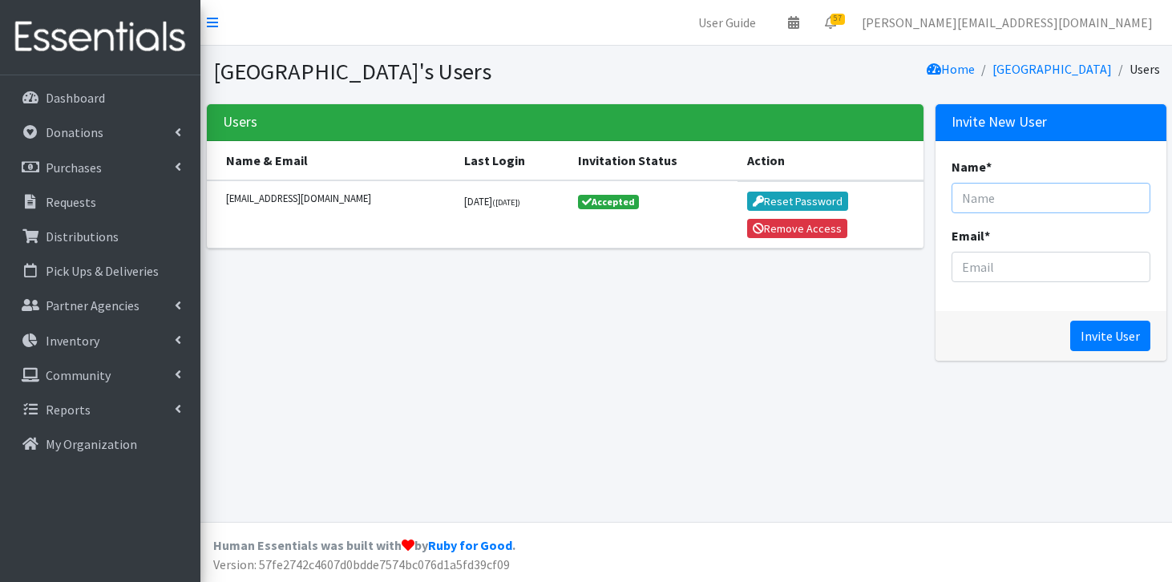
click at [1006, 200] on input "Name *" at bounding box center [1051, 198] width 199 height 30
click at [858, 322] on div "Users Name & Email Last Login Invitation Status Action [EMAIL_ADDRESS][DOMAIN_N…" at bounding box center [564, 238] width 729 height 269
click at [984, 269] on input "Email *" at bounding box center [1051, 267] width 199 height 30
paste input "[PERSON_NAME] <[EMAIL_ADDRESS][DOMAIN_NAME]>"
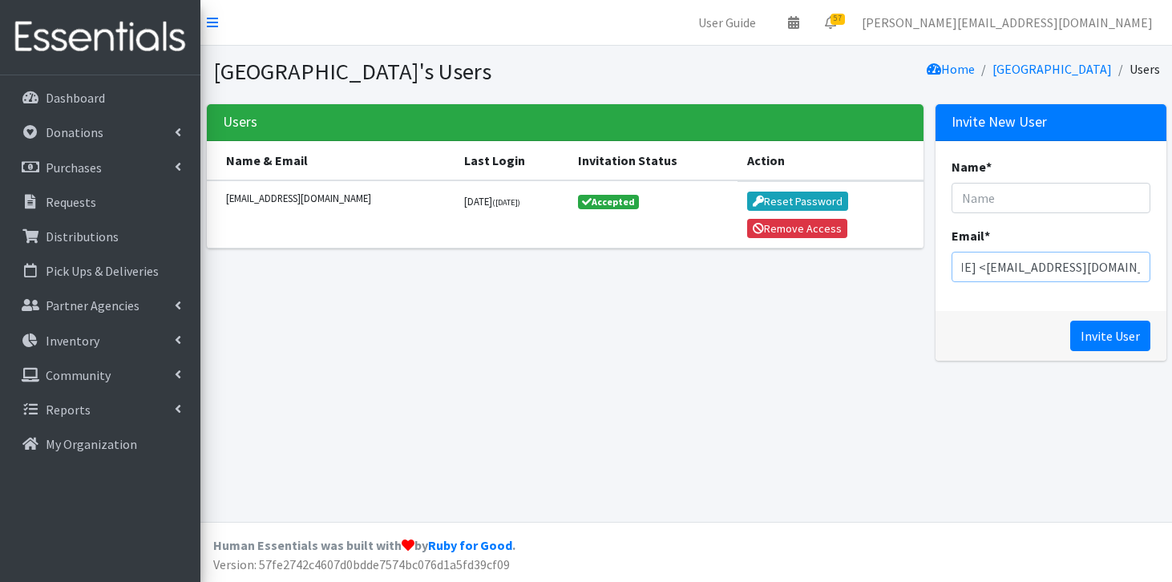
click at [986, 265] on input "Sarah Goodnough <sgoodnough@staff.gtchs.org" at bounding box center [1051, 267] width 199 height 30
drag, startPoint x: 986, startPoint y: 267, endPoint x: 911, endPoint y: 270, distance: 74.7
click at [911, 270] on div "Users Name & Email Last Login Invitation Status Action emccann@staff.gtchs.org …" at bounding box center [686, 238] width 972 height 269
type input "sgoodnough@staff.gtchs.org"
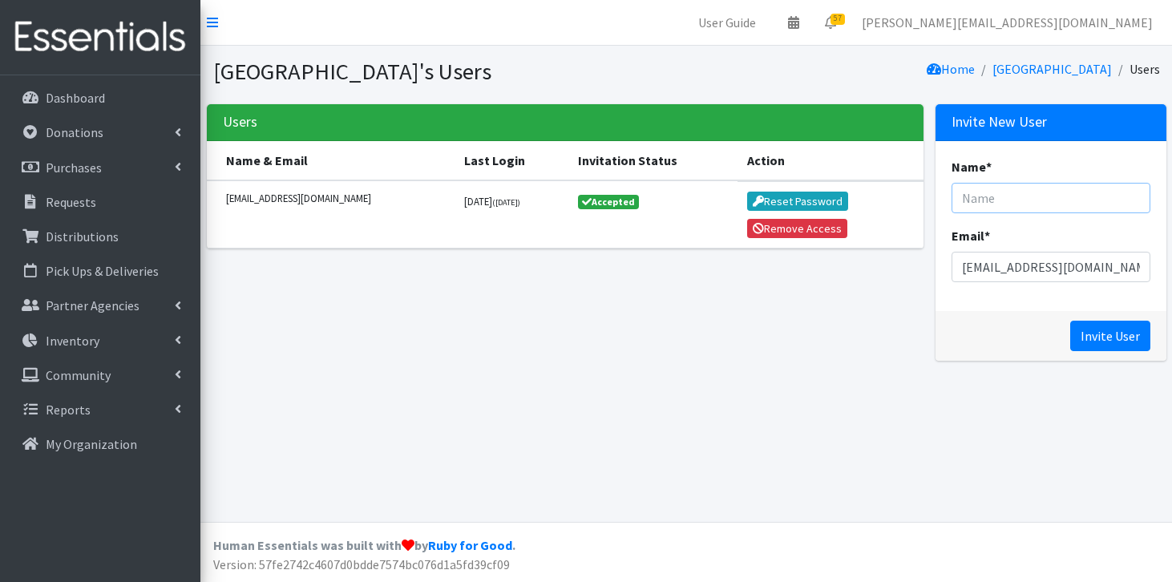
click at [1006, 202] on input "Name *" at bounding box center [1051, 198] width 199 height 30
paste input "Sarah Goodnough"
type input "Sarah Goodnough"
click at [1125, 331] on input "Invite User" at bounding box center [1111, 336] width 80 height 30
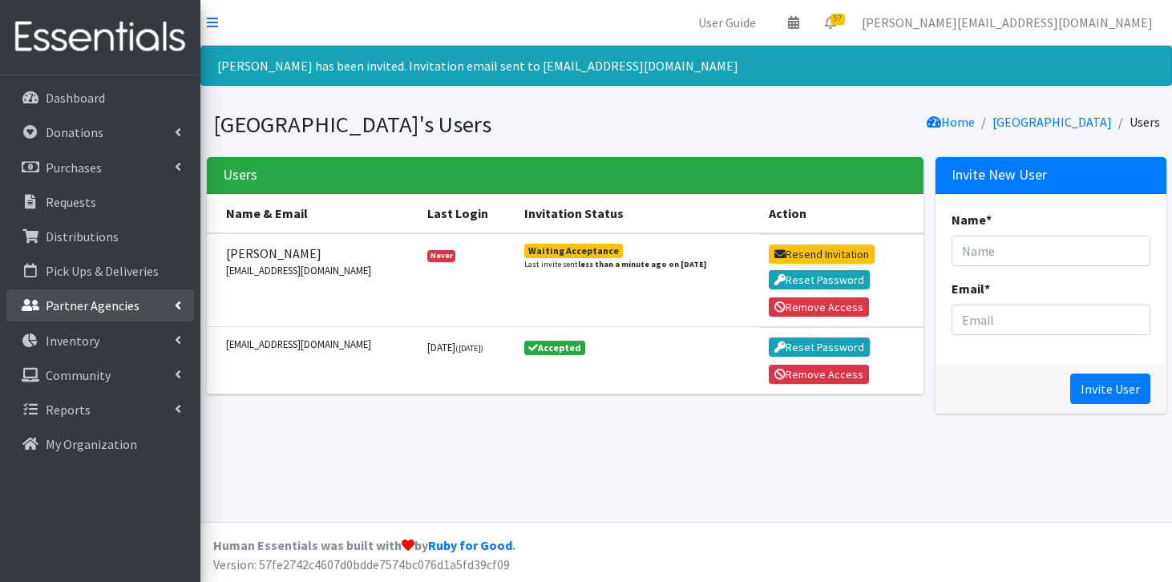
click at [146, 309] on link "Partner Agencies" at bounding box center [100, 306] width 188 height 32
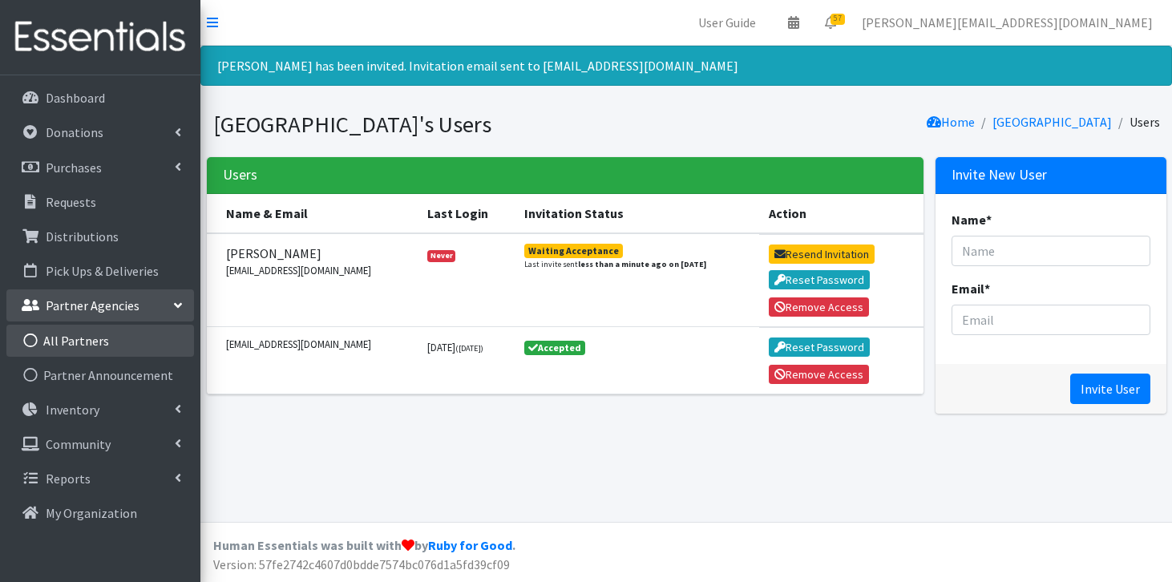
click at [108, 350] on link "All Partners" at bounding box center [100, 341] width 188 height 32
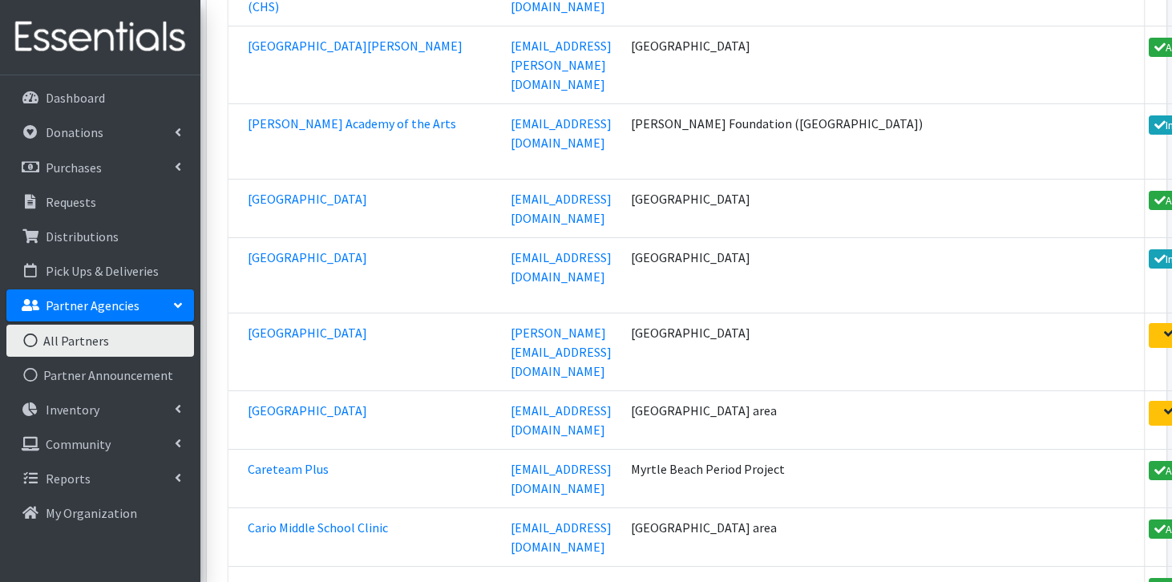
scroll to position [47301, 0]
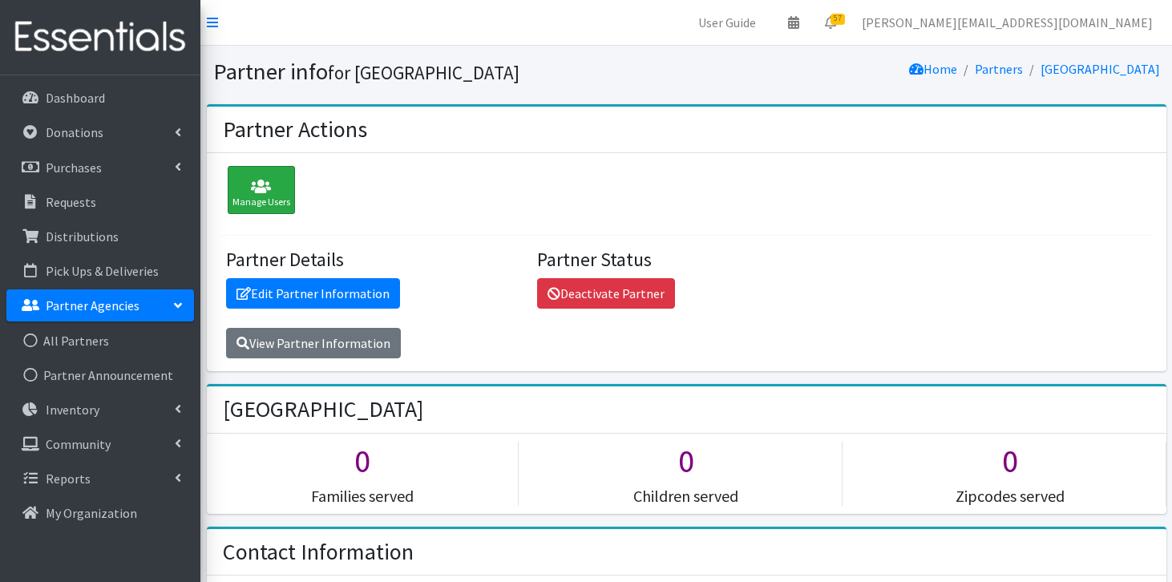
click at [277, 210] on div "Manage Users" at bounding box center [261, 190] width 67 height 48
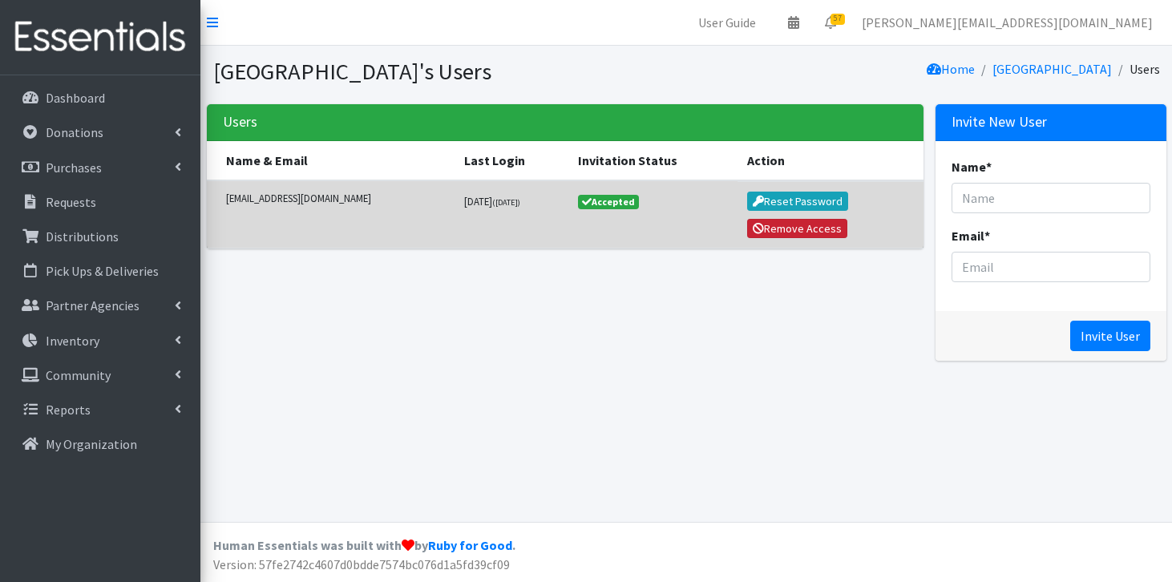
click at [777, 231] on button "Remove Access" at bounding box center [797, 228] width 101 height 19
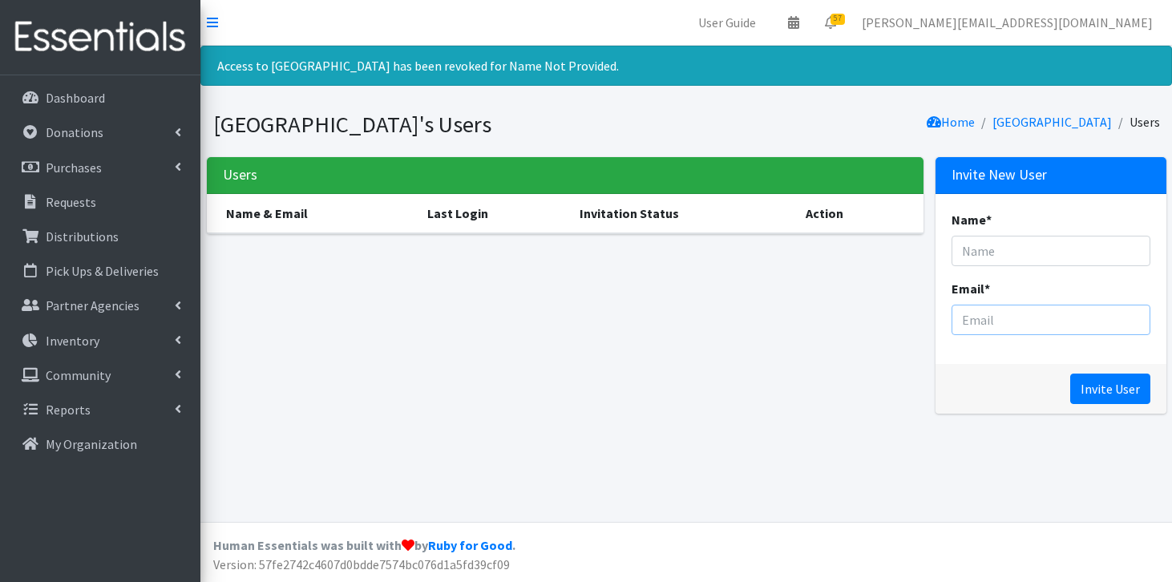
click at [972, 310] on input "Email *" at bounding box center [1051, 320] width 199 height 30
paste input "mailto:[EMAIL_ADDRESS][DOMAIN_NAME]"
type input "[EMAIL_ADDRESS][DOMAIN_NAME]"
click at [1017, 252] on input "Name *" at bounding box center [1051, 251] width 199 height 30
type input "[PERSON_NAME]"
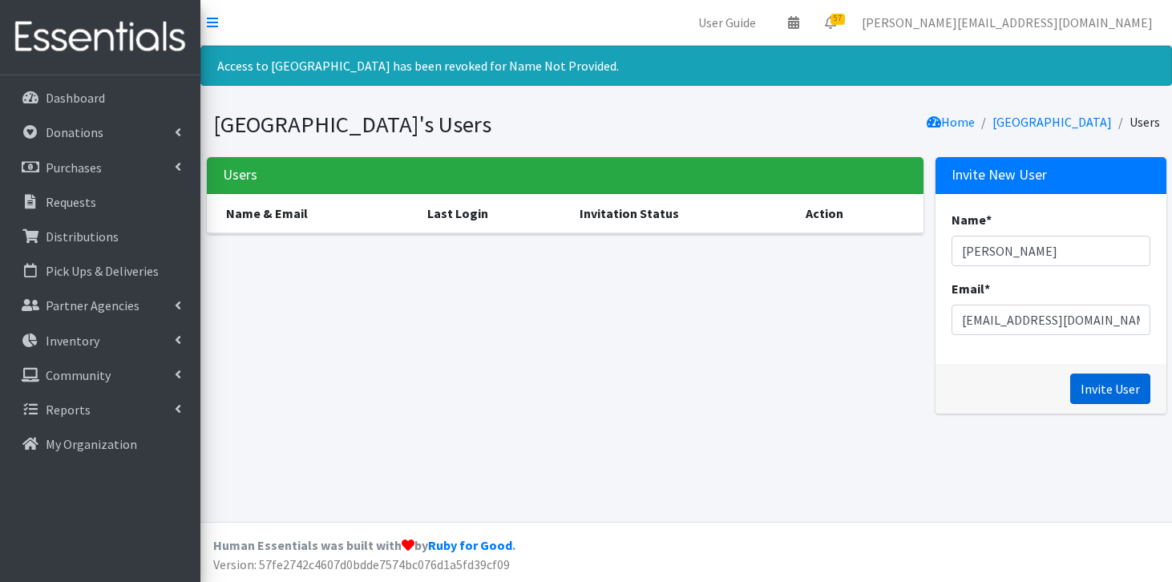
click at [1116, 389] on input "Invite User" at bounding box center [1111, 389] width 80 height 30
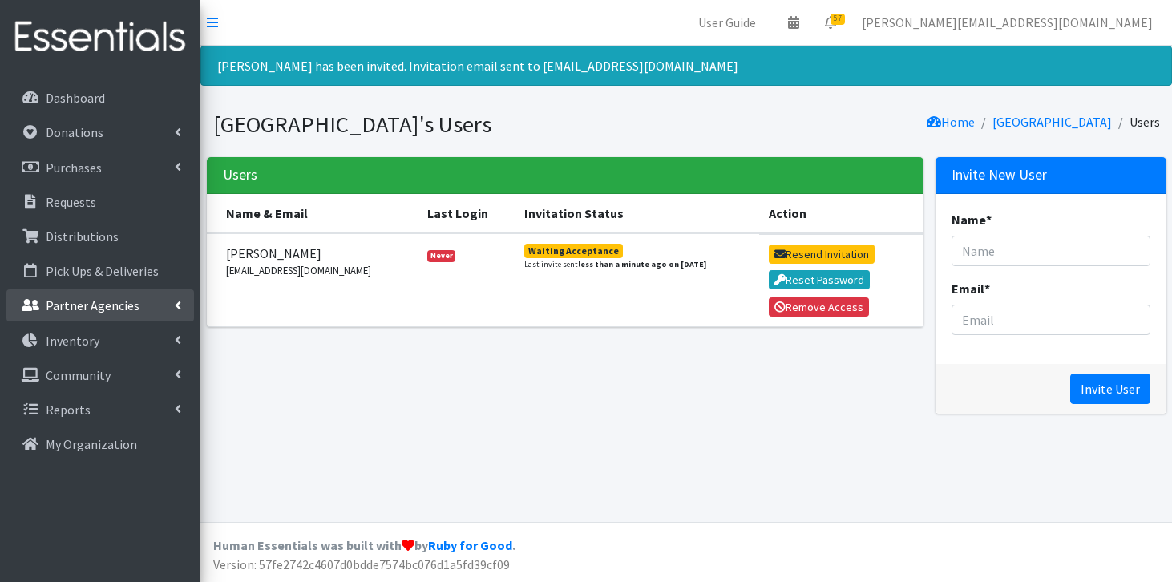
click at [113, 299] on p "Partner Agencies" at bounding box center [93, 306] width 94 height 16
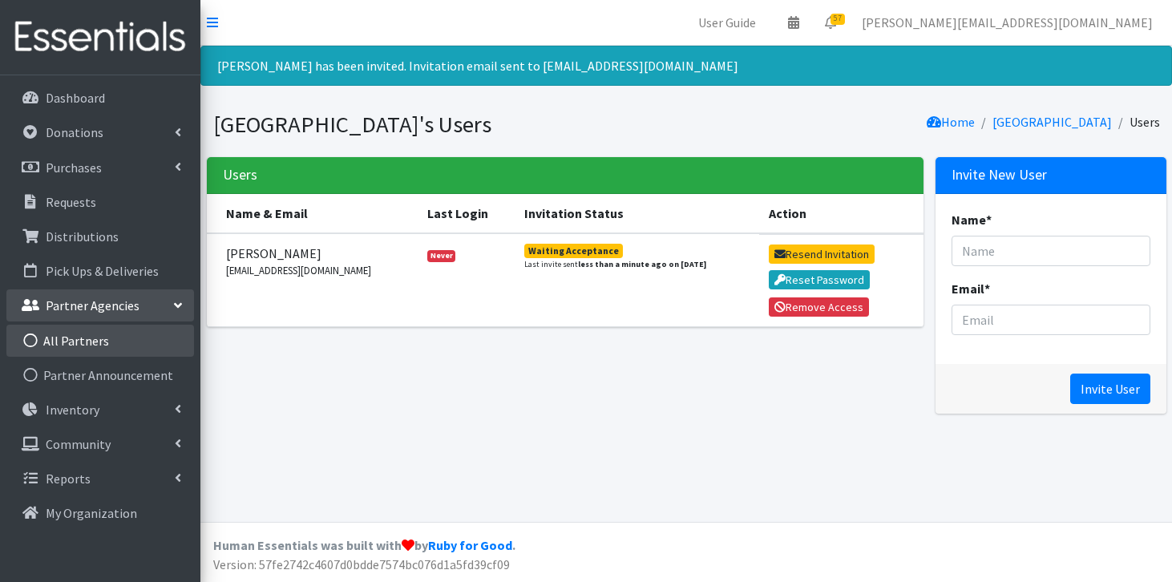
click at [98, 339] on link "All Partners" at bounding box center [100, 341] width 188 height 32
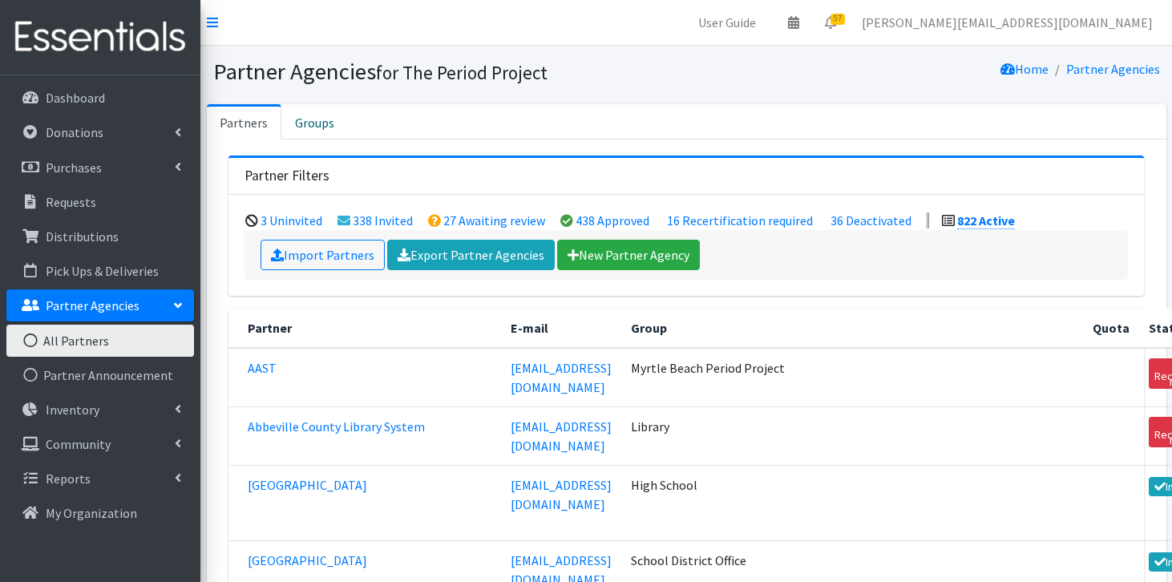
click at [674, 233] on div "Import Partners Export Partner Agencies New Partner Agency" at bounding box center [687, 255] width 884 height 50
click at [673, 248] on link "New Partner Agency" at bounding box center [628, 255] width 143 height 30
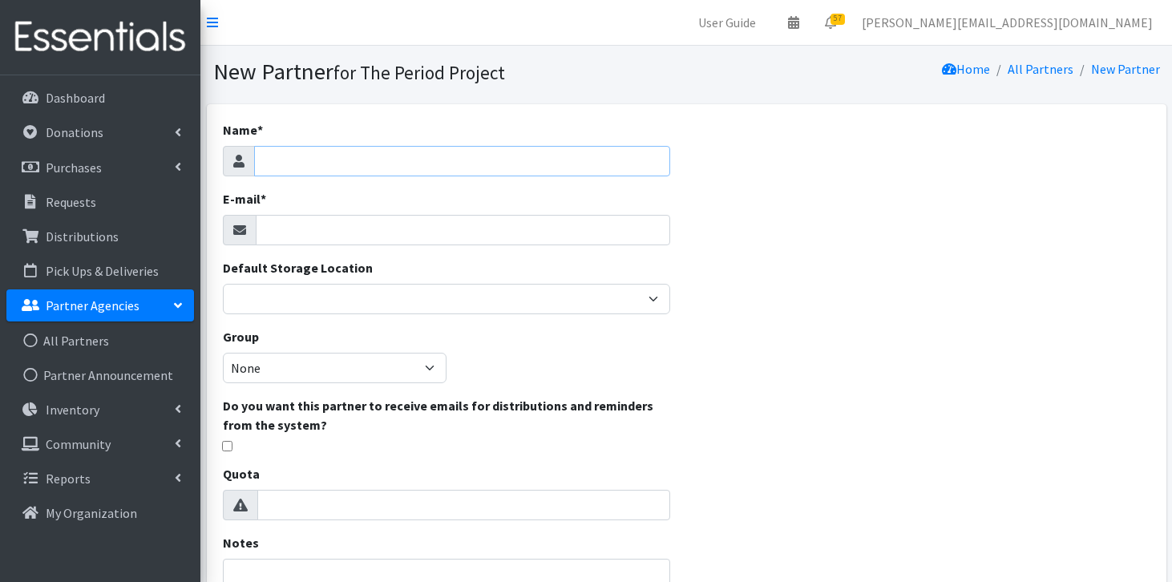
click at [603, 166] on input "Name *" at bounding box center [462, 161] width 417 height 30
type input "Catawba Ridge High School"
click at [481, 246] on div "Name * Catawba Ridge High School E-mail * Default Storage Location Anderson HPP…" at bounding box center [447, 402] width 480 height 596
click at [483, 237] on input "E-mail *" at bounding box center [463, 230] width 415 height 30
paste input "Laura Miranda <mirandal@fortmillschools.org>"
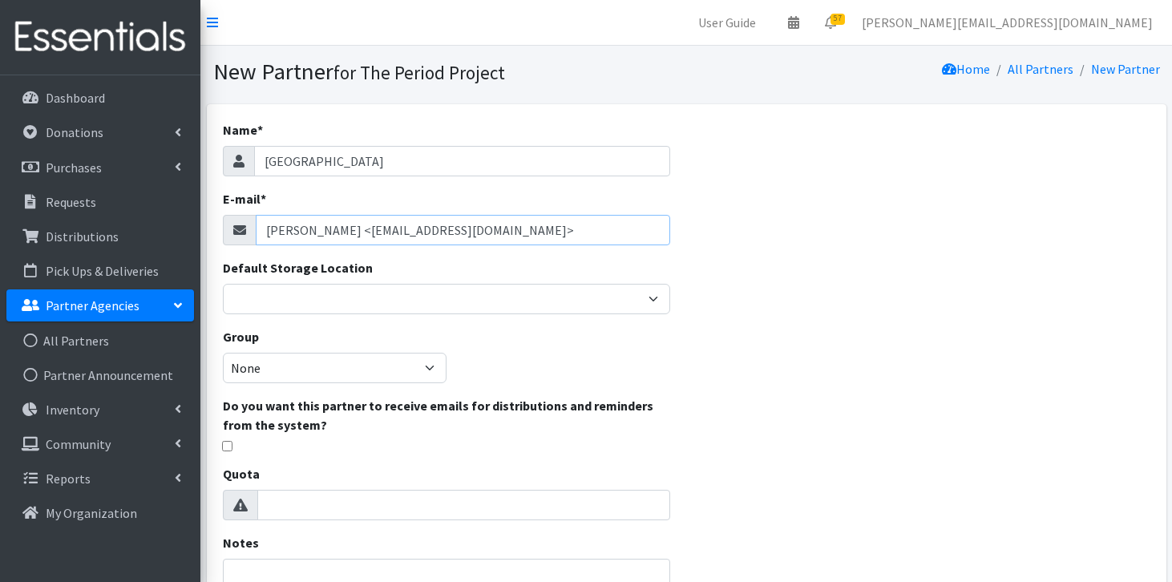
drag, startPoint x: 350, startPoint y: 229, endPoint x: 260, endPoint y: 221, distance: 90.1
click at [260, 221] on input "Laura Miranda <mirandal@fortmillschools.org>" at bounding box center [463, 230] width 415 height 30
click at [435, 233] on input "mirandal@fortmillschools.org>" at bounding box center [463, 230] width 415 height 30
type input "[EMAIL_ADDRESS][DOMAIN_NAME]"
click at [411, 282] on div "Default Storage Location Anderson HPP Atlanta, GA Charleston Charlotte Clemson …" at bounding box center [447, 286] width 448 height 56
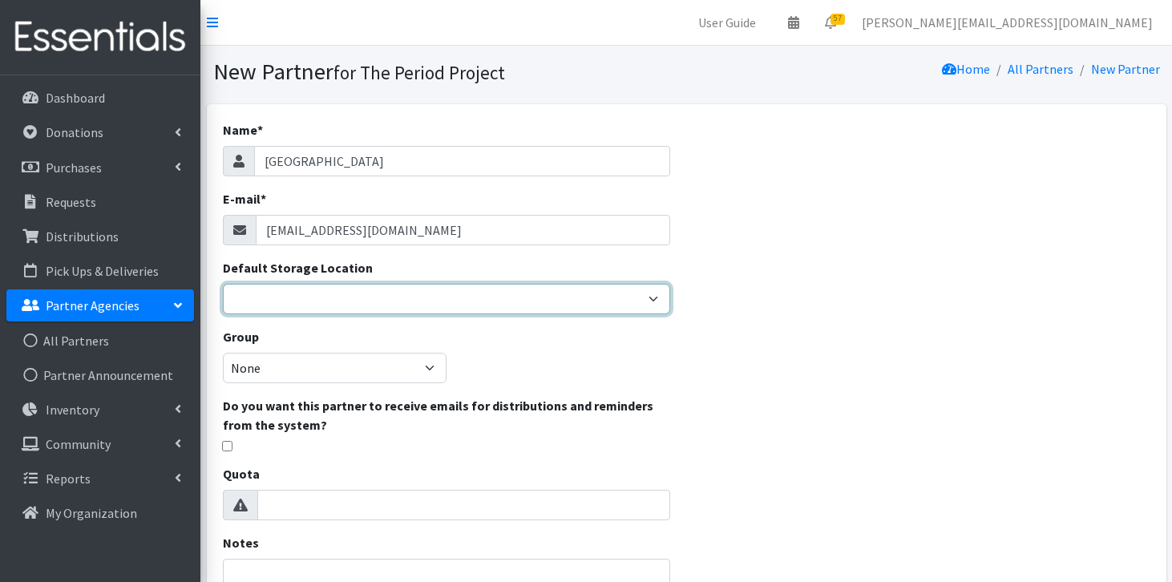
click at [411, 296] on select "Anderson HPP Atlanta, GA Charleston Charlotte Clemson University Columbia chapt…" at bounding box center [447, 299] width 448 height 30
select select "230"
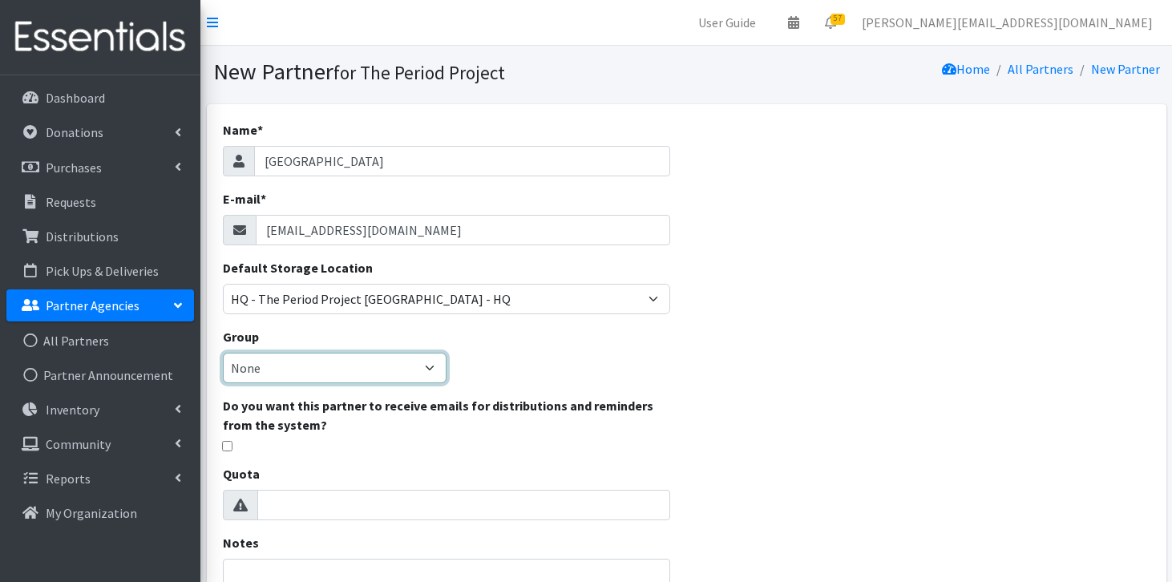
click at [427, 376] on select "None Middle School High School Elementary School Unsheltered Support Head Start…" at bounding box center [335, 368] width 224 height 30
select select "84"
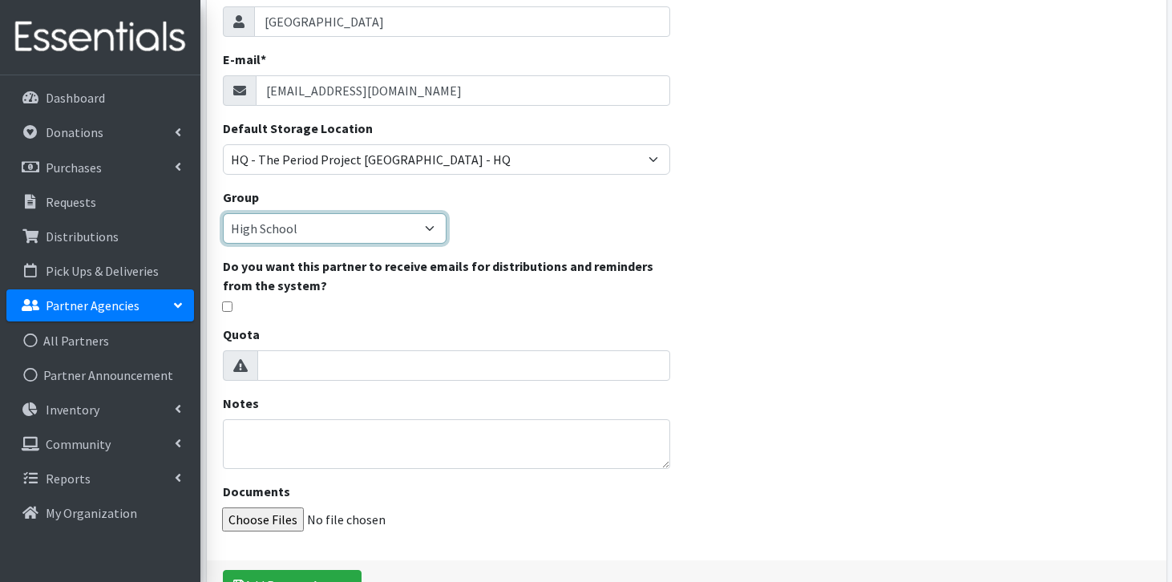
scroll to position [164, 0]
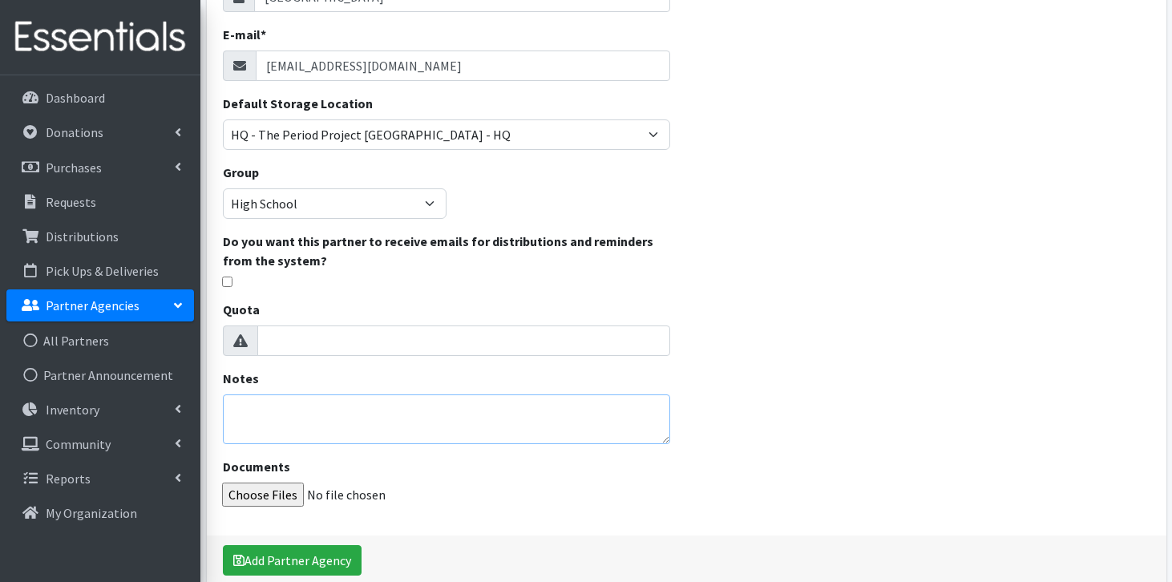
click at [480, 409] on textarea "Notes" at bounding box center [447, 420] width 448 height 50
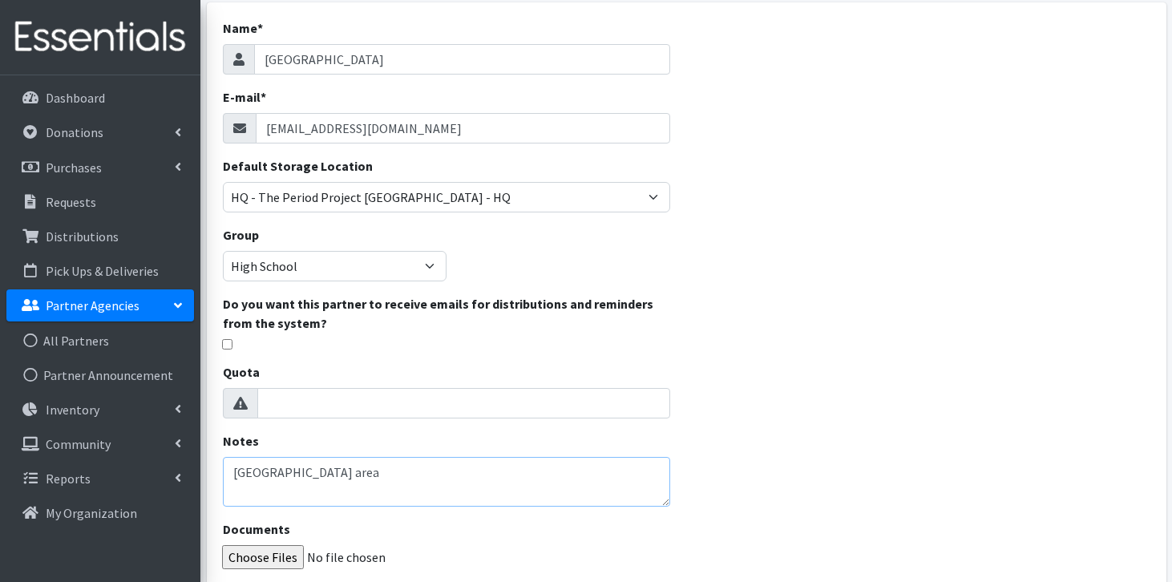
scroll to position [240, 0]
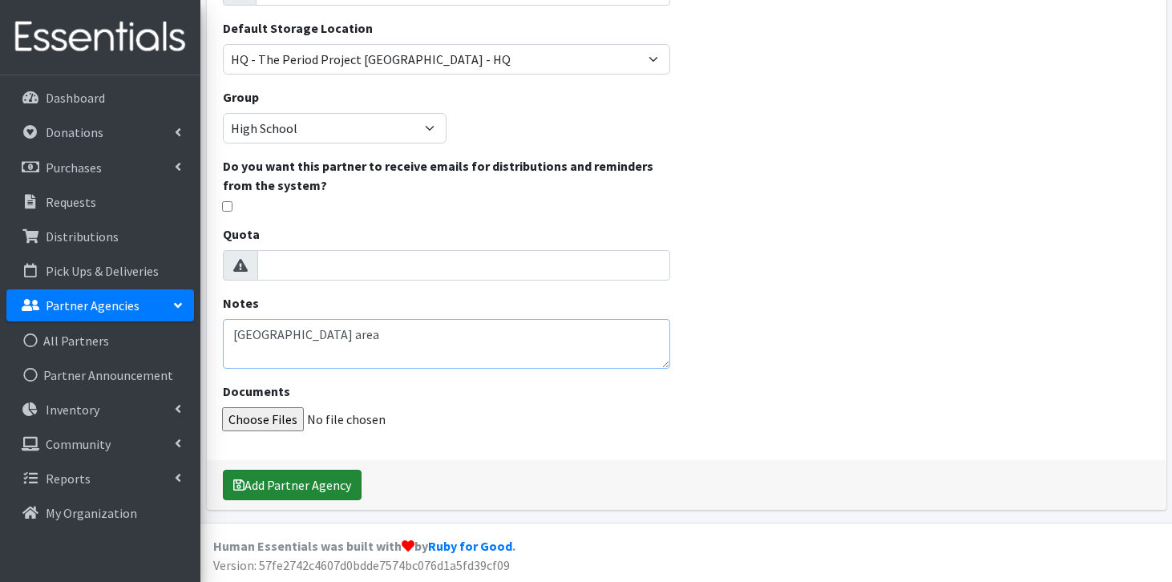
type textarea "Fort Mill area"
click at [321, 487] on button "Add Partner Agency" at bounding box center [292, 485] width 139 height 30
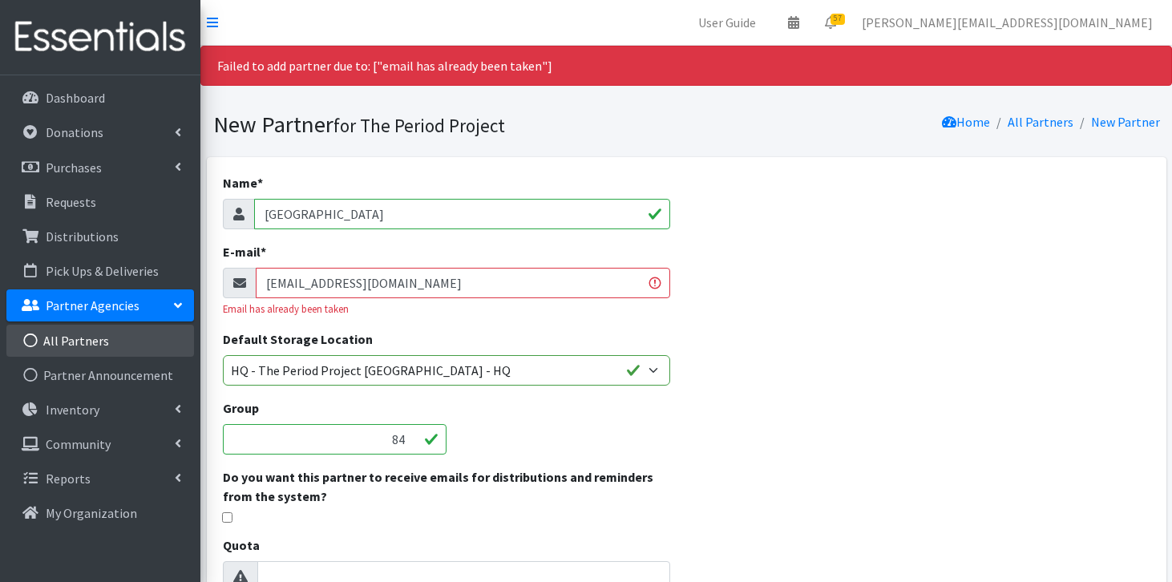
click at [136, 346] on link "All Partners" at bounding box center [100, 341] width 188 height 32
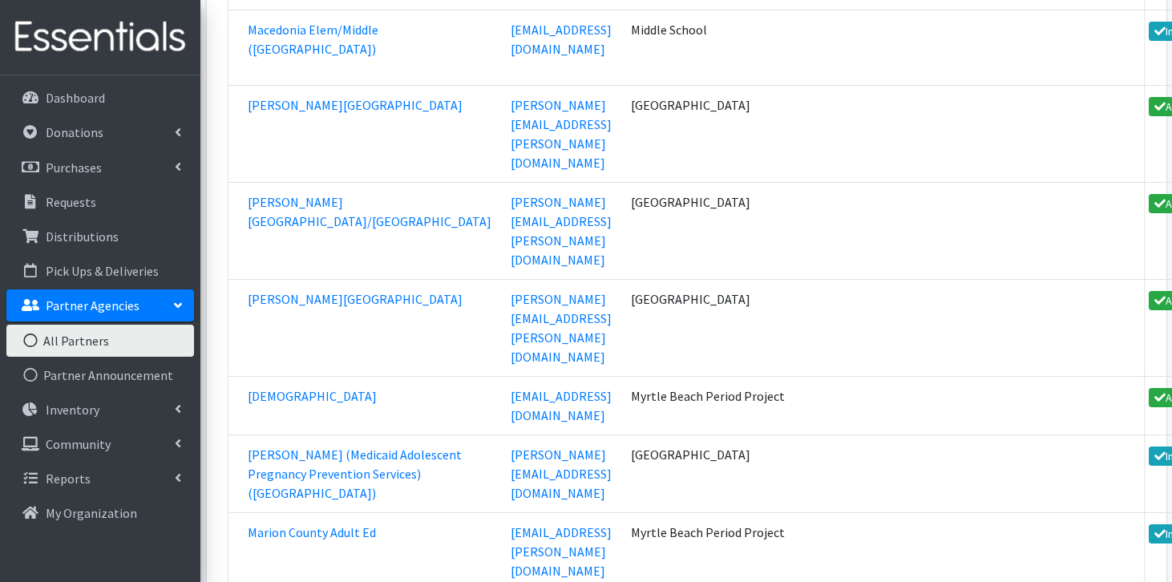
scroll to position [47360, 0]
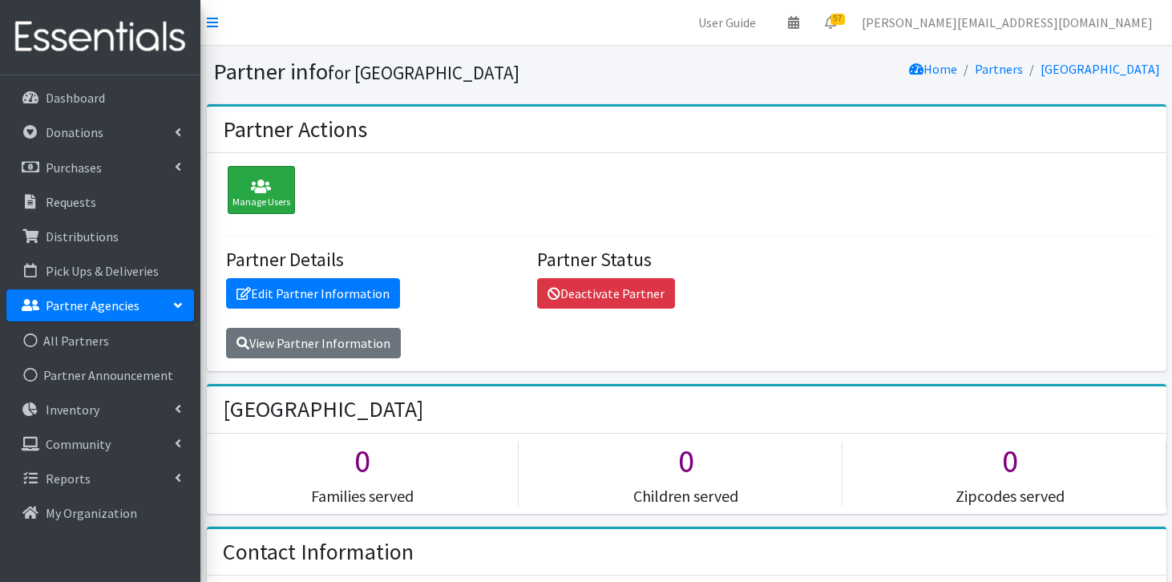
click at [273, 209] on div "Manage Users" at bounding box center [261, 190] width 67 height 48
click at [245, 292] on icon at bounding box center [244, 293] width 14 height 13
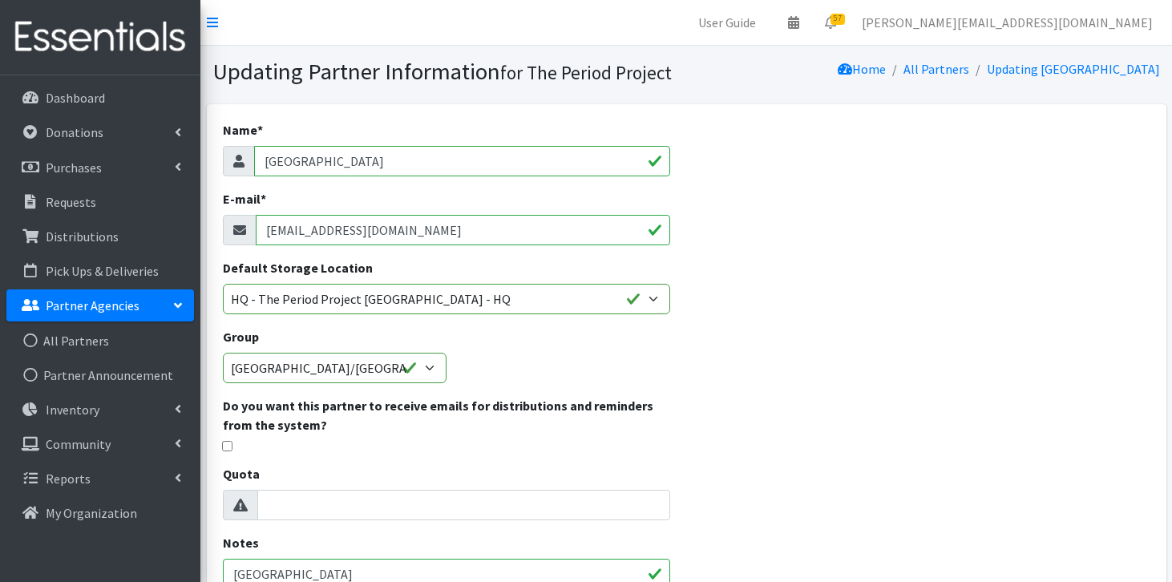
drag, startPoint x: 447, startPoint y: 231, endPoint x: 213, endPoint y: 222, distance: 235.1
click at [211, 222] on div "Name * [GEOGRAPHIC_DATA] E-mail * [EMAIL_ADDRESS][DOMAIN_NAME] Default Storage …" at bounding box center [447, 402] width 480 height 596
paste input "[EMAIL_ADDRESS][DOMAIN_NAME]"
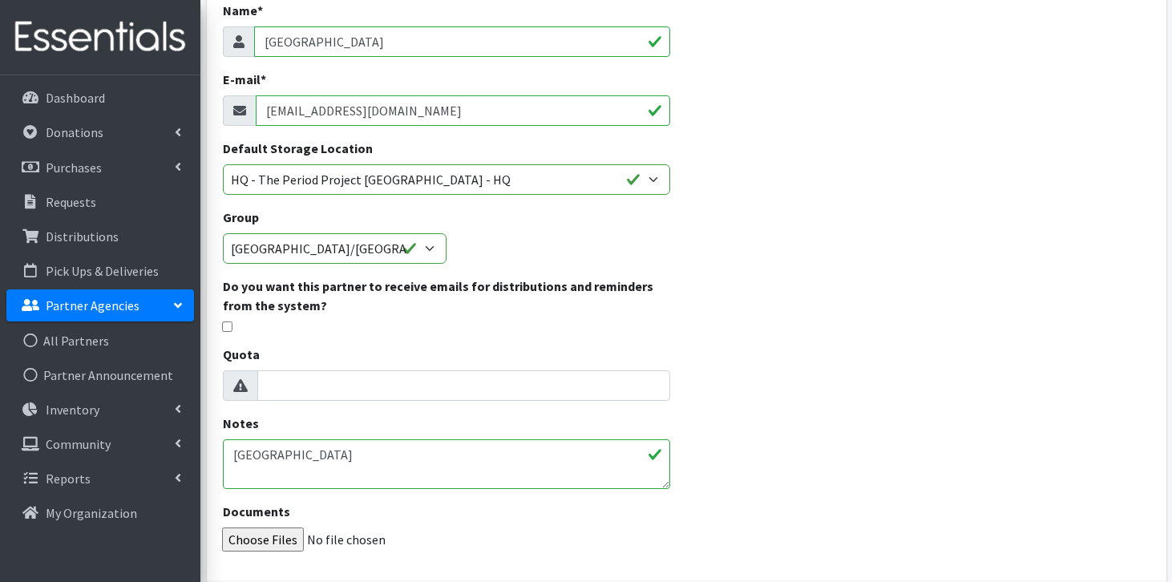
scroll to position [240, 0]
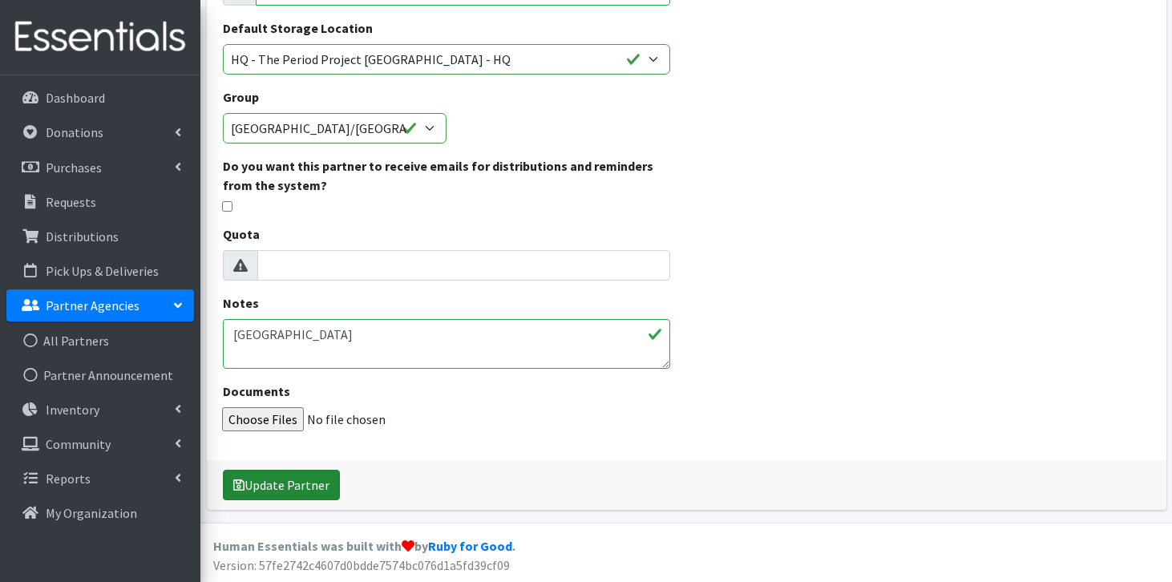
type input "[EMAIL_ADDRESS][DOMAIN_NAME]"
click at [276, 487] on button "Update Partner" at bounding box center [281, 485] width 117 height 30
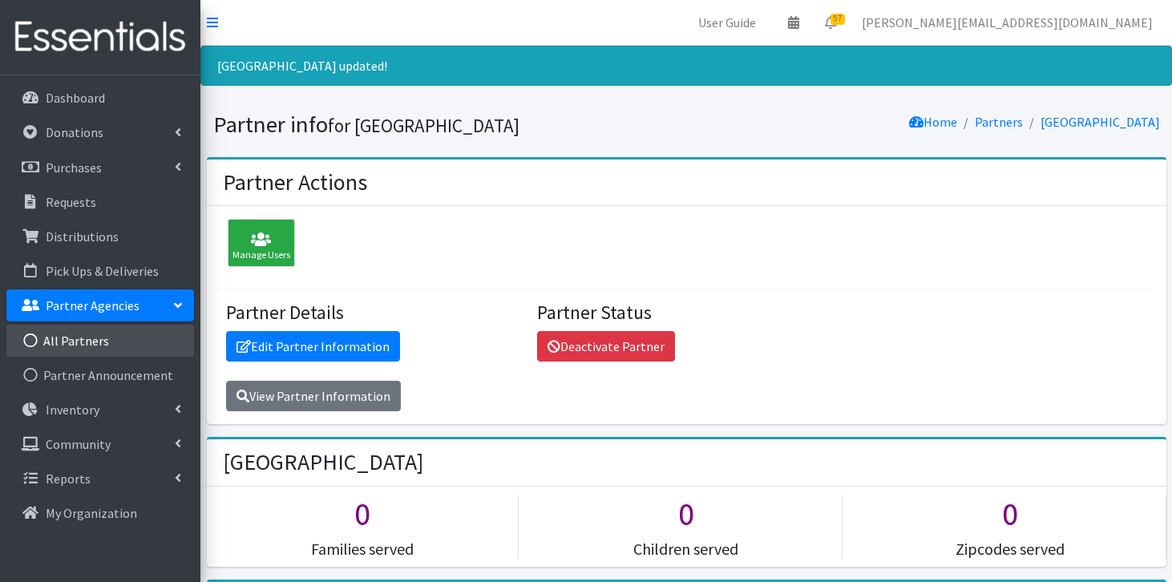
click at [91, 345] on link "All Partners" at bounding box center [100, 341] width 188 height 32
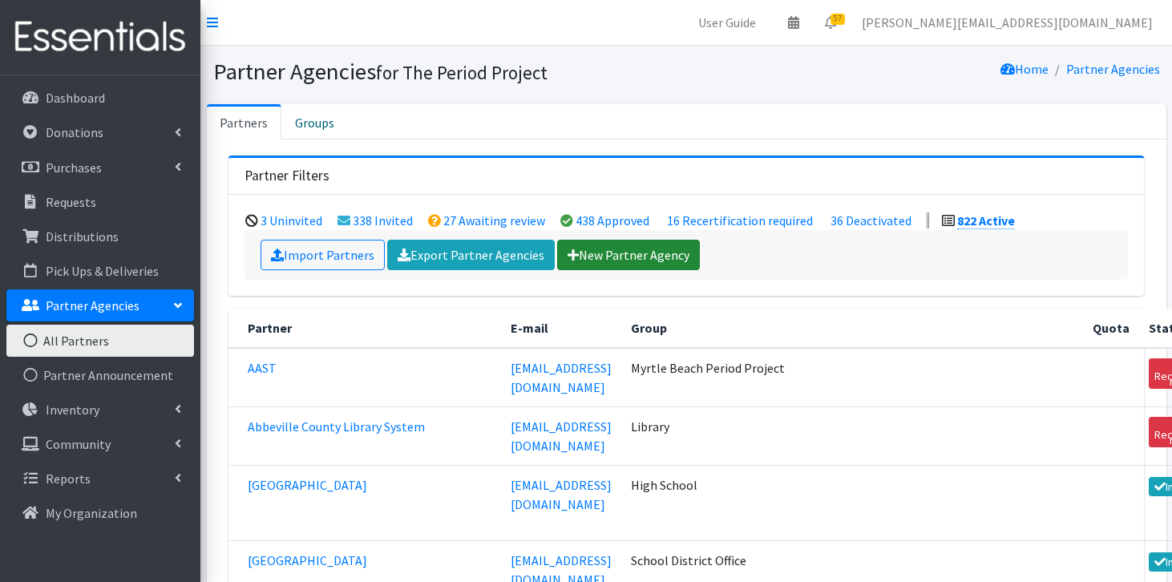
click at [658, 257] on link "New Partner Agency" at bounding box center [628, 255] width 143 height 30
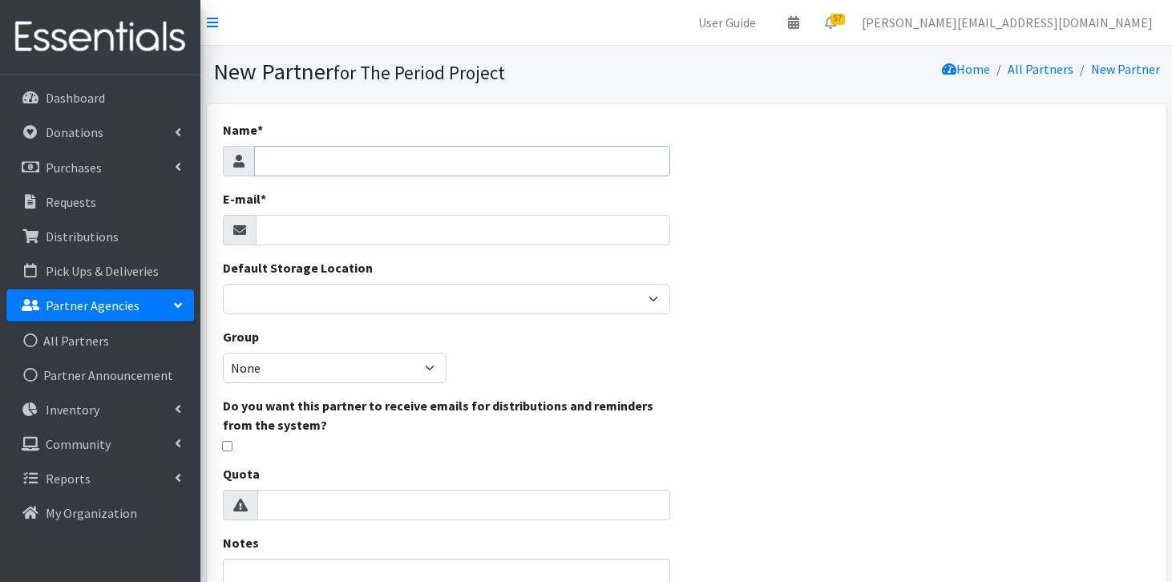
click at [541, 160] on input "Name *" at bounding box center [462, 161] width 417 height 30
type input "[GEOGRAPHIC_DATA]"
click at [472, 226] on input "E-mail *" at bounding box center [463, 230] width 415 height 30
paste input "[PERSON_NAME] <[EMAIL_ADDRESS][DOMAIN_NAME]>"
drag, startPoint x: 350, startPoint y: 229, endPoint x: 245, endPoint y: 220, distance: 105.4
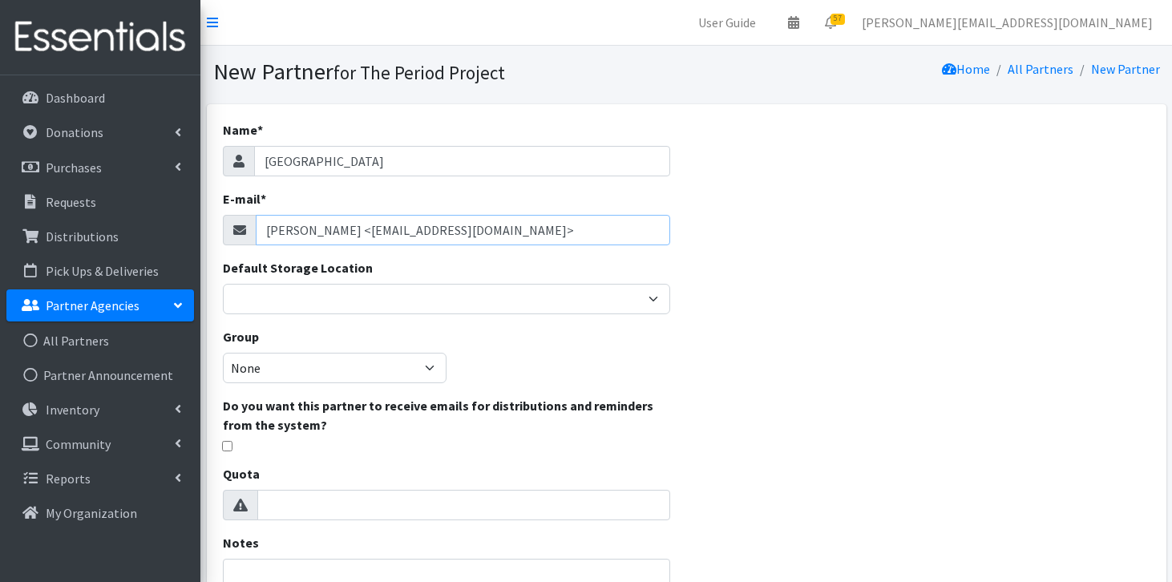
click at [245, 220] on div "[PERSON_NAME] <[EMAIL_ADDRESS][DOMAIN_NAME]>" at bounding box center [447, 230] width 448 height 30
click at [434, 234] on input "[EMAIL_ADDRESS][DOMAIN_NAME]>" at bounding box center [463, 230] width 415 height 30
type input "[EMAIL_ADDRESS][DOMAIN_NAME]"
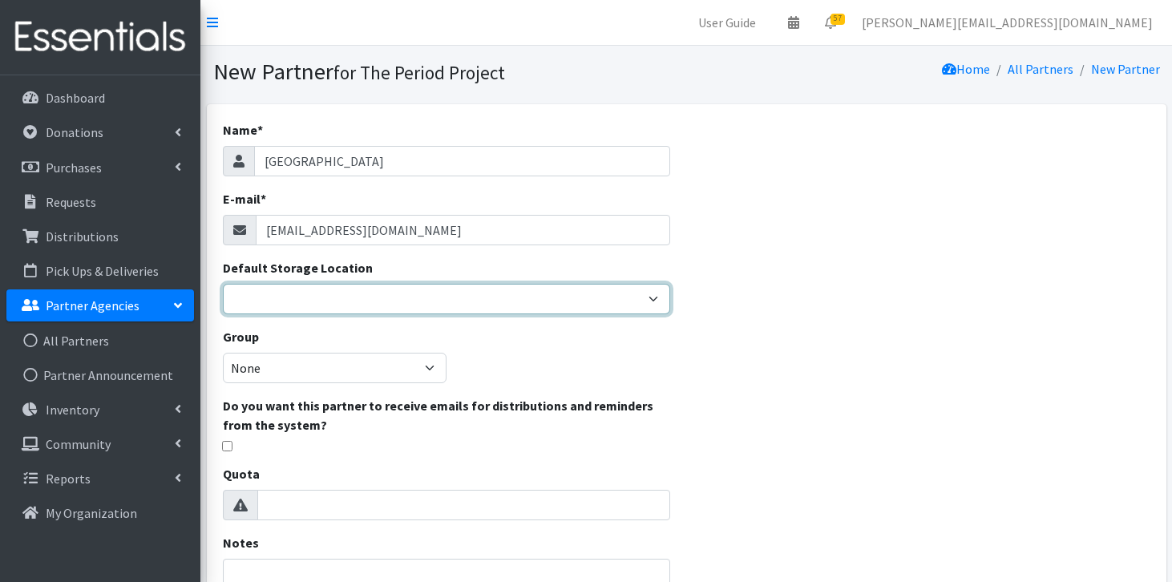
click at [370, 303] on select "[PERSON_NAME] HPP [GEOGRAPHIC_DATA], [GEOGRAPHIC_DATA] [GEOGRAPHIC_DATA] [GEOGR…" at bounding box center [447, 299] width 448 height 30
select select "230"
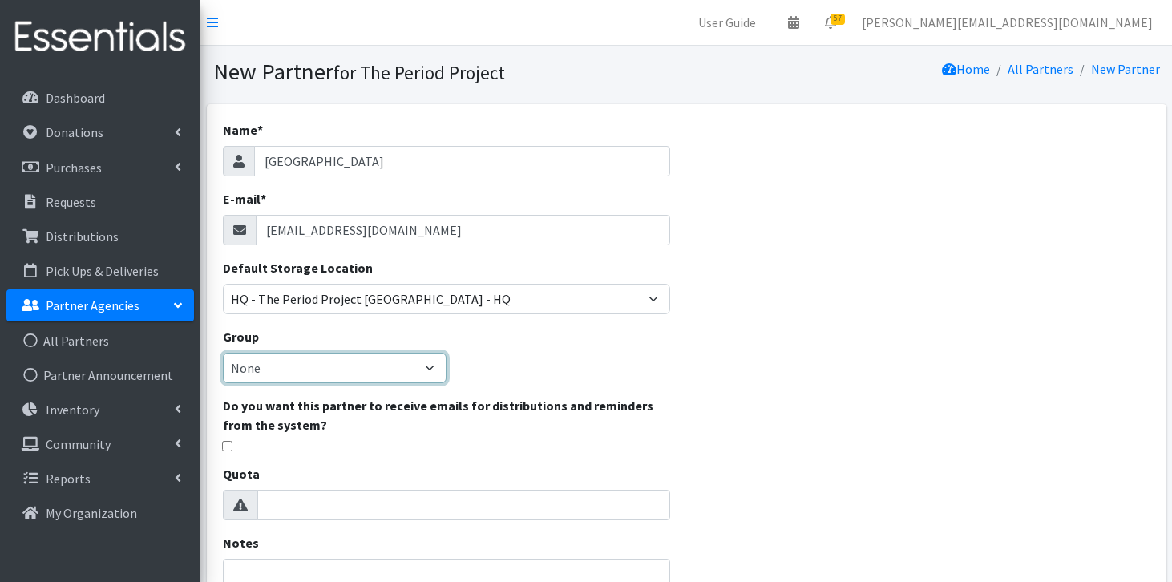
click at [403, 358] on select "None [GEOGRAPHIC_DATA] Unsheltered Support Head Start Library [PERSON_NAME] Fou…" at bounding box center [335, 368] width 224 height 30
select select "200"
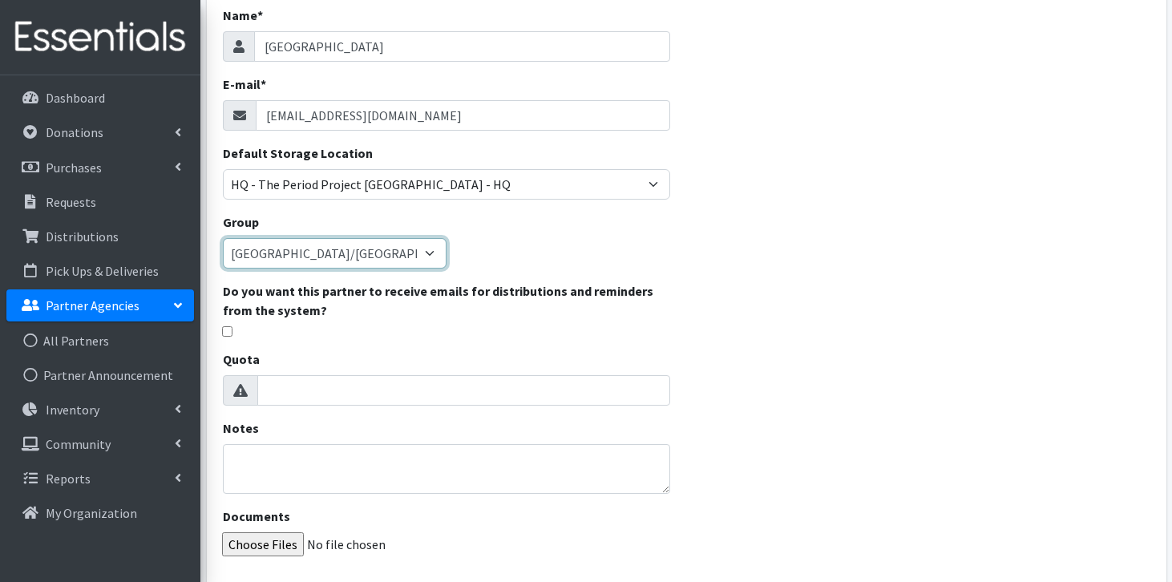
scroll to position [149, 0]
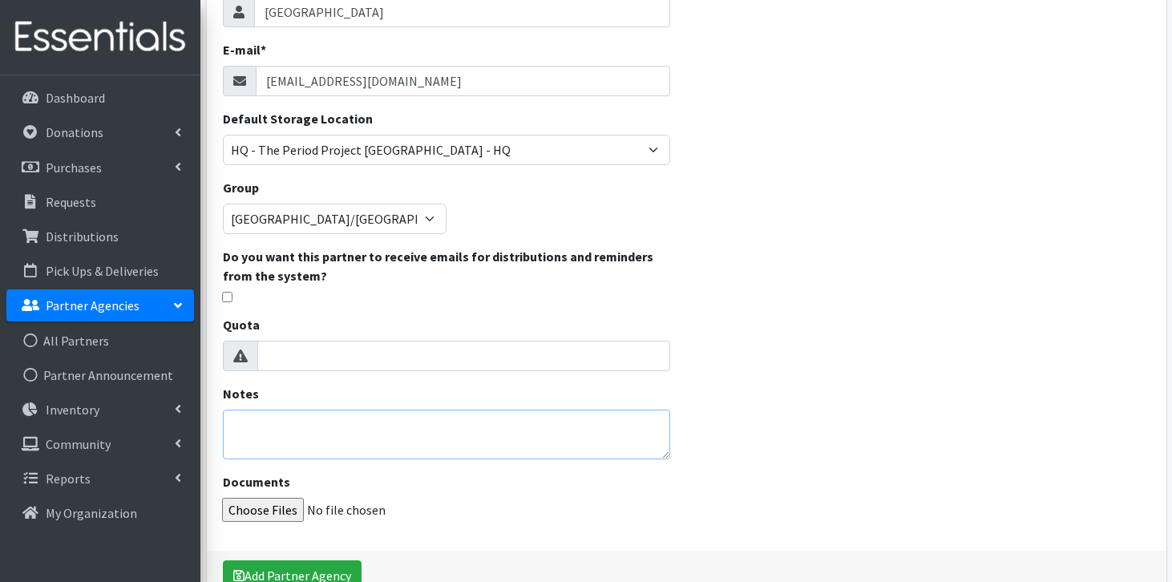
click at [410, 439] on textarea "Notes" at bounding box center [447, 435] width 448 height 50
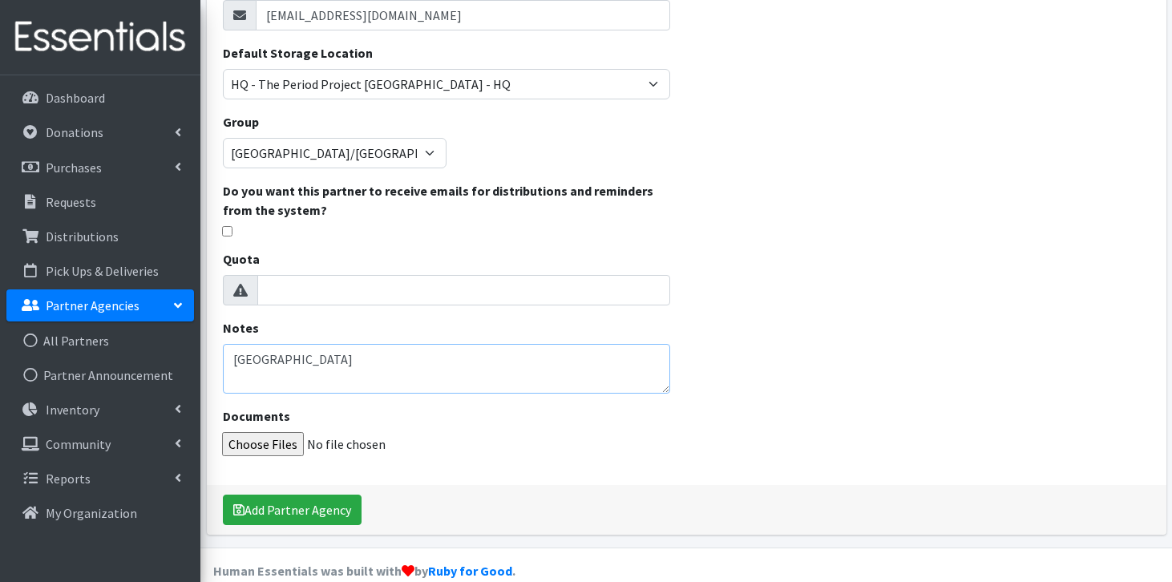
scroll to position [220, 0]
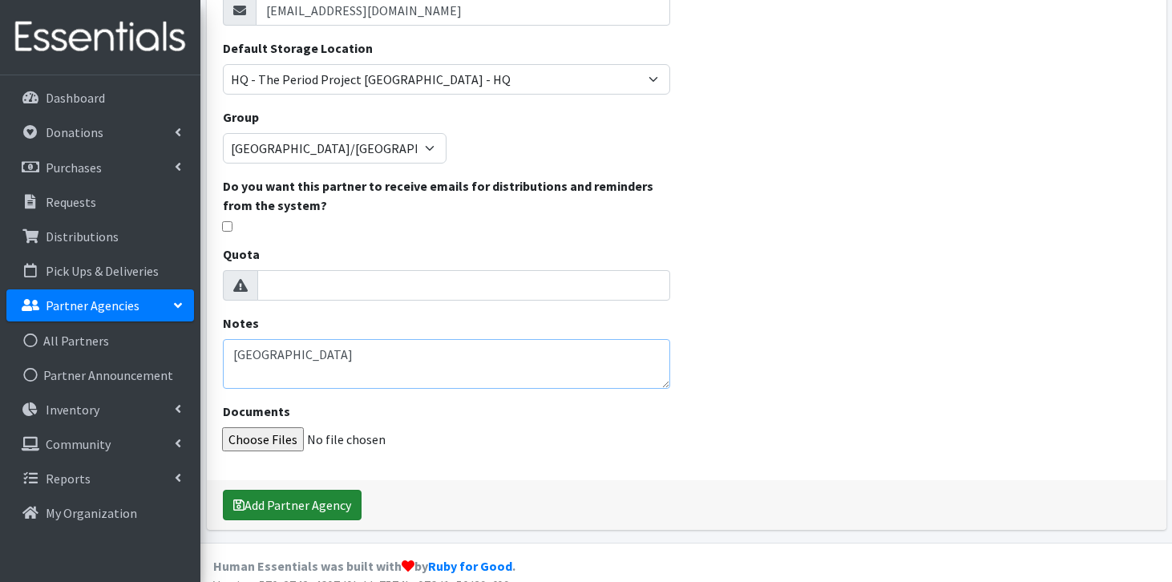
type textarea "[GEOGRAPHIC_DATA]"
click at [322, 508] on button "Add Partner Agency" at bounding box center [292, 505] width 139 height 30
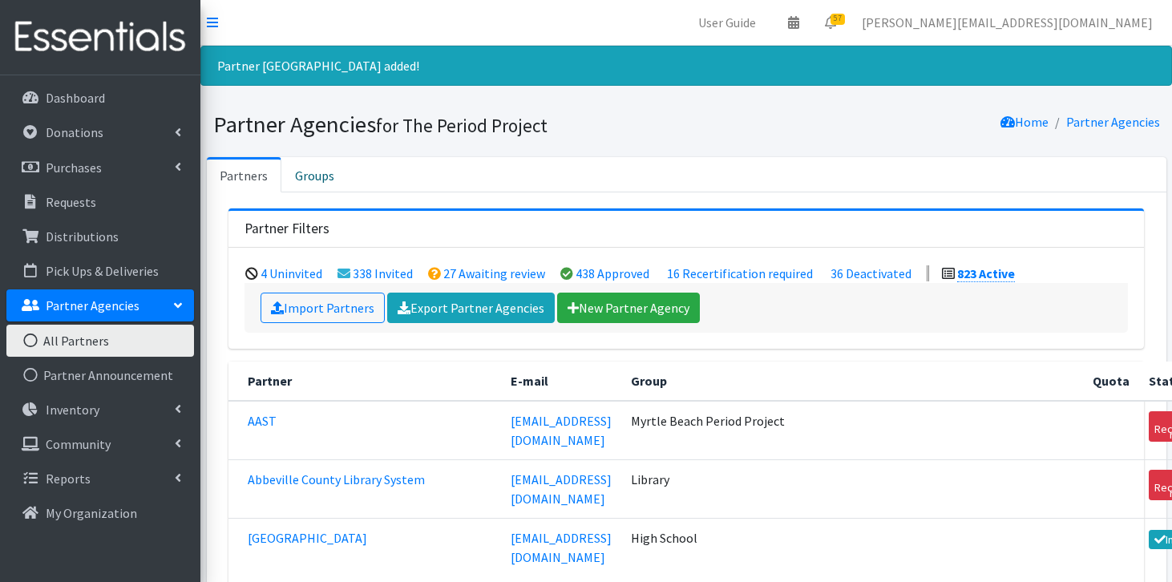
scroll to position [7761, 0]
